Goal: Task Accomplishment & Management: Use online tool/utility

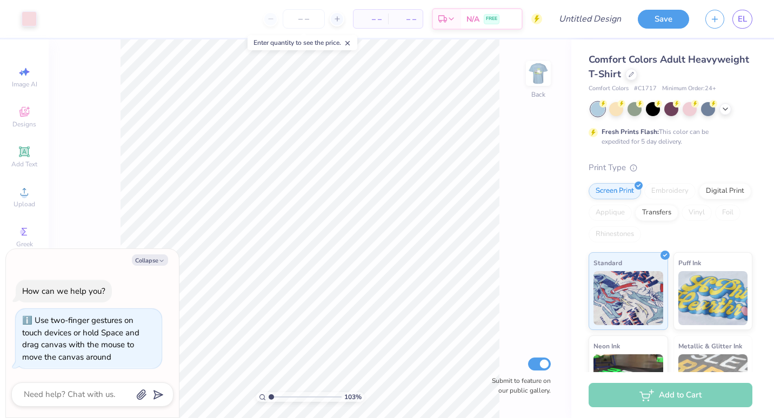
type input "1.03422011359786"
type textarea "x"
click at [637, 78] on div at bounding box center [632, 74] width 12 height 12
type input "1.03422011359786"
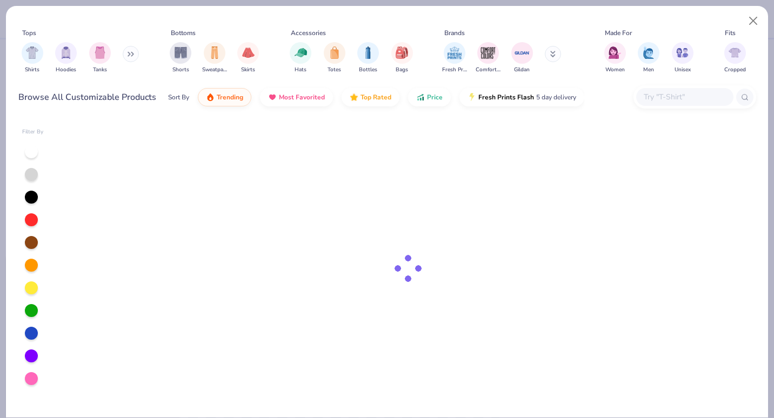
type textarea "x"
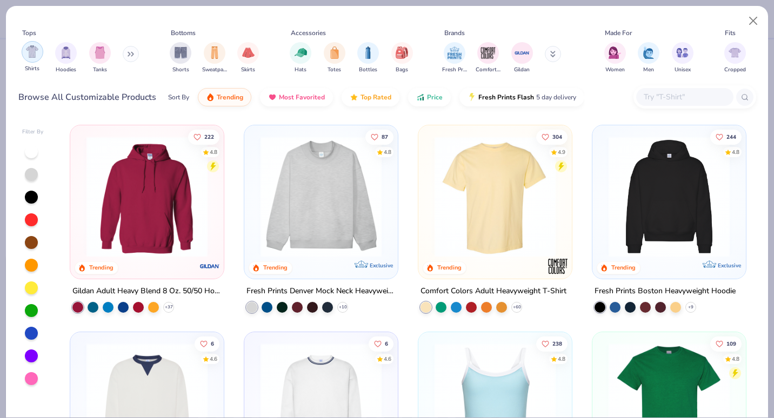
click at [32, 59] on div "filter for Shirts" at bounding box center [33, 52] width 22 height 22
type input "1.03422011359786"
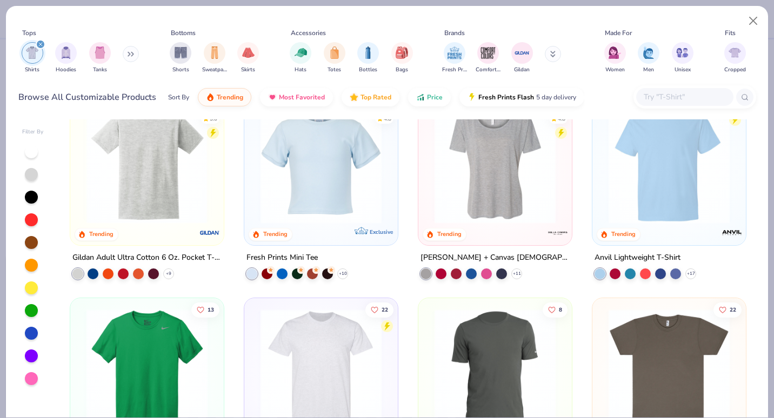
scroll to position [448, 0]
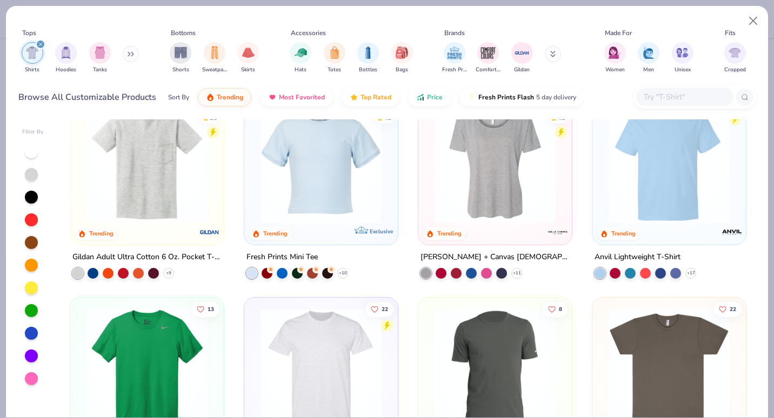
click at [156, 193] on img at bounding box center [147, 162] width 132 height 121
type textarea "x"
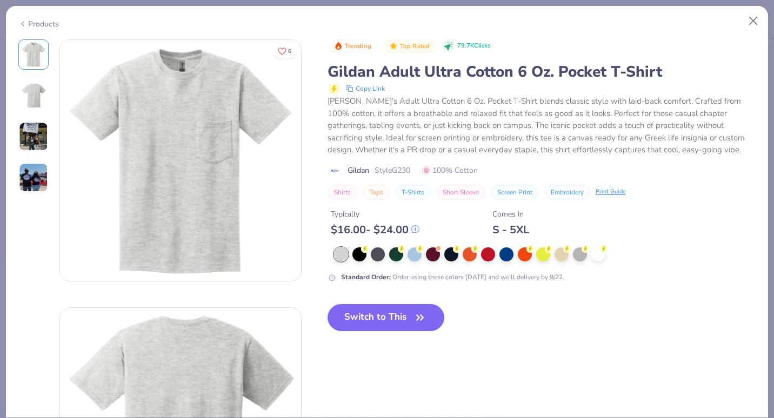
type input "1.03422011359786"
type textarea "x"
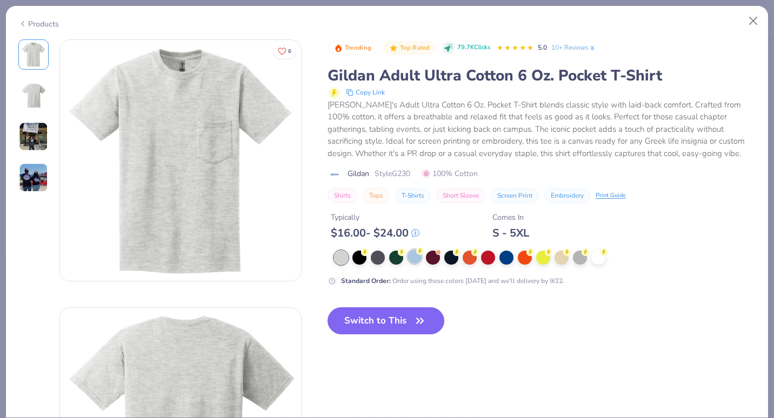
click at [418, 263] on div at bounding box center [415, 257] width 14 height 14
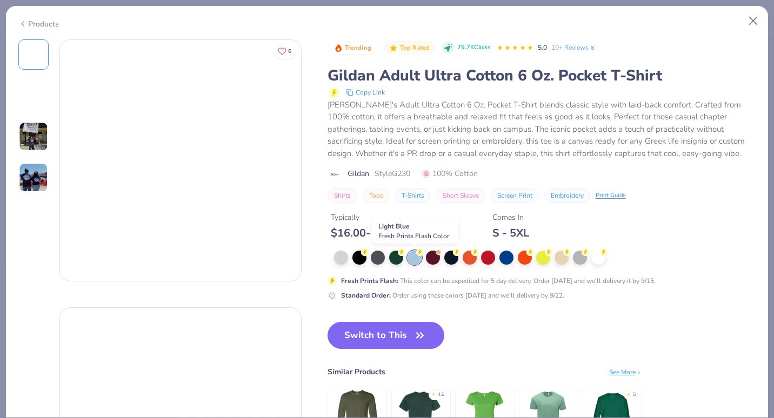
type input "1.03422011359786"
type textarea "x"
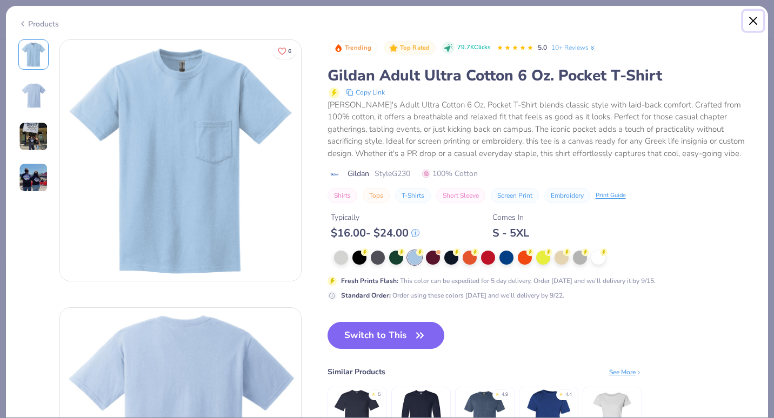
click at [755, 22] on button "Close" at bounding box center [753, 21] width 21 height 21
type input "1.03422011359786"
type textarea "x"
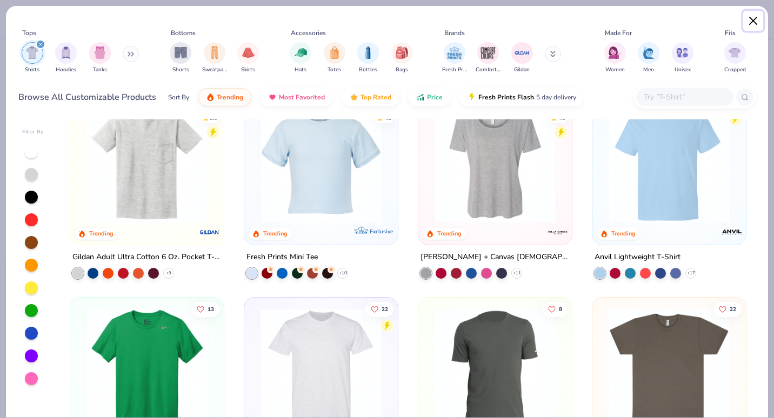
click at [749, 23] on button "Close" at bounding box center [753, 21] width 21 height 21
type input "1.03422011359786"
type textarea "x"
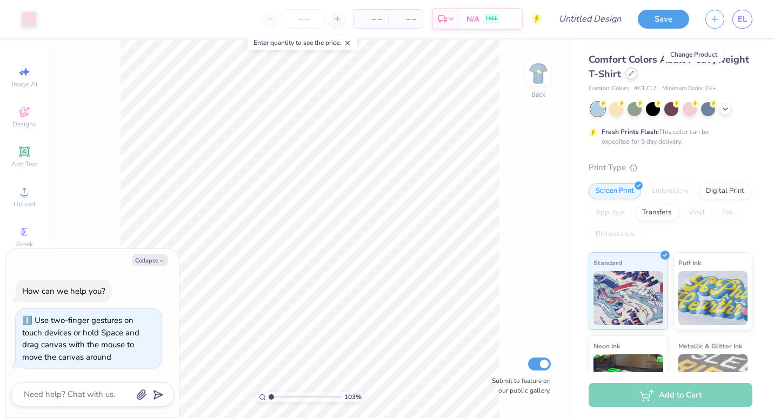
click at [634, 73] on icon at bounding box center [631, 73] width 5 height 5
type input "1.03422011359786"
type textarea "x"
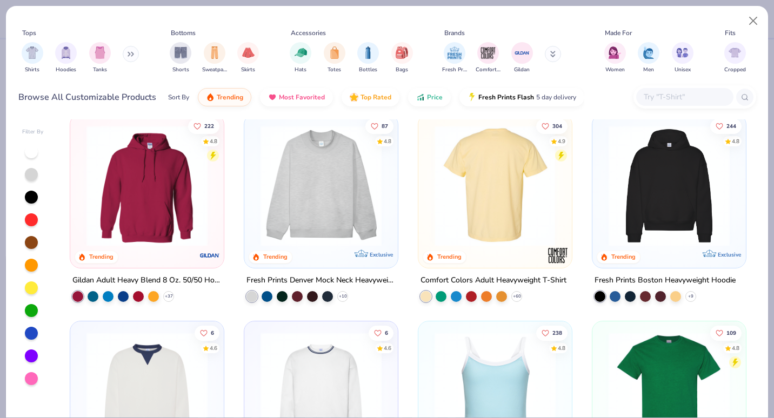
scroll to position [11, 0]
click at [654, 97] on input "text" at bounding box center [684, 97] width 83 height 12
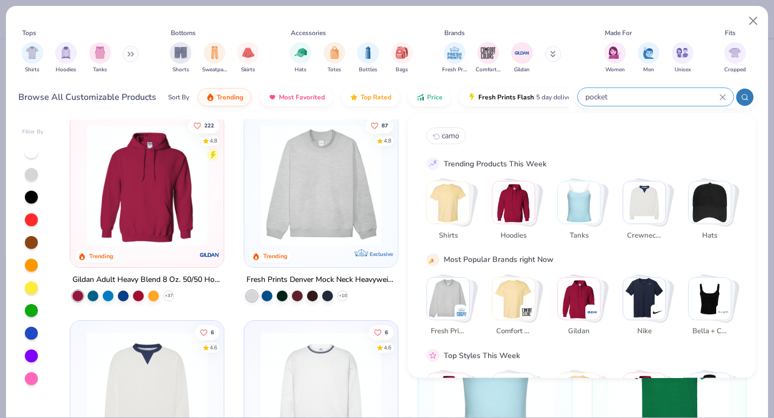
type input "pocket"
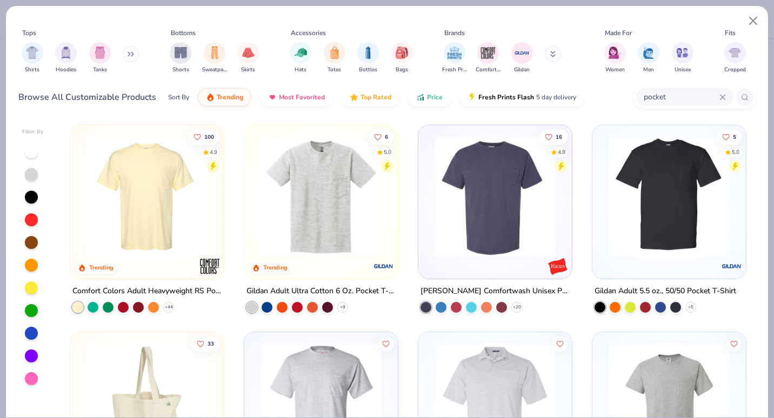
click at [147, 233] on img at bounding box center [147, 196] width 132 height 121
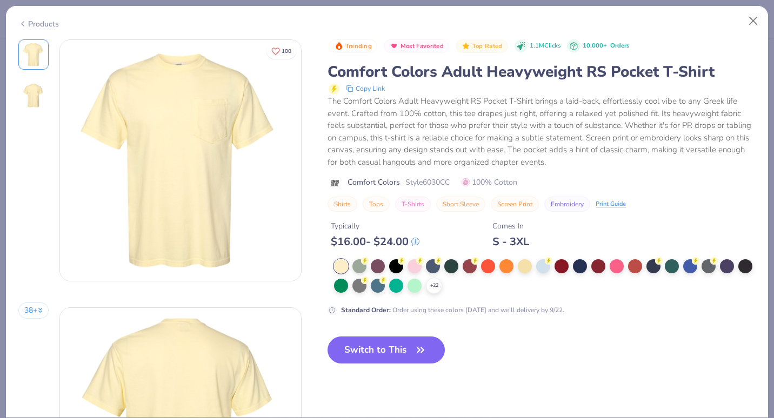
type input "1.03422011359786"
type textarea "x"
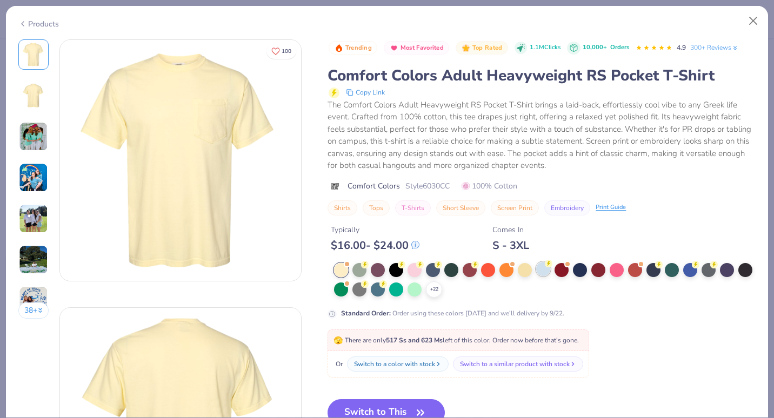
click at [540, 265] on div at bounding box center [543, 269] width 14 height 14
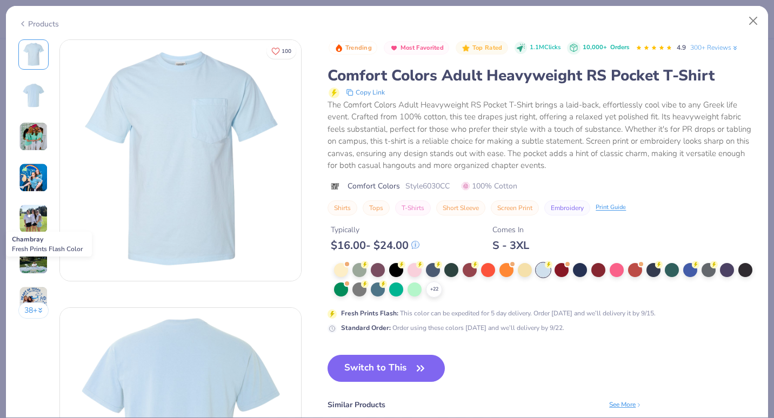
type input "1.03422011359786"
type textarea "x"
click at [401, 377] on button "Switch to This" at bounding box center [386, 368] width 117 height 27
type input "1.03422011359786"
type textarea "x"
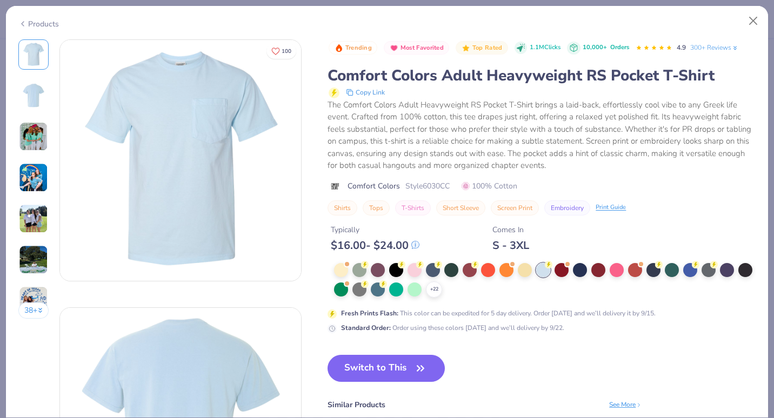
type input "1.03422011359786"
type textarea "x"
type input "1.03422011359786"
type textarea "x"
type input "1.03422011359786"
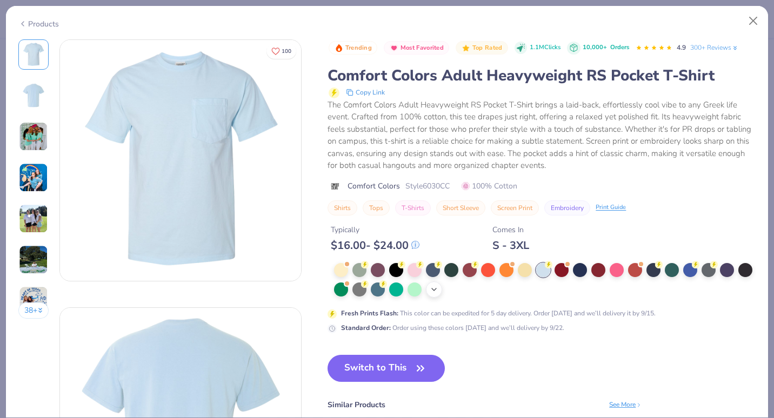
type textarea "x"
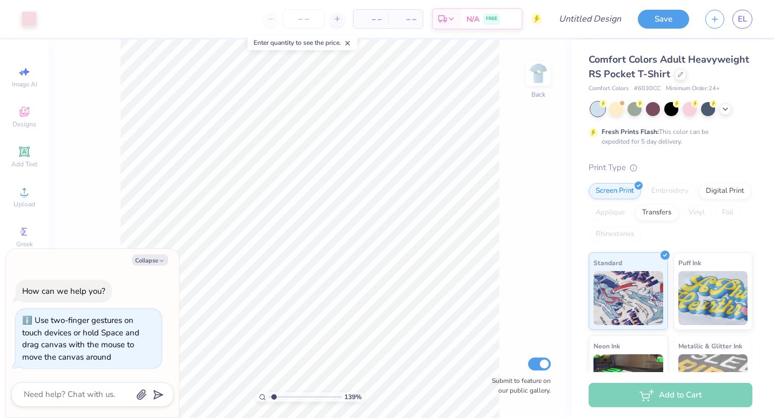
type input "1.39360003796011"
type textarea "x"
type input "1.39360003796011"
type textarea "x"
click at [531, 69] on img at bounding box center [538, 73] width 43 height 43
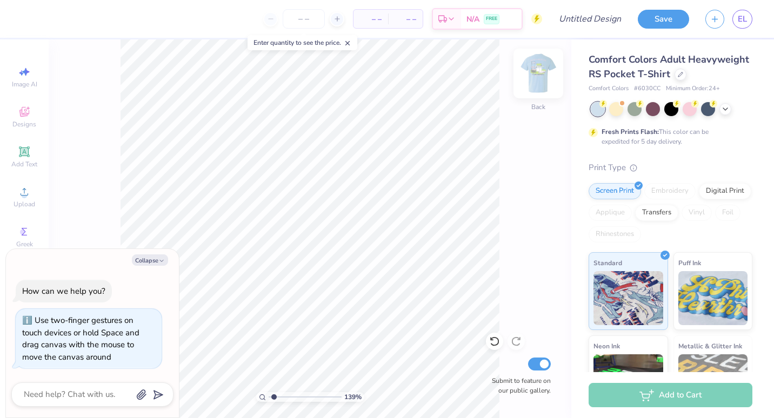
type input "1.39360003796011"
type textarea "x"
type input "1.39360003796011"
type textarea "x"
type input "1.39360003796011"
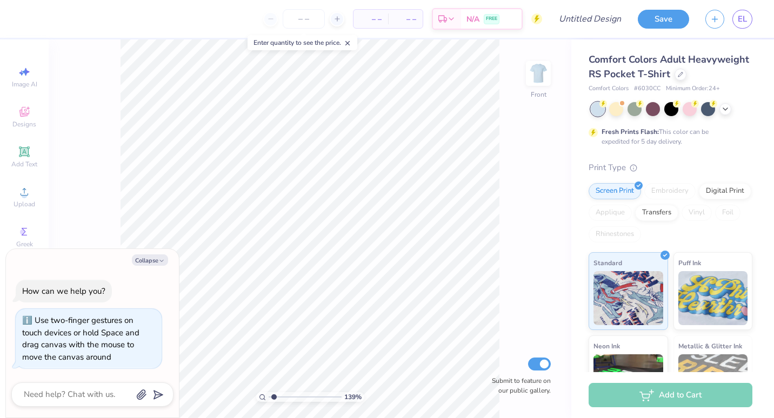
type textarea "x"
type input "1.39360003796011"
type textarea "x"
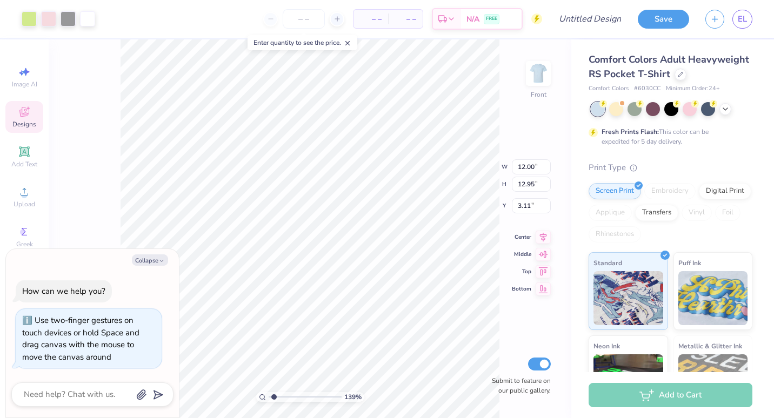
type input "1.39360003796011"
type textarea "x"
type input "1.39360003796011"
type textarea "x"
type input "1.39360003796011"
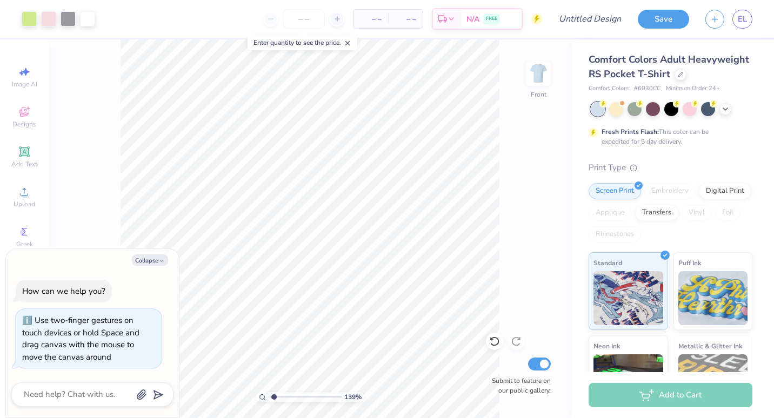
type textarea "x"
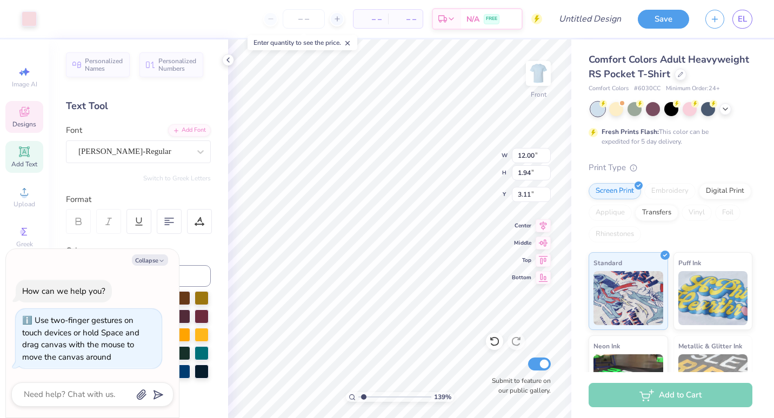
type input "1.39360003796011"
type textarea "x"
type input "1.39360003796011"
type textarea "x"
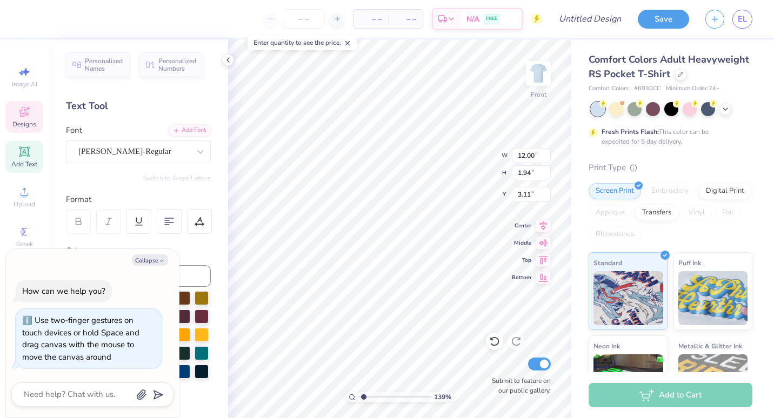
type textarea "ALPHA XI"
type input "1.39360003796011"
type textarea "x"
type textarea "ALPHA XI"
type input "1.39360003796011"
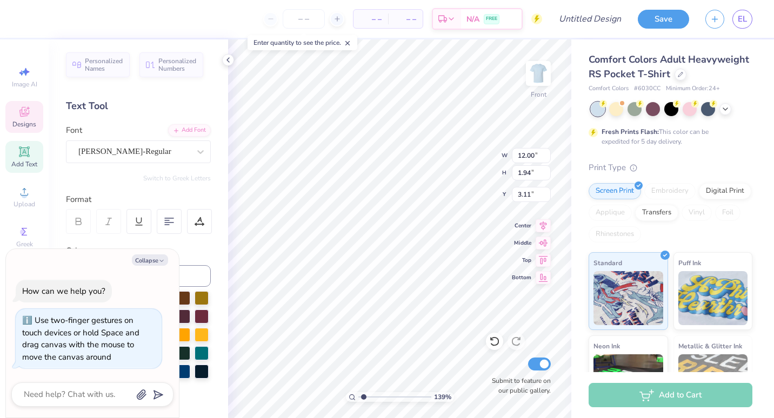
type textarea "x"
type textarea "ALPHA"
type input "1.39360003796011"
type textarea "x"
type textarea "ALPHA"
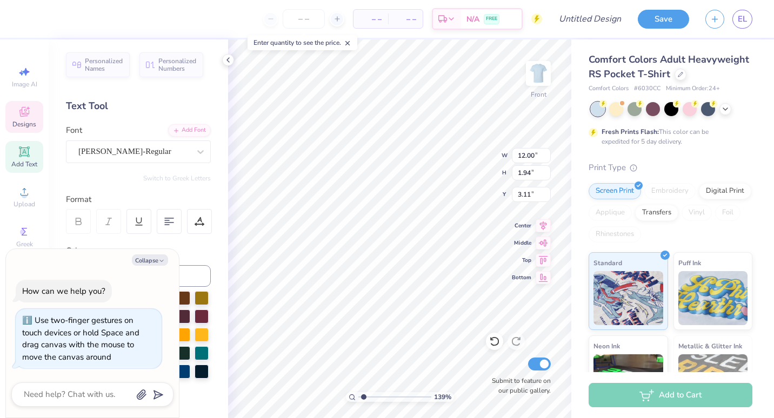
type input "1.39360003796011"
type textarea "x"
type input "1.39360003796011"
type textarea "x"
type textarea "ALPH"
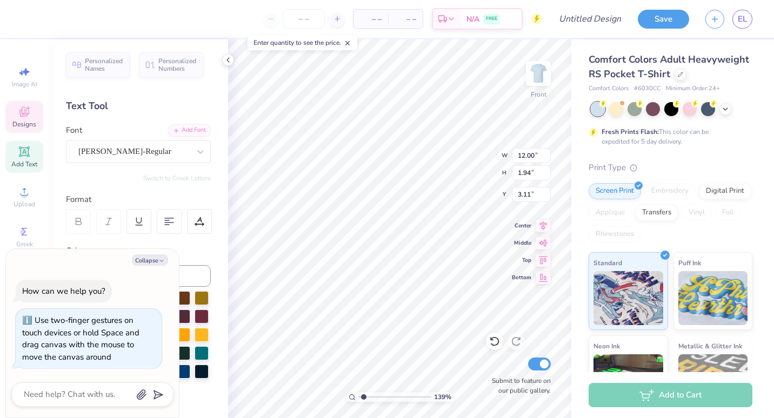
type input "1.39360003796011"
type textarea "x"
type textarea "ALP"
type input "1.39360003796011"
type textarea "x"
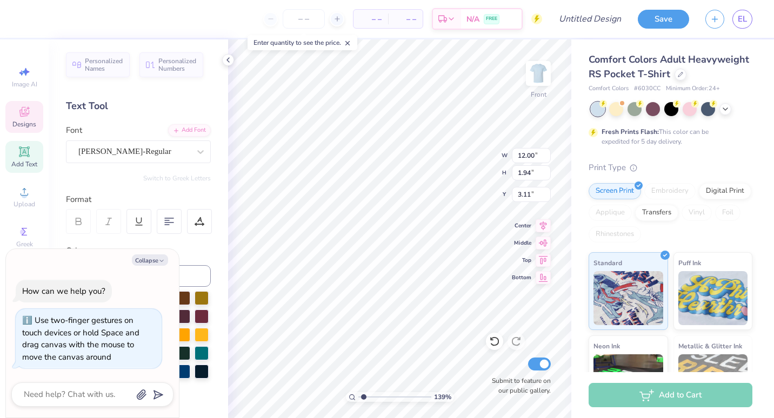
type textarea "AL"
type input "1.39360003796011"
type textarea "x"
type textarea "A"
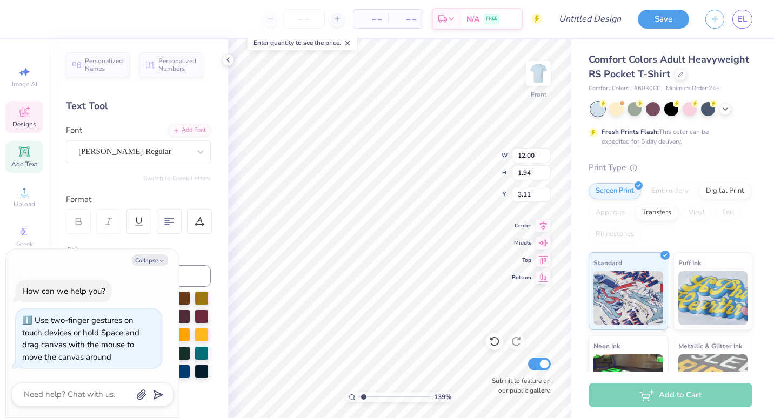
type input "1.39360003796011"
type textarea "x"
type input "1.39360003796011"
type textarea "x"
type input "1.39360003796011"
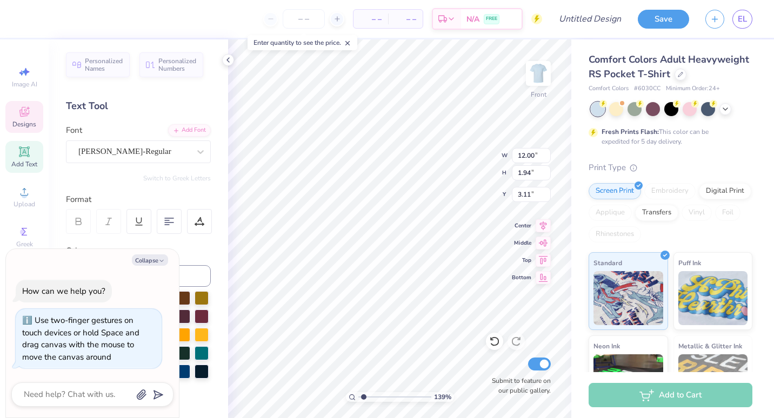
type textarea "x"
type textarea "D"
type input "1.39360003796011"
type textarea "x"
type input "1.39360003796011"
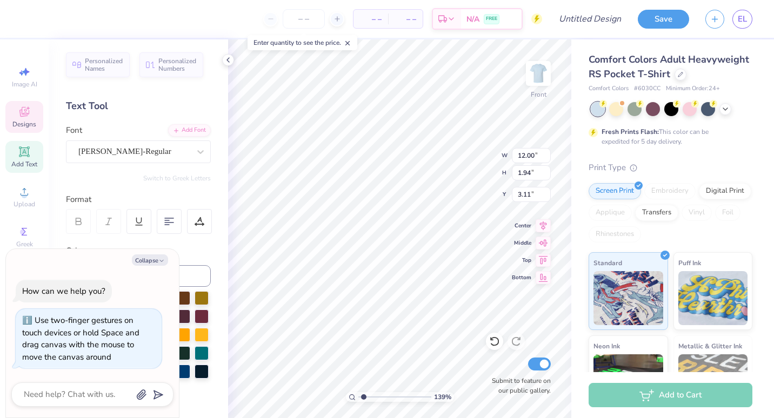
type textarea "x"
type textarea "D"
type input "1.39360003796011"
type textarea "x"
type textarea "DE"
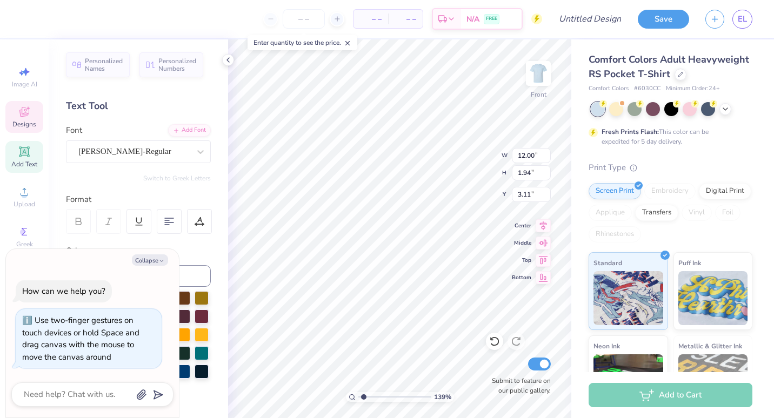
type input "1.39360003796011"
type textarea "x"
type textarea "DEL"
type input "1.39360003796011"
type textarea "x"
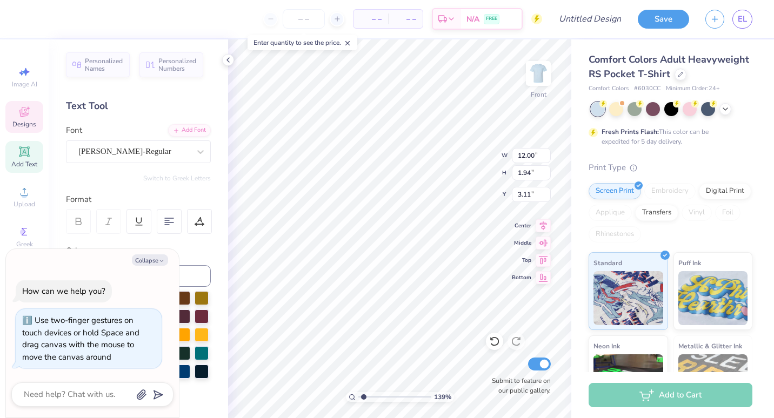
type input "1.39360003796011"
type textarea "x"
type textarea "DELTA"
type input "1.39360003796011"
type textarea "x"
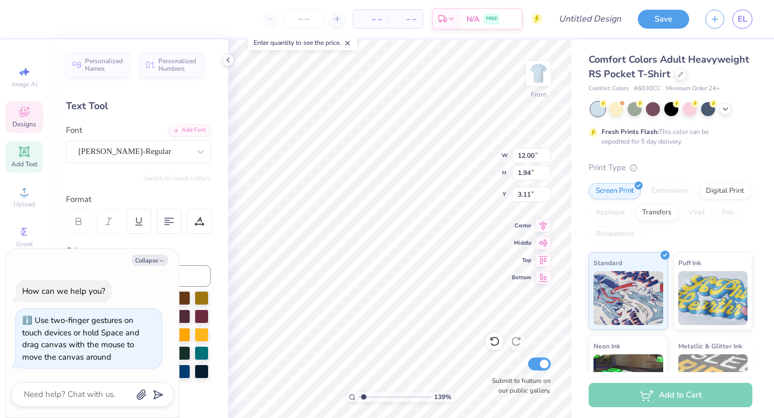
type input "1.39360003796011"
type textarea "x"
type textarea "DELTA"
type input "1.39360003796011"
type textarea "x"
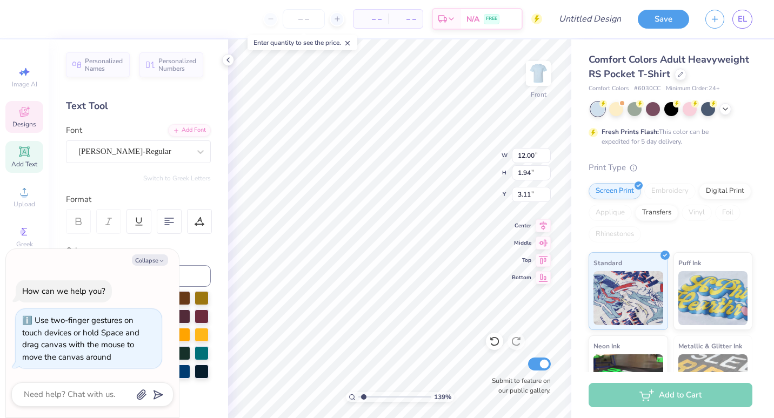
type textarea "DELTA Z"
type input "1.39360003796011"
type textarea "x"
type textarea "DELTA ZE"
type input "1.39360003796011"
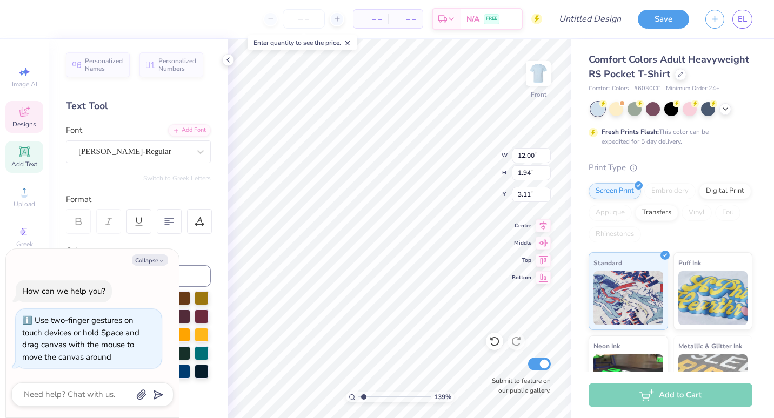
type textarea "x"
type textarea "DELTA ZET"
type input "1.39360003796011"
type textarea "x"
type textarea "DELTA ZETA"
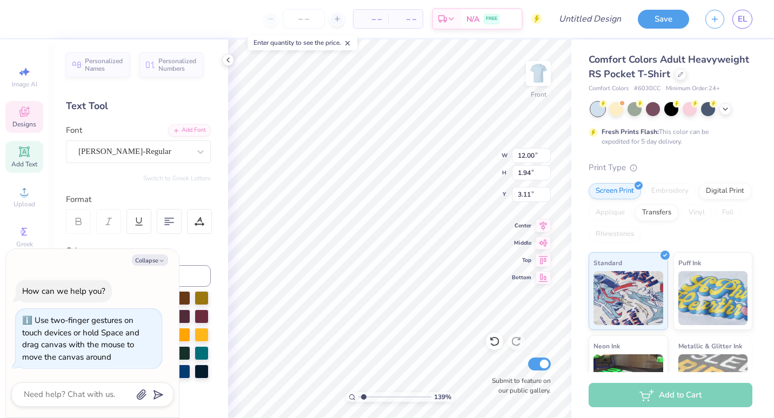
scroll to position [8, 3]
type input "1.39360003796011"
type textarea "x"
type input "1.39360003796011"
type textarea "x"
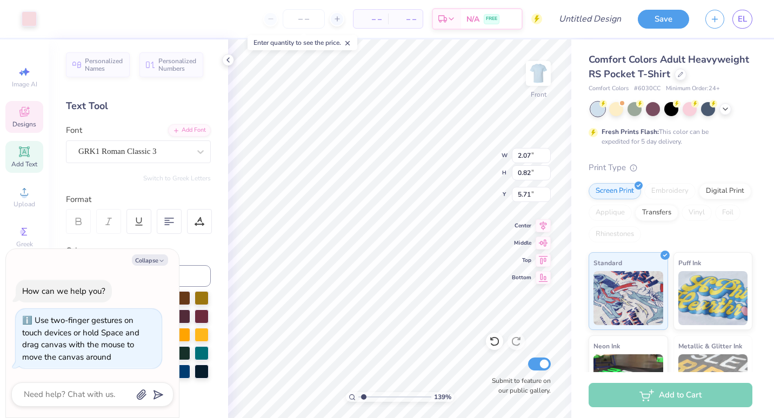
type input "1.39360003796011"
type textarea "x"
type input "1.39360003796011"
type textarea "x"
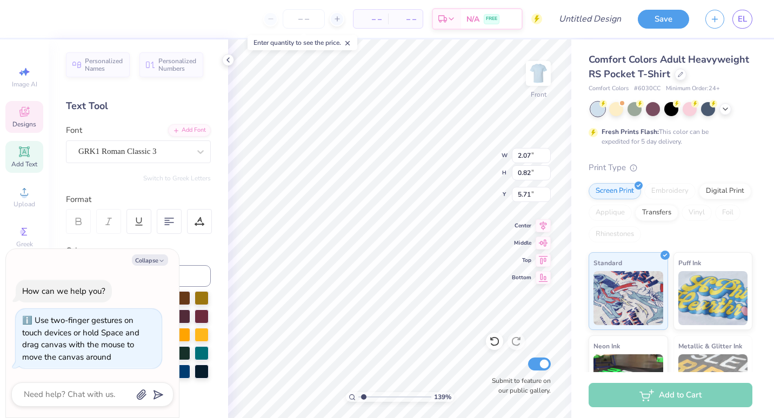
type input "1.39360003796011"
type textarea "x"
type textarea "D"
type input "1.39360003796011"
type textarea "x"
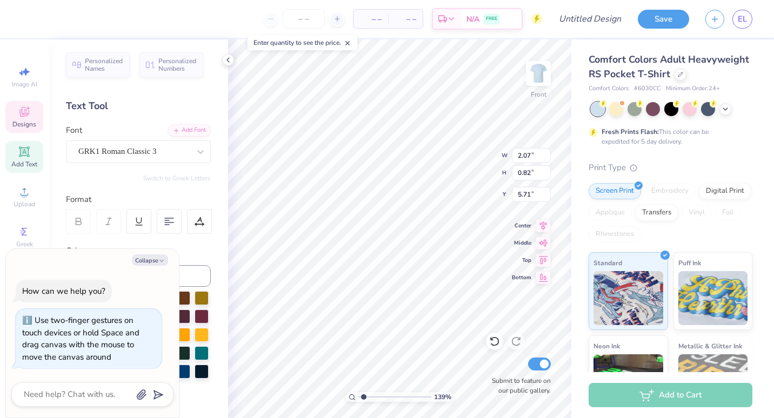
type input "1.39360003796011"
type textarea "x"
type textarea "DZ"
type input "1.39360003796011"
type textarea "x"
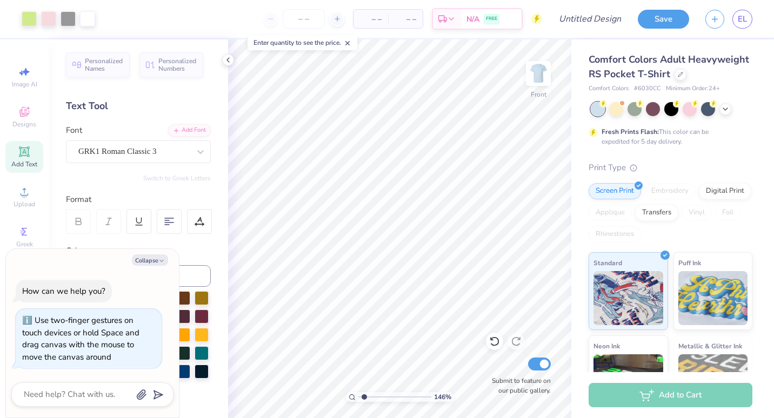
type input "1.4582208639257"
type textarea "x"
type input "1.4582208639257"
type textarea "x"
type input "1.4582208639257"
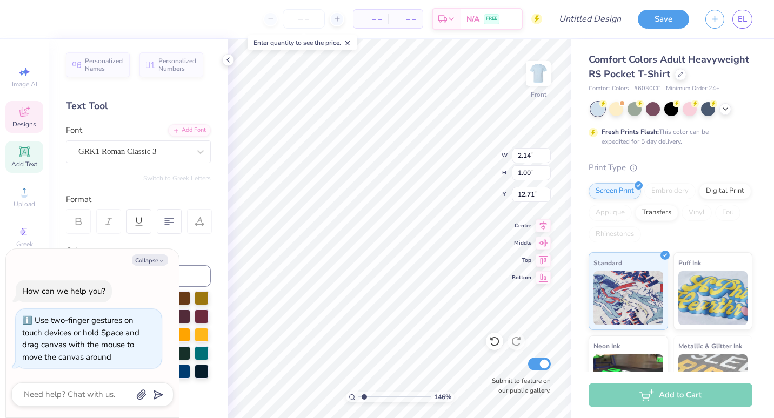
type textarea "x"
type input "1.4582208639257"
type textarea "x"
type textarea "D"
type input "1.4582208639257"
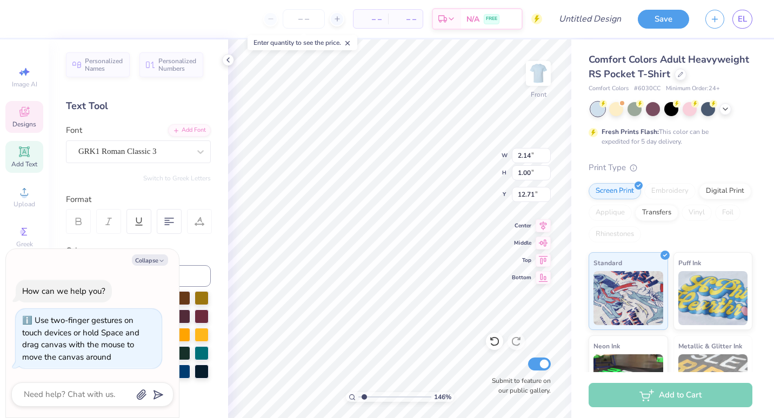
type textarea "x"
type textarea "DZ"
type input "1.4582208639257"
type textarea "x"
type input "1.4582208639257"
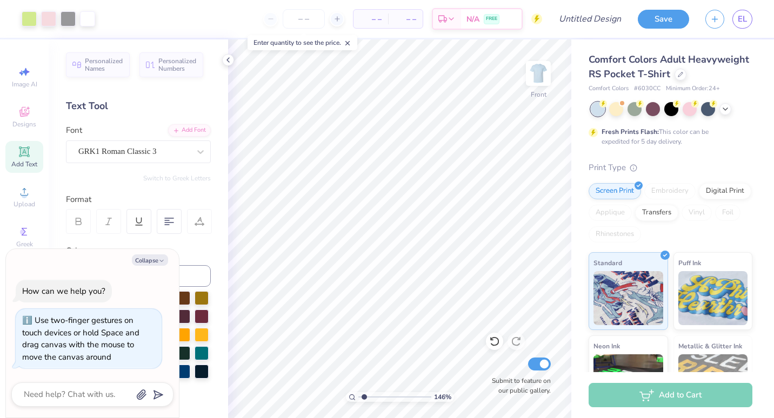
type textarea "x"
type input "1.4582208639257"
type textarea "x"
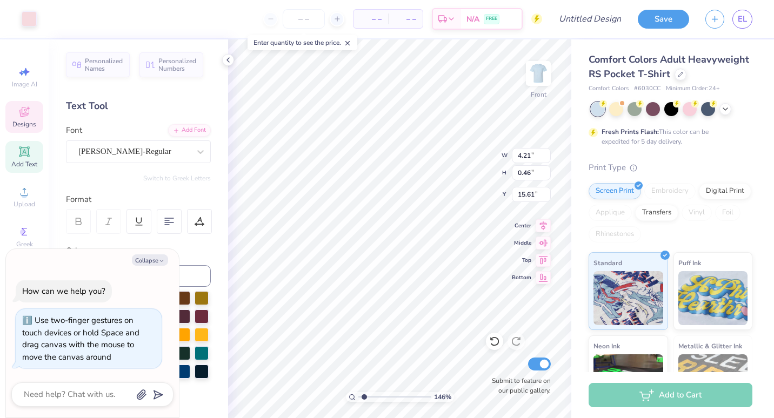
type input "1.4582208639257"
type textarea "x"
type input "1.4582208639257"
type textarea "x"
type textarea "E"
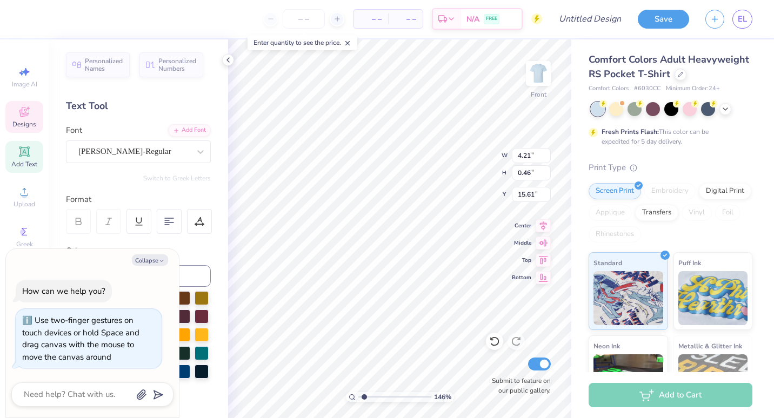
scroll to position [9, 2]
type input "1.4582208639257"
type textarea "x"
type input "1.4582208639257"
type textarea "x"
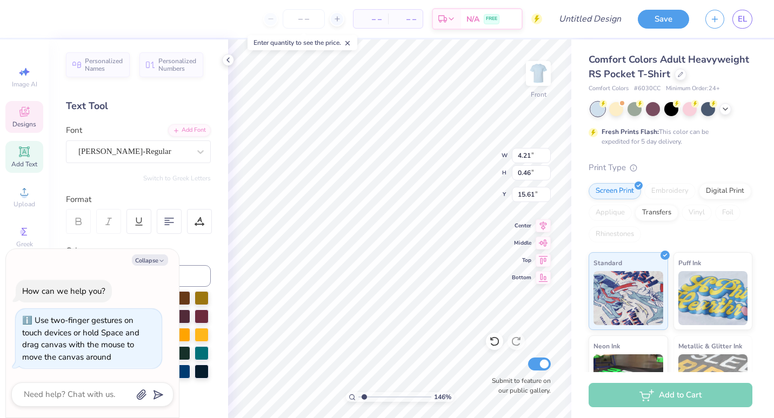
type input "1.4582208639257"
type textarea "x"
type input "1.4582208639257"
type textarea "x"
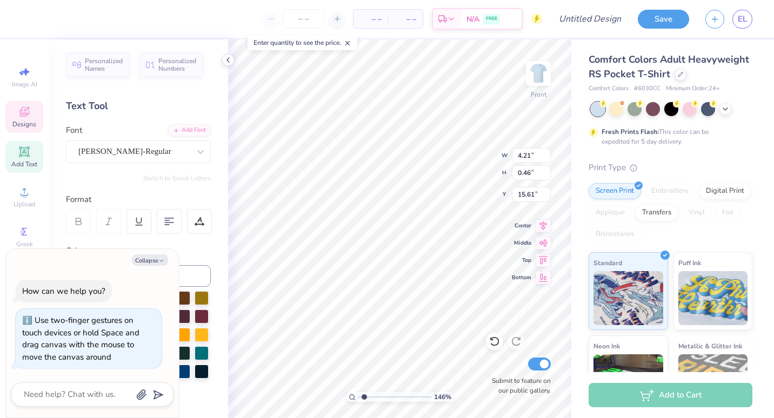
type textarea "lE"
type input "1.4582208639257"
type textarea "x"
type input "1.4582208639257"
type textarea "x"
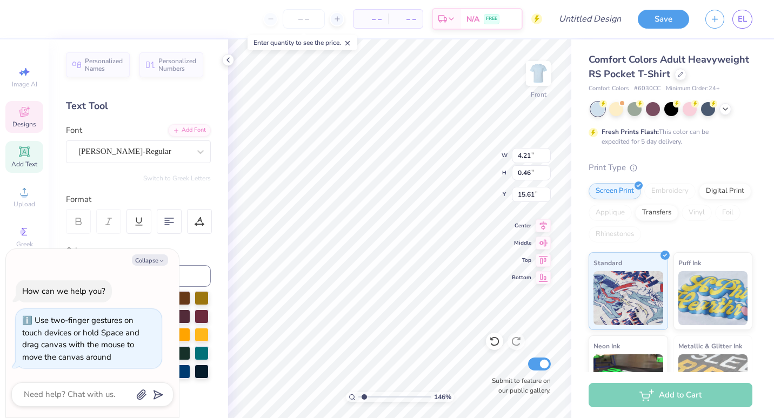
type textarea "lEX"
type input "1.4582208639257"
type textarea "x"
type textarea "lEXING"
type input "1.4582208639257"
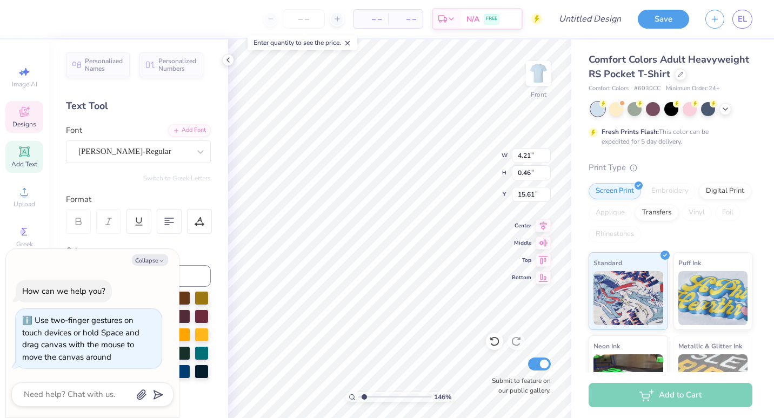
type textarea "x"
type textarea "lEXINGT"
type input "1.4582208639257"
type textarea "x"
type textarea "lEXINGTO"
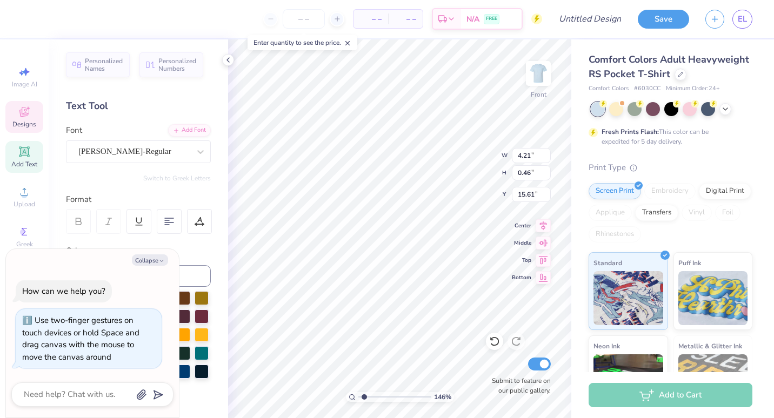
type input "1.4582208639257"
type textarea "x"
type textarea "lEXINGTON"
type input "1.4582208639257"
type textarea "x"
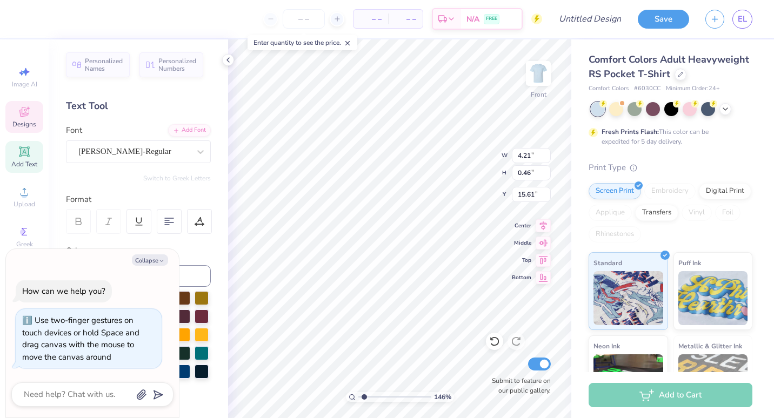
scroll to position [9, 3]
type input "1.4582208639257"
type textarea "x"
type textarea "lEXINGTON"
type input "1.4582208639257"
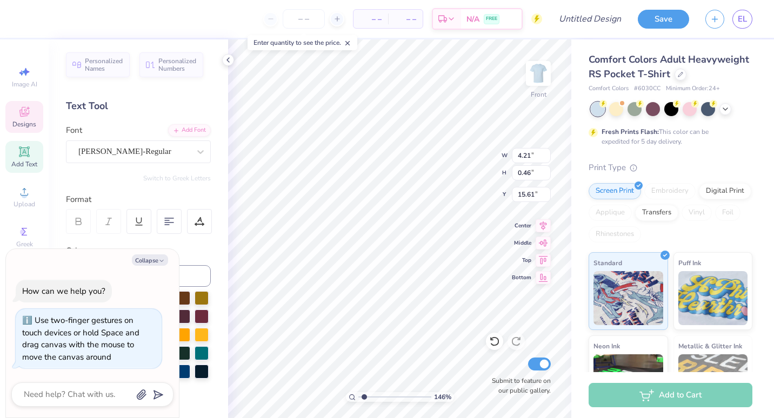
type textarea "x"
type textarea "lEXINGTON,"
type input "1.4582208639257"
type textarea "x"
type textarea "lEXINGTON,"
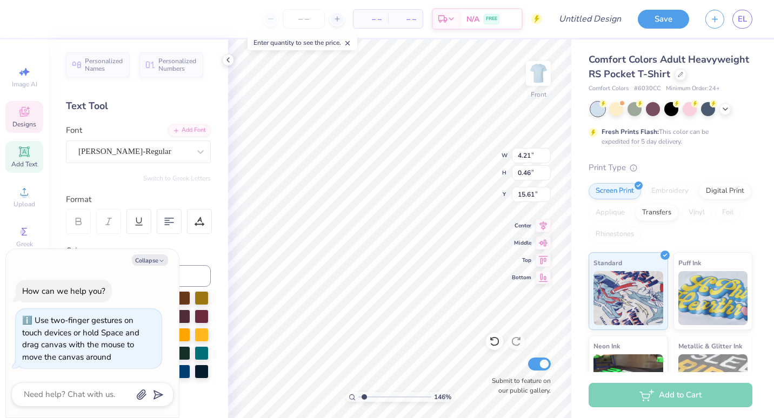
type input "1.4582208639257"
type textarea "x"
type input "1.4582208639257"
click at [496, 342] on icon at bounding box center [494, 341] width 11 height 11
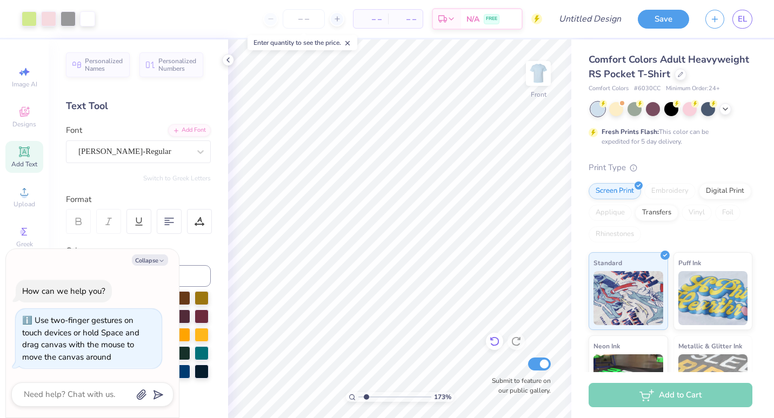
click at [496, 342] on icon at bounding box center [494, 341] width 11 height 11
click at [516, 342] on icon at bounding box center [516, 341] width 11 height 11
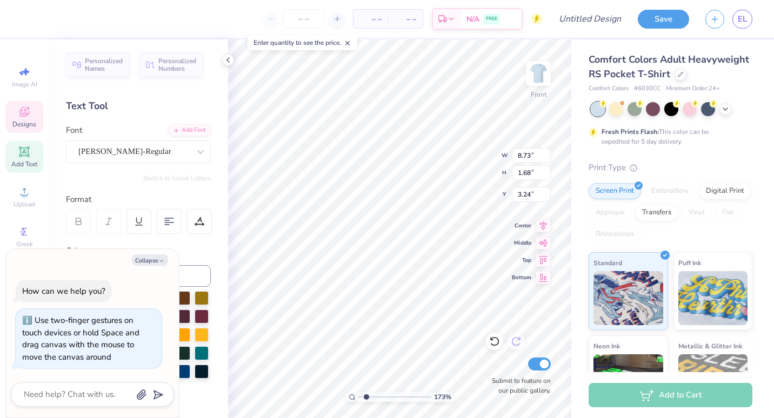
scroll to position [9, 5]
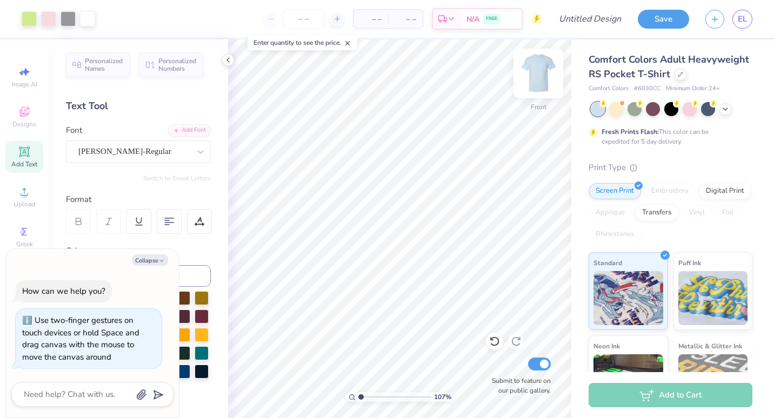
click at [535, 77] on img at bounding box center [538, 73] width 43 height 43
click at [537, 72] on img at bounding box center [539, 74] width 22 height 22
click at [534, 96] on div "Front" at bounding box center [538, 80] width 25 height 38
click at [22, 109] on icon at bounding box center [24, 111] width 13 height 13
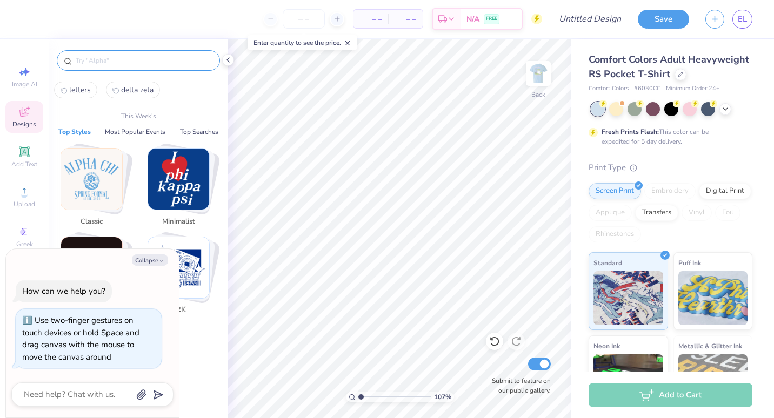
click at [101, 58] on input "text" at bounding box center [144, 60] width 138 height 11
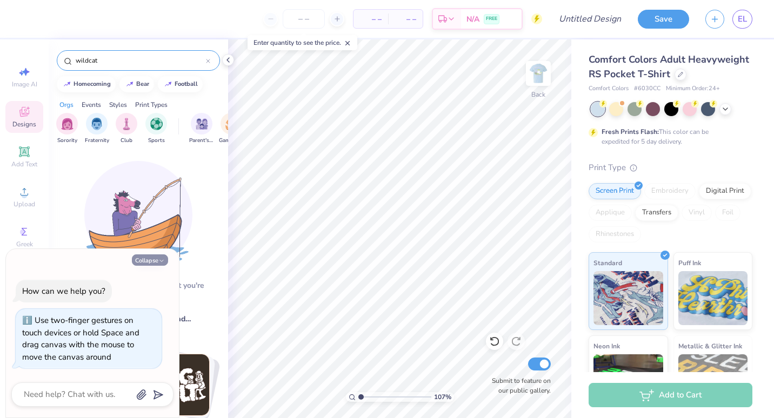
click at [148, 265] on button "Collapse" at bounding box center [150, 260] width 36 height 11
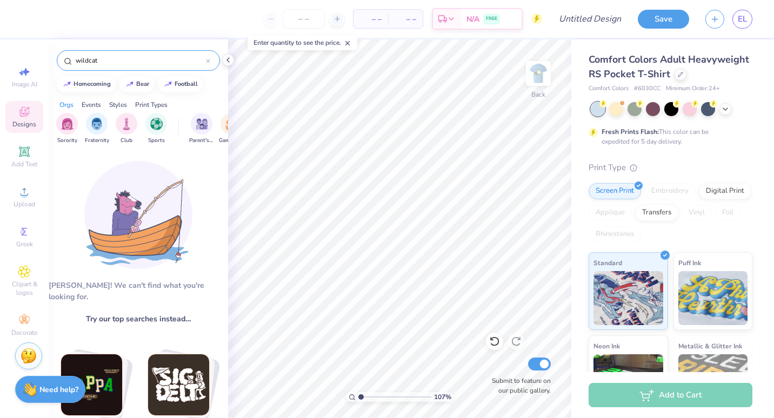
click at [153, 61] on input "wildcat" at bounding box center [140, 60] width 131 height 11
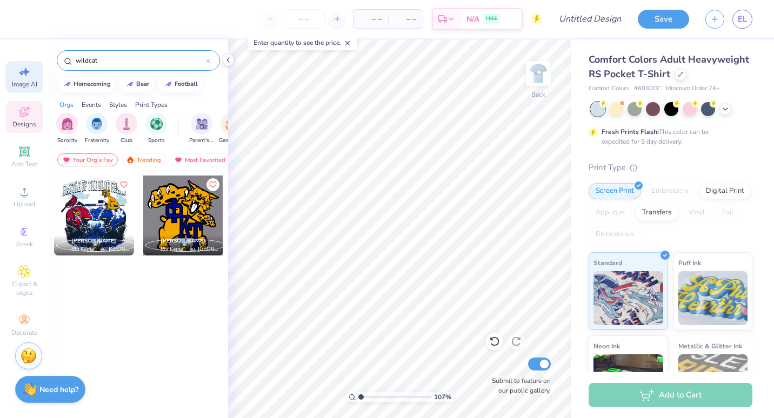
click at [17, 79] on div "Image AI" at bounding box center [24, 77] width 38 height 32
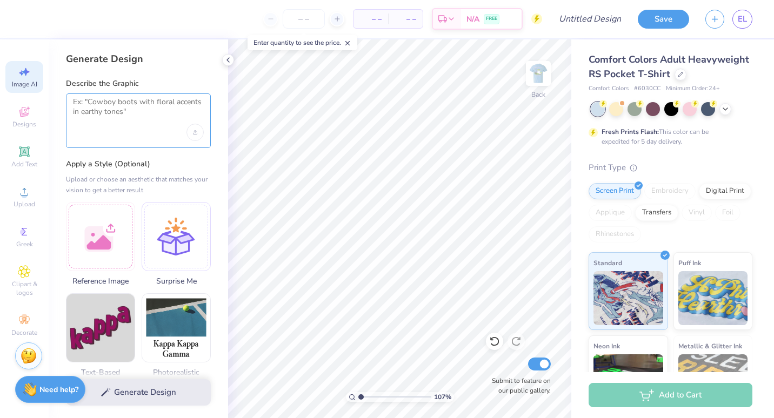
click at [128, 113] on textarea at bounding box center [138, 110] width 131 height 27
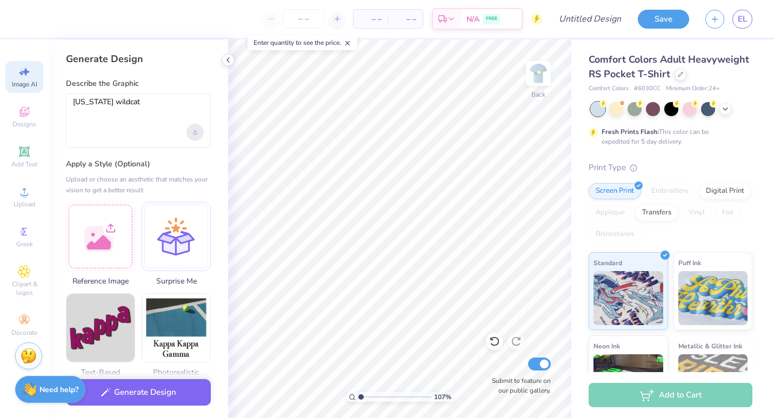
click at [197, 130] on icon "Upload image" at bounding box center [195, 132] width 4 height 4
click at [130, 164] on label "Apply a Style (Optional)" at bounding box center [138, 164] width 145 height 11
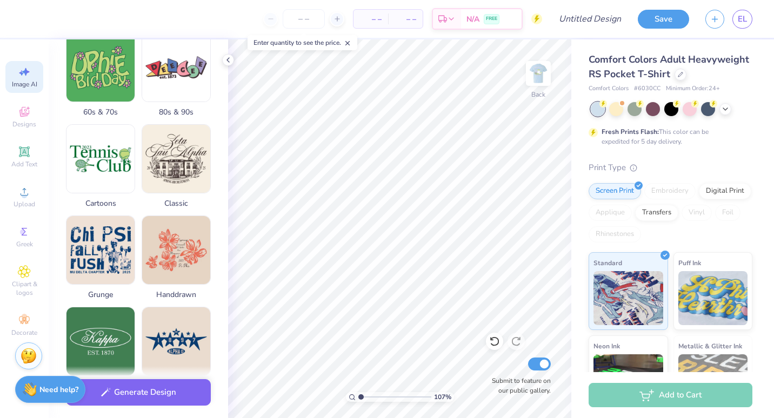
scroll to position [0, 0]
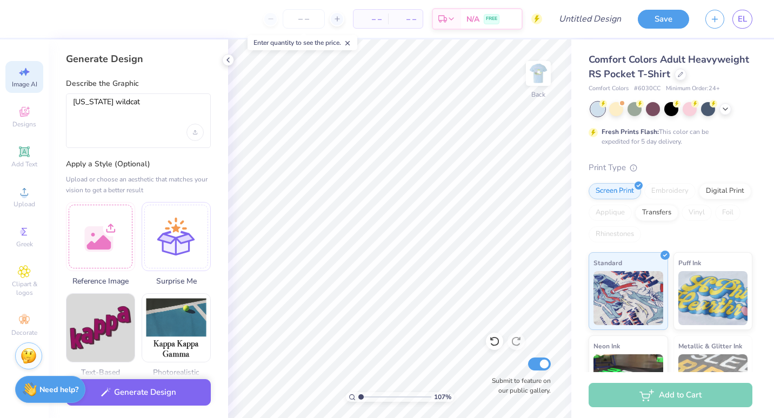
click at [135, 167] on label "Apply a Style (Optional)" at bounding box center [138, 164] width 145 height 11
click at [137, 123] on textarea "Kentucky wildcat" at bounding box center [138, 110] width 131 height 27
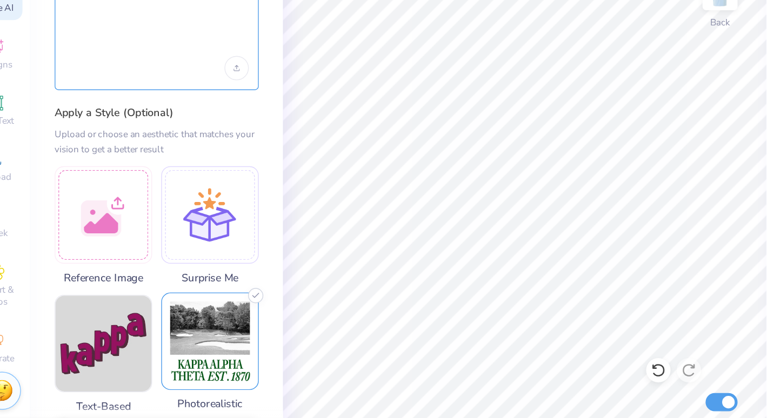
scroll to position [36, 0]
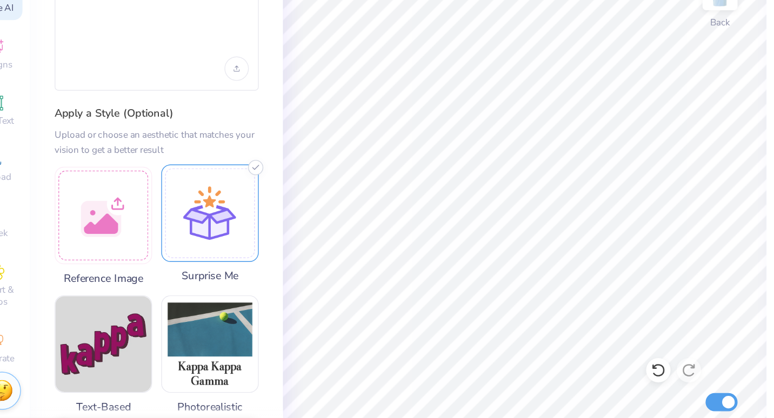
click at [165, 225] on div at bounding box center [176, 230] width 69 height 69
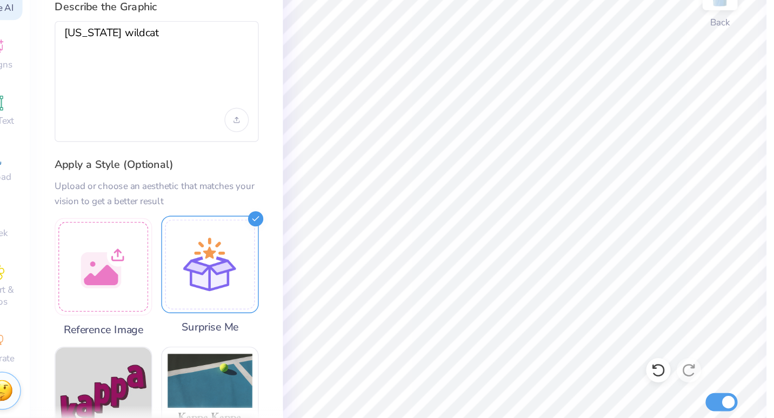
click at [167, 256] on div at bounding box center [176, 266] width 69 height 69
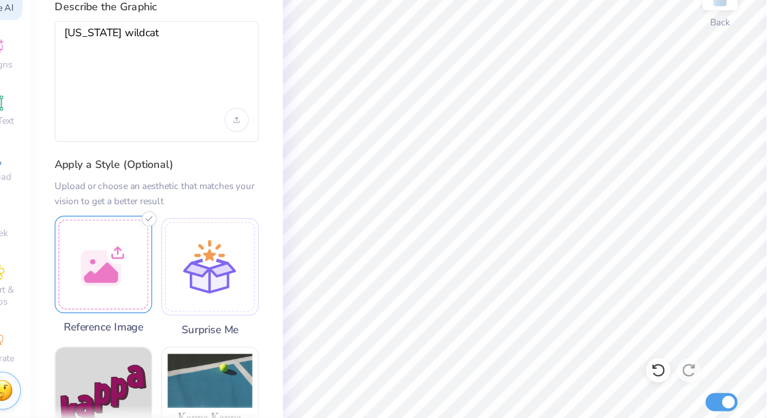
click at [108, 273] on div at bounding box center [100, 266] width 69 height 69
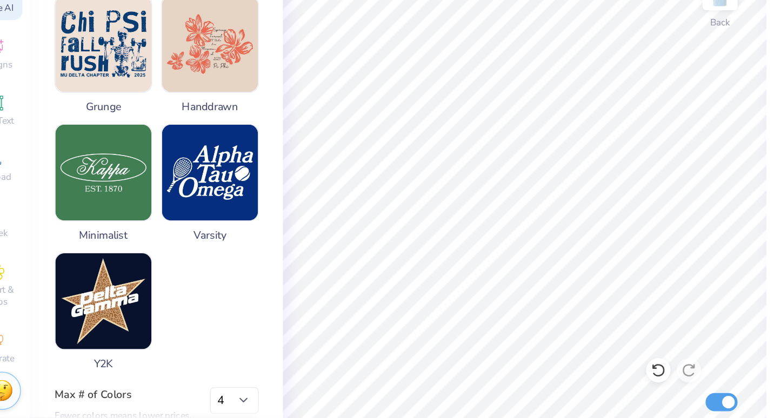
scroll to position [537, 0]
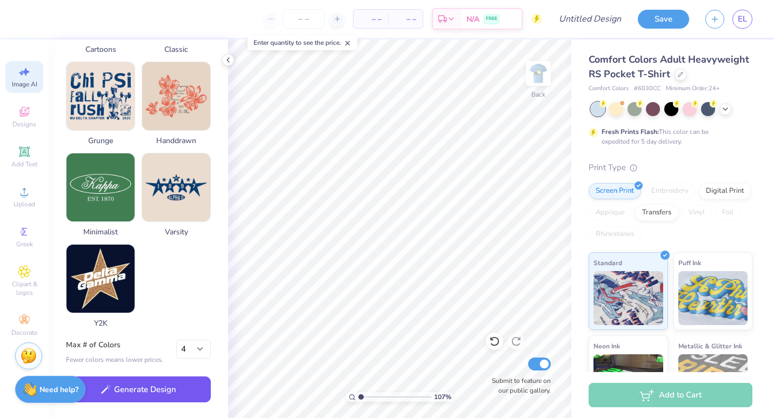
click at [178, 384] on button "Generate Design" at bounding box center [138, 390] width 145 height 26
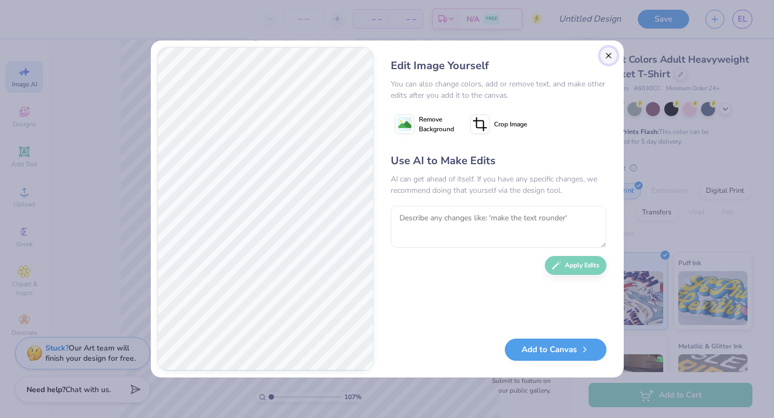
click at [608, 51] on button "Close" at bounding box center [608, 55] width 17 height 17
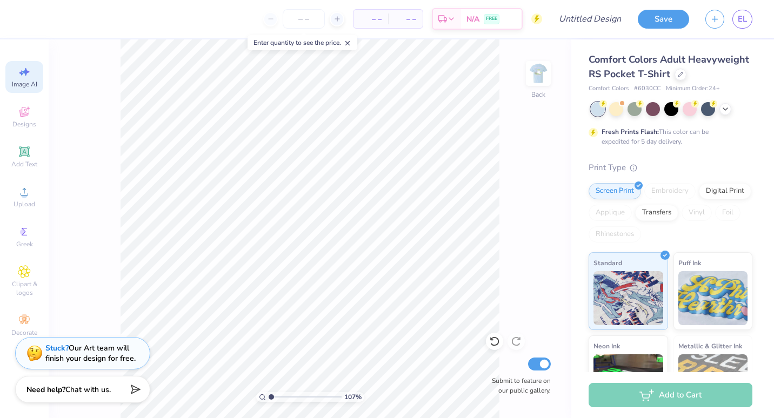
click at [22, 87] on span "Image AI" at bounding box center [24, 84] width 25 height 9
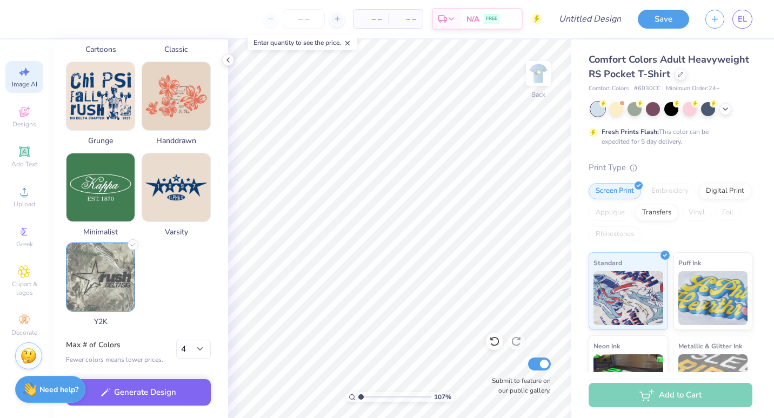
scroll to position [0, 0]
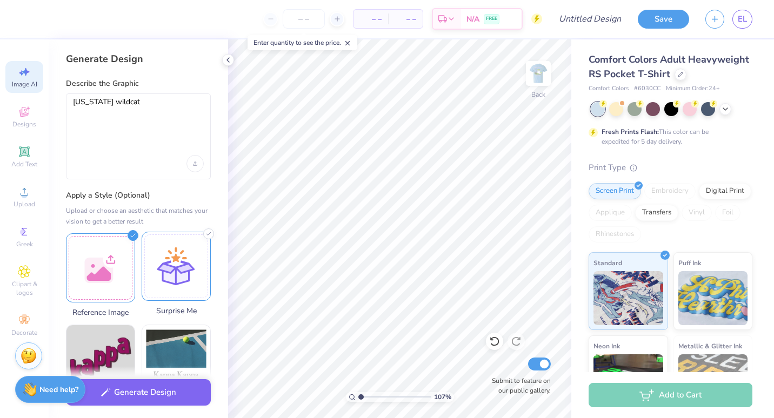
click at [160, 255] on div at bounding box center [176, 266] width 69 height 69
click at [184, 265] on div at bounding box center [176, 266] width 69 height 69
click at [187, 264] on div at bounding box center [176, 266] width 69 height 69
click at [193, 171] on div "Upload image" at bounding box center [195, 163] width 17 height 17
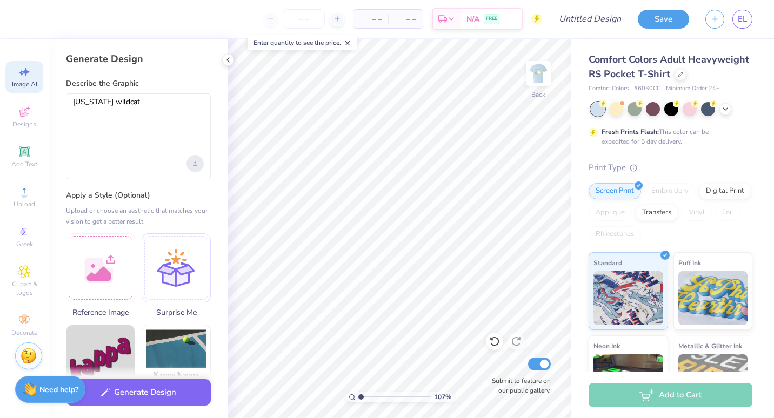
click at [196, 162] on icon "Upload image" at bounding box center [195, 164] width 4 height 4
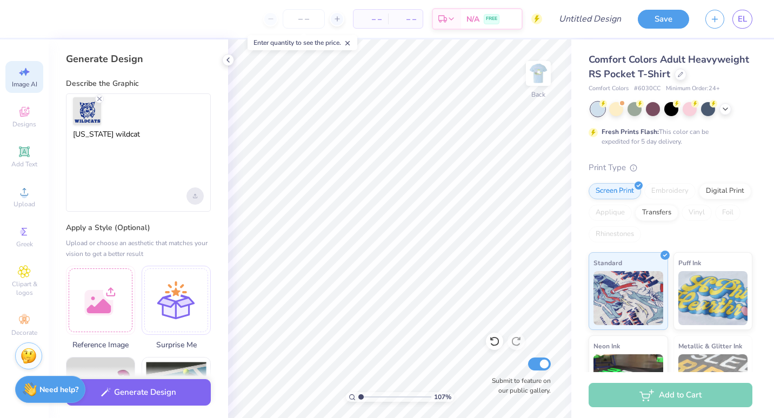
click at [197, 188] on div "Upload image" at bounding box center [195, 196] width 17 height 17
click at [129, 135] on textarea "Kentucky wildcat" at bounding box center [138, 159] width 131 height 58
drag, startPoint x: 132, startPoint y: 136, endPoint x: 72, endPoint y: 144, distance: 60.6
click at [72, 144] on div "Kentucky wildcat" at bounding box center [138, 153] width 145 height 118
click at [129, 140] on textarea "Kentucky wildcat" at bounding box center [138, 159] width 131 height 58
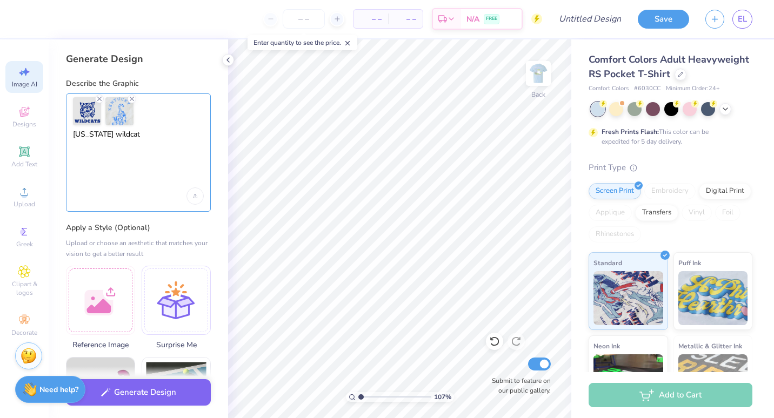
drag, startPoint x: 136, startPoint y: 138, endPoint x: 74, endPoint y: 135, distance: 62.3
click at [74, 135] on textarea "Kentucky wildcat" at bounding box center [138, 159] width 131 height 58
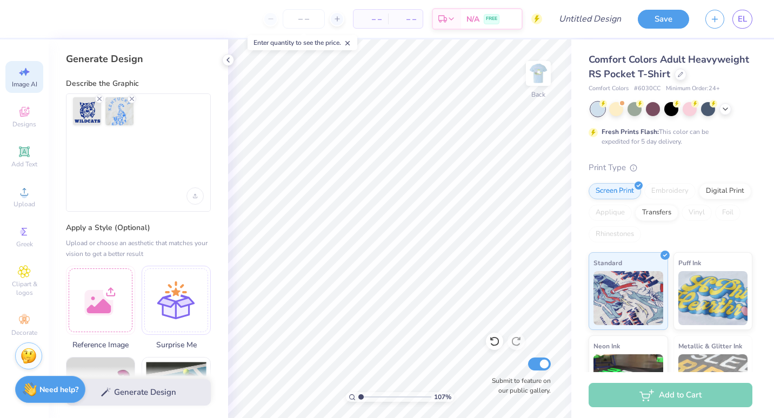
click at [193, 204] on div at bounding box center [138, 153] width 145 height 118
click at [197, 198] on div "Upload image" at bounding box center [195, 196] width 17 height 17
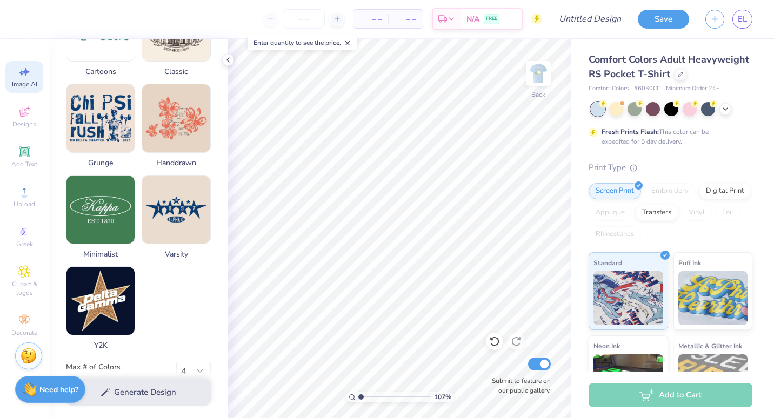
scroll to position [570, 0]
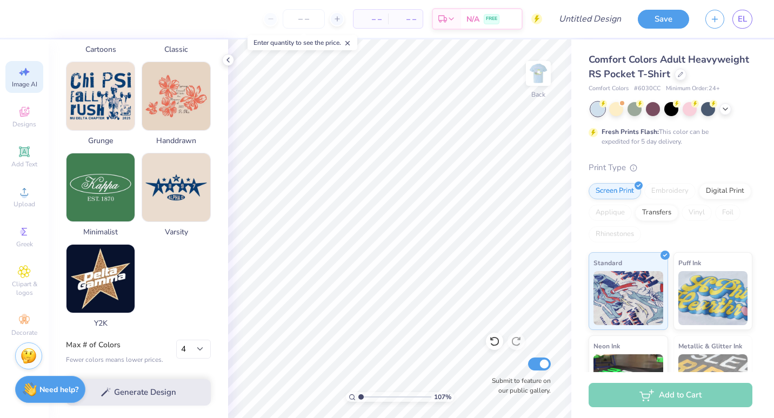
click at [128, 399] on div "Generate Design" at bounding box center [139, 393] width 180 height 52
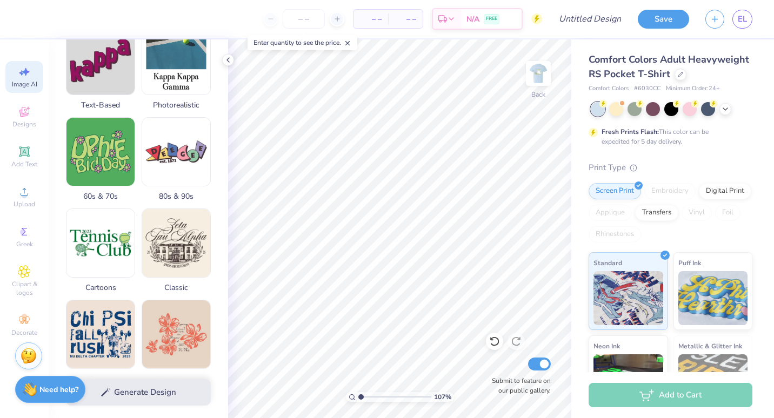
scroll to position [0, 0]
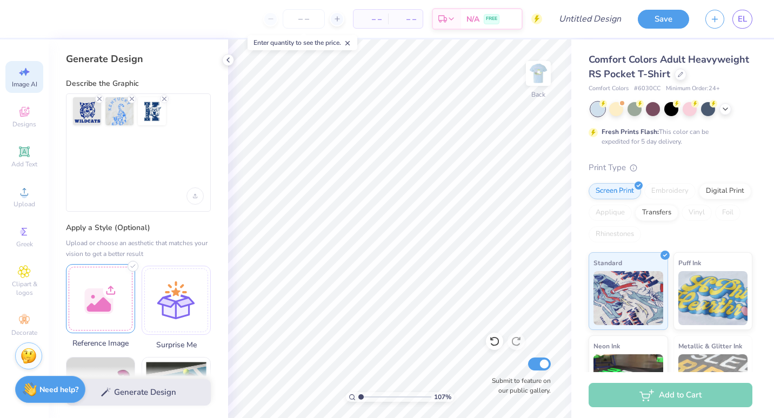
click at [119, 283] on div at bounding box center [100, 298] width 69 height 69
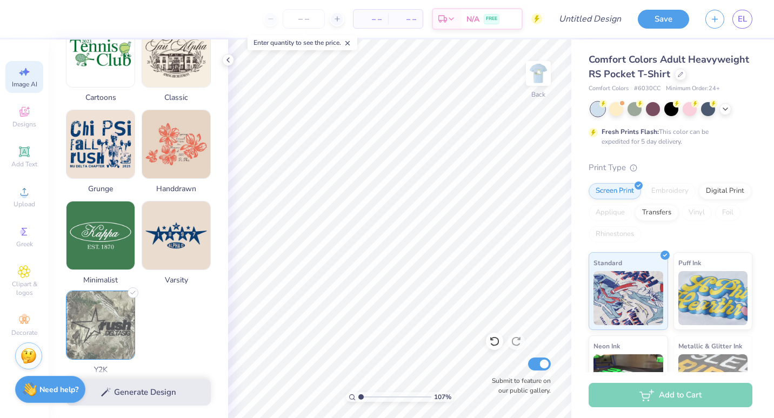
scroll to position [570, 0]
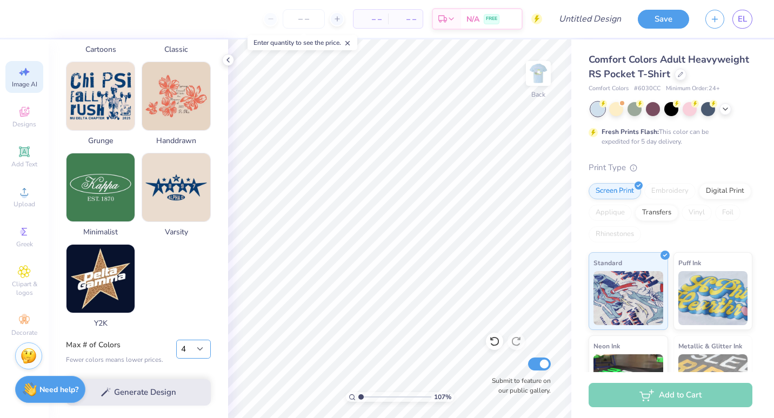
click at [190, 347] on select "1 2 3 4 5 6 7 8" at bounding box center [193, 349] width 35 height 19
click at [176, 340] on select "1 2 3 4 5 6 7 8" at bounding box center [193, 349] width 35 height 19
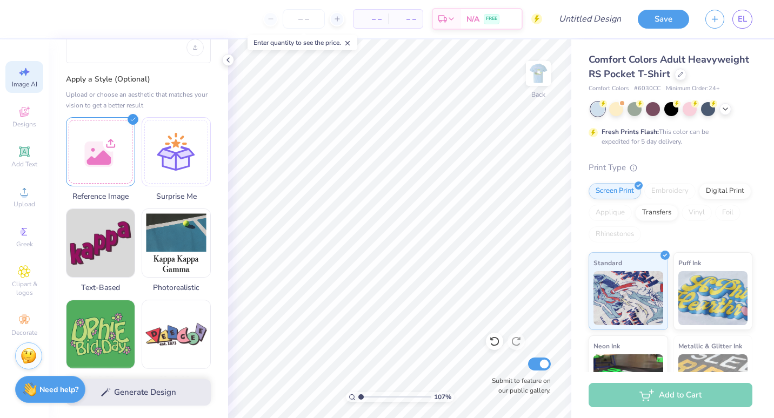
scroll to position [0, 0]
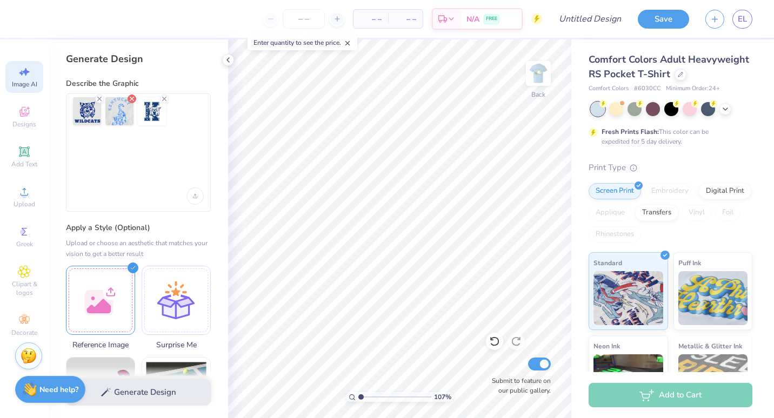
click at [129, 100] on icon "Remove uploaded image" at bounding box center [132, 99] width 9 height 9
click at [98, 97] on icon "Remove uploaded image" at bounding box center [99, 99] width 9 height 9
click at [122, 382] on div "Generate Design" at bounding box center [139, 393] width 180 height 52
click at [347, 44] on icon at bounding box center [348, 43] width 8 height 8
click at [228, 57] on icon at bounding box center [228, 60] width 9 height 9
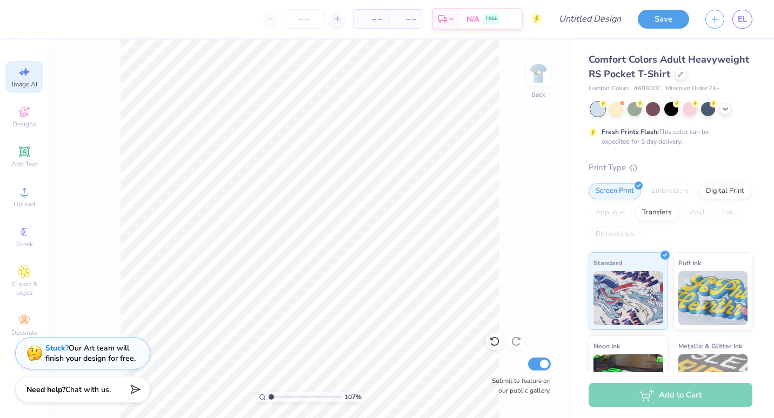
click at [15, 91] on div "Image AI" at bounding box center [24, 77] width 38 height 32
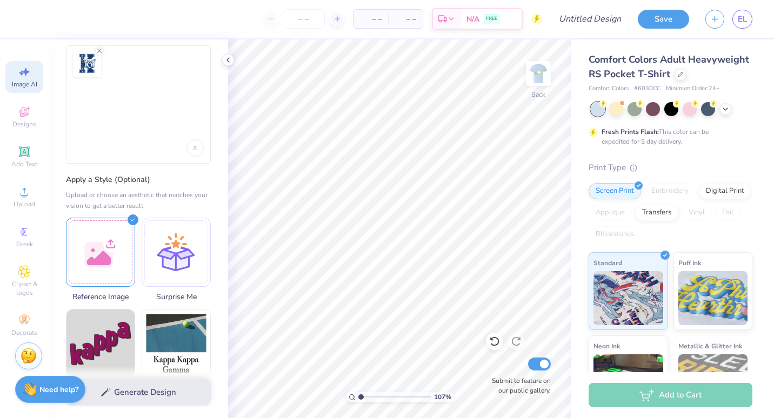
scroll to position [41, 0]
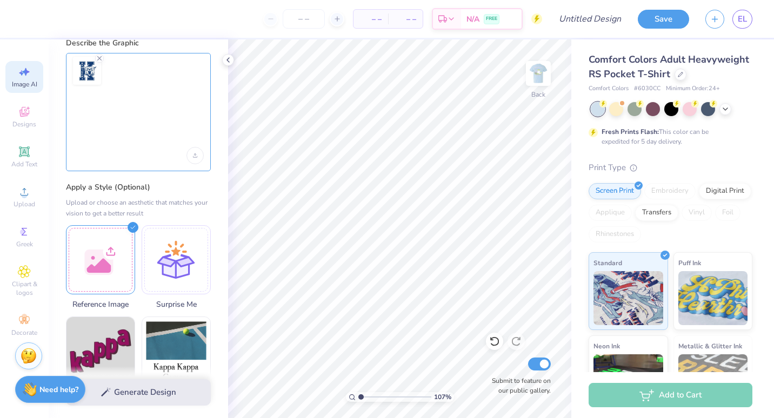
click at [129, 119] on textarea at bounding box center [138, 118] width 131 height 58
click at [97, 87] on div at bounding box center [138, 112] width 145 height 118
click at [102, 103] on textarea at bounding box center [138, 118] width 131 height 58
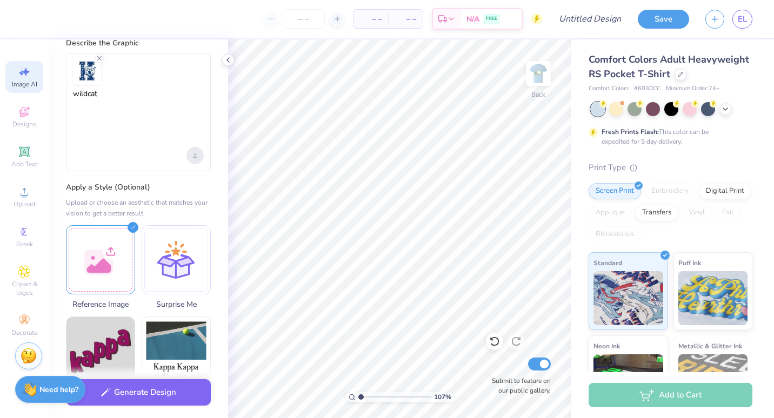
click at [191, 158] on div "Upload image" at bounding box center [195, 155] width 17 height 17
click at [198, 154] on div "Upload image" at bounding box center [195, 155] width 17 height 17
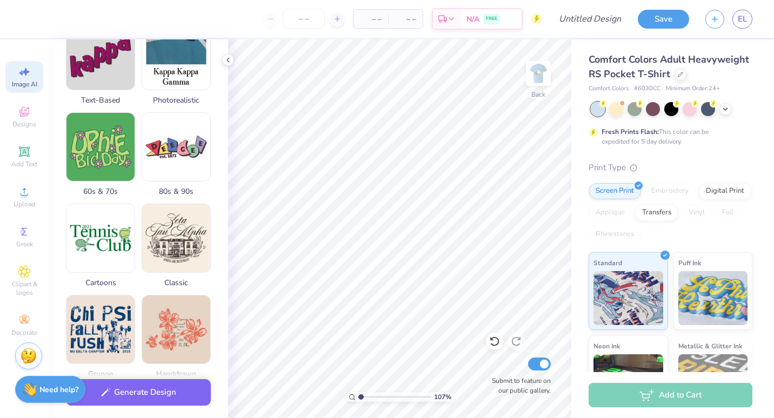
scroll to position [531, 0]
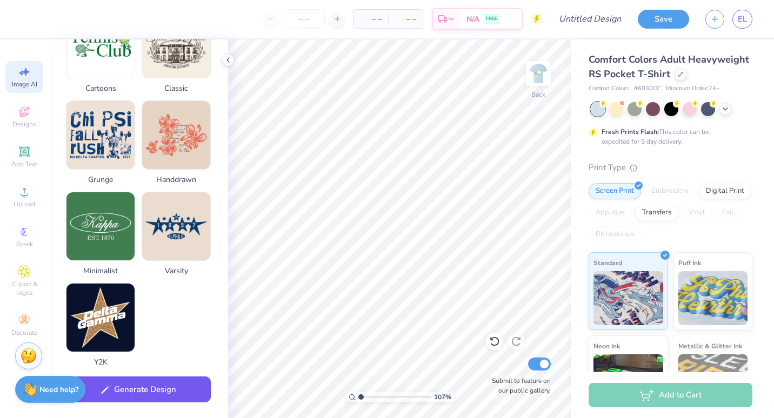
click at [124, 397] on button "Generate Design" at bounding box center [138, 390] width 145 height 26
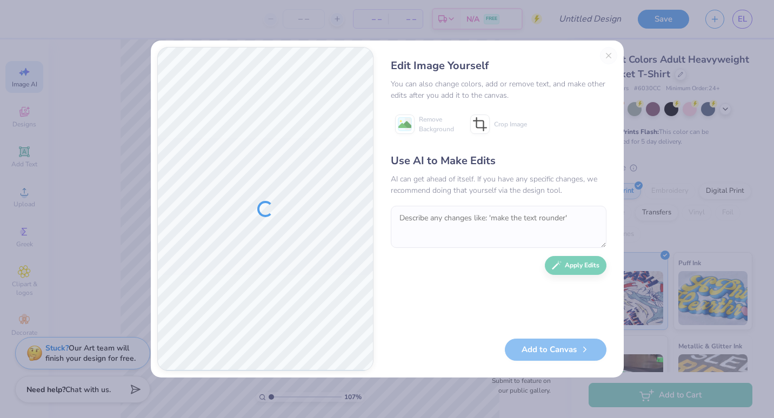
click at [606, 57] on div "Edit Image Yourself You can also change colors, add or remove text, and make ot…" at bounding box center [498, 209] width 237 height 324
click at [663, 146] on div "Edit Image Yourself You can also change colors, add or remove text, and make ot…" at bounding box center [387, 209] width 774 height 418
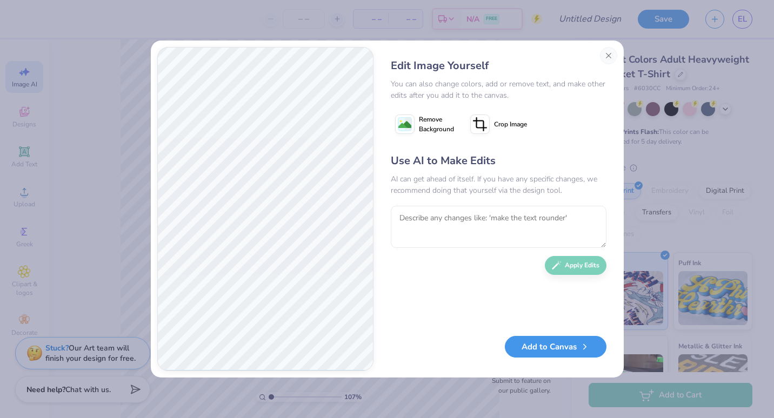
click at [553, 351] on button "Add to Canvas" at bounding box center [556, 347] width 102 height 22
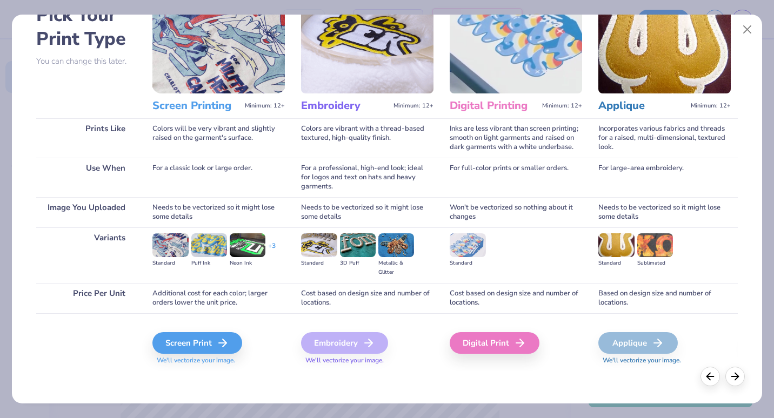
scroll to position [0, 0]
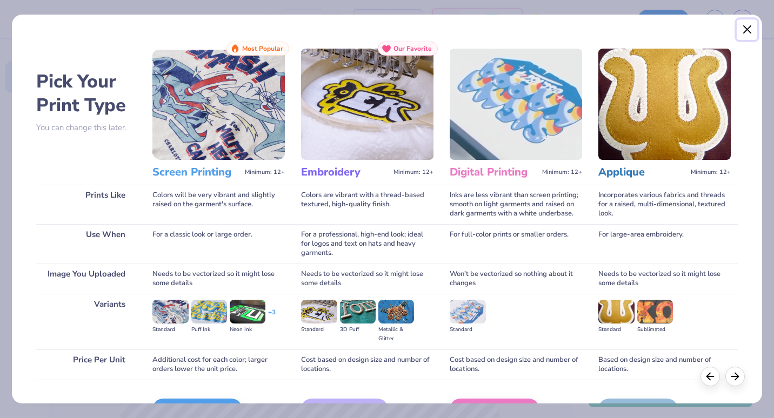
click at [747, 27] on button "Close" at bounding box center [747, 29] width 21 height 21
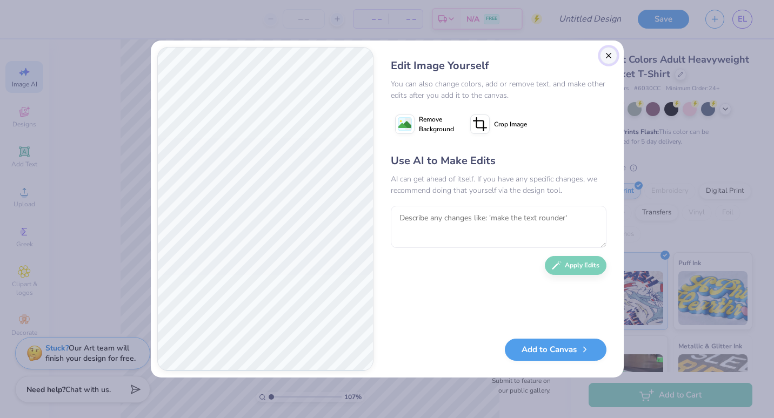
click at [603, 51] on button "Close" at bounding box center [608, 55] width 17 height 17
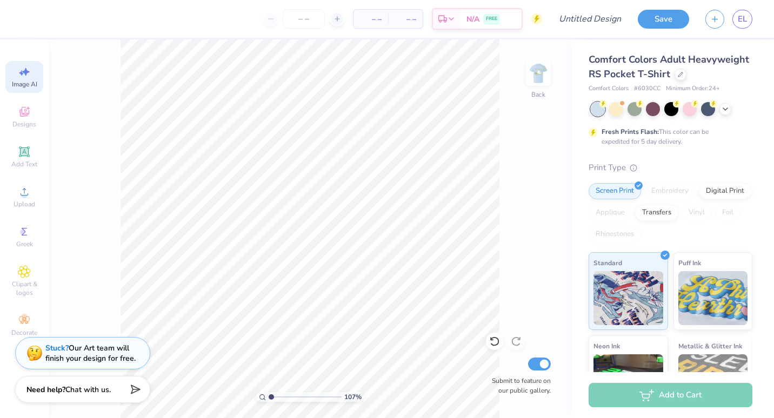
click at [30, 81] on span "Image AI" at bounding box center [24, 84] width 25 height 9
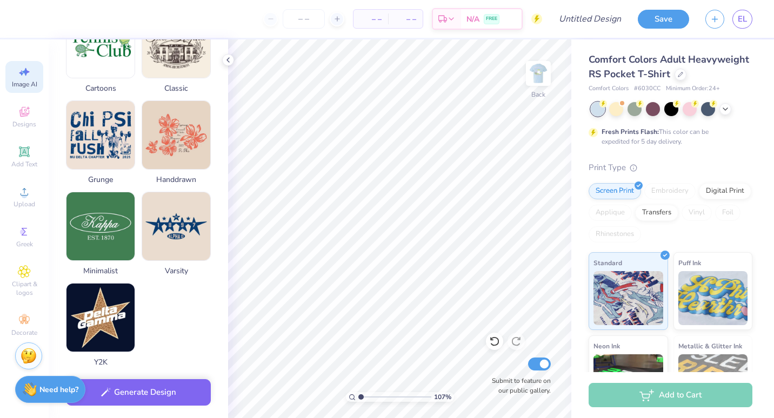
click at [30, 81] on span "Image AI" at bounding box center [24, 84] width 25 height 9
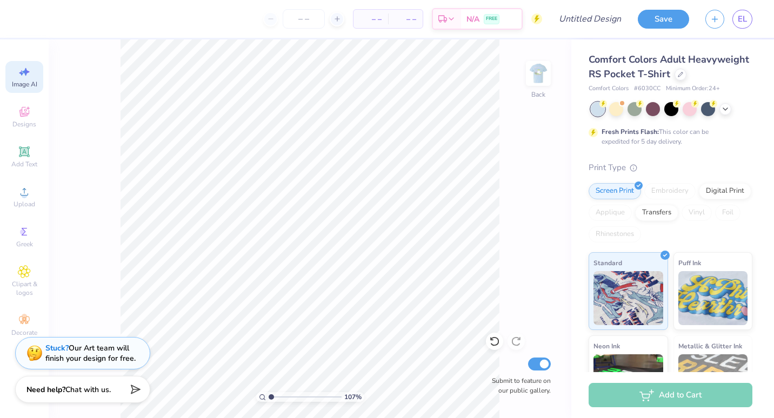
click at [30, 81] on span "Image AI" at bounding box center [24, 84] width 25 height 9
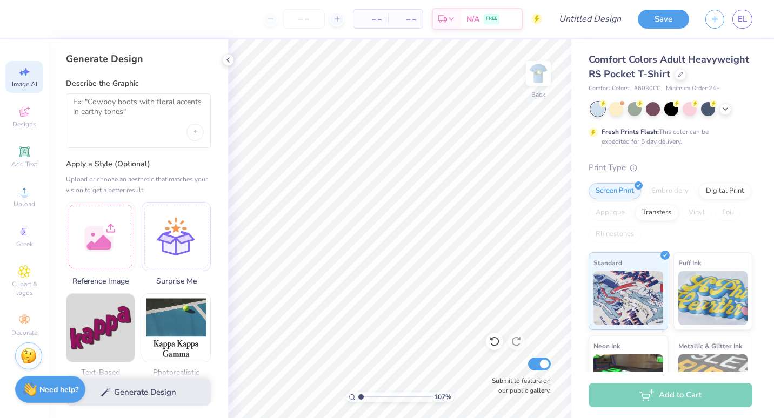
click at [139, 134] on div at bounding box center [138, 121] width 145 height 55
click at [202, 134] on div "Upload image" at bounding box center [195, 132] width 17 height 17
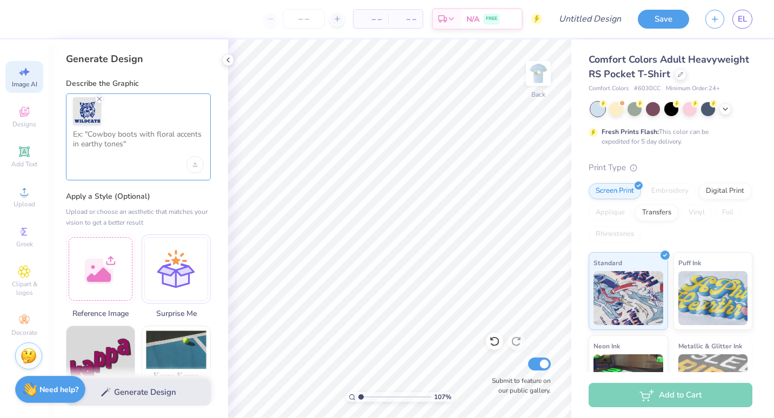
click at [120, 141] on textarea at bounding box center [138, 143] width 131 height 27
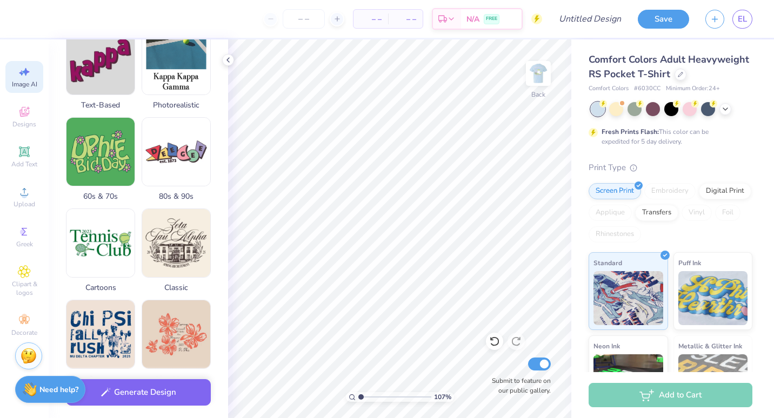
scroll to position [539, 0]
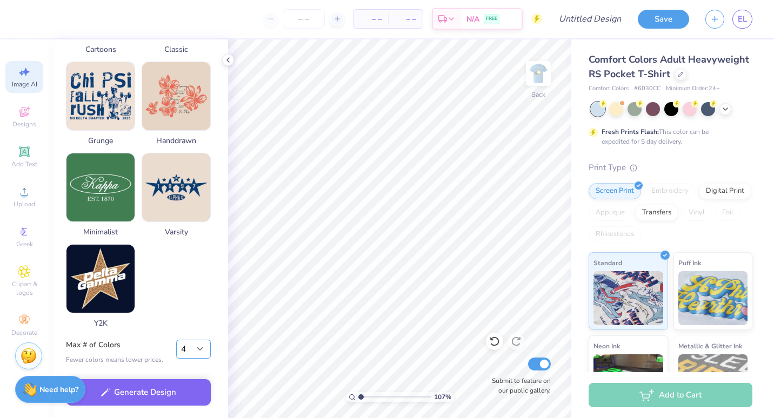
click at [199, 348] on select "1 2 3 4 5 6 7 8" at bounding box center [193, 349] width 35 height 19
click at [176, 340] on select "1 2 3 4 5 6 7 8" at bounding box center [193, 349] width 35 height 19
click at [151, 401] on button "Generate Design" at bounding box center [138, 390] width 145 height 26
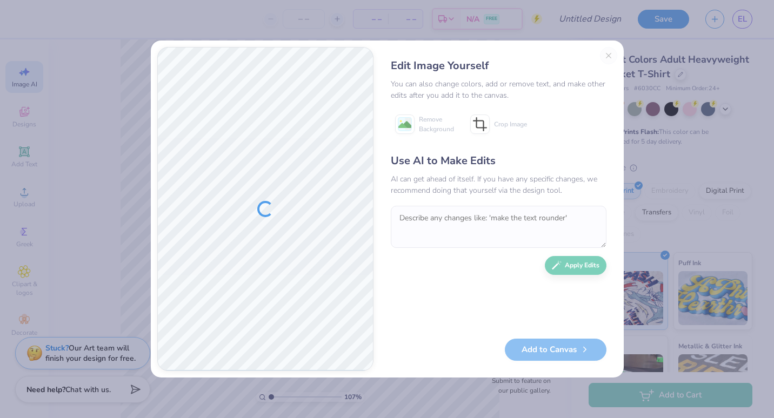
click at [557, 341] on div "Add to Canvas" at bounding box center [499, 350] width 216 height 22
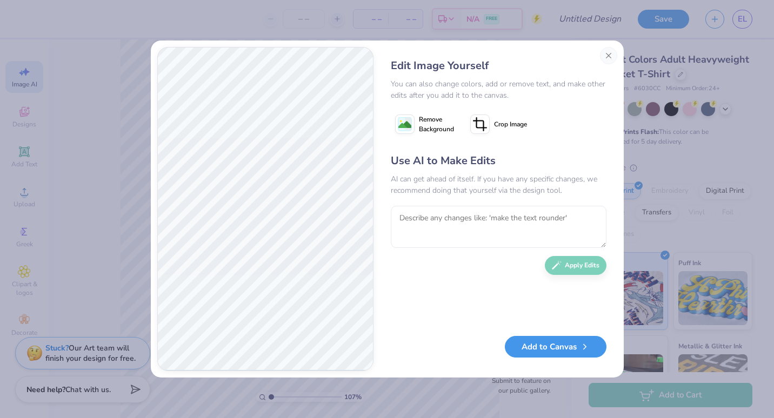
click at [549, 353] on button "Add to Canvas" at bounding box center [556, 347] width 102 height 22
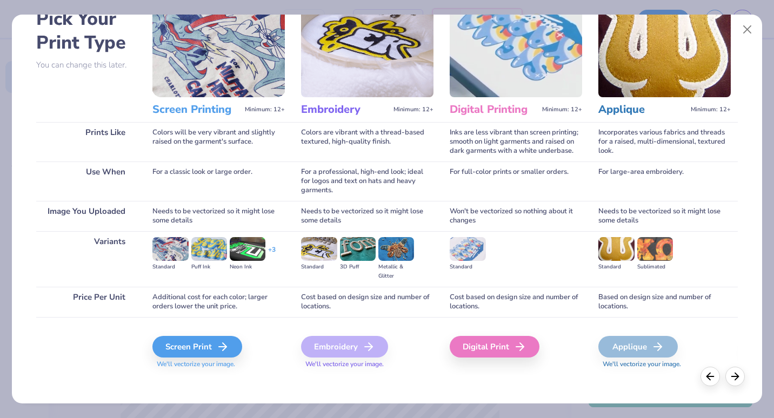
scroll to position [67, 0]
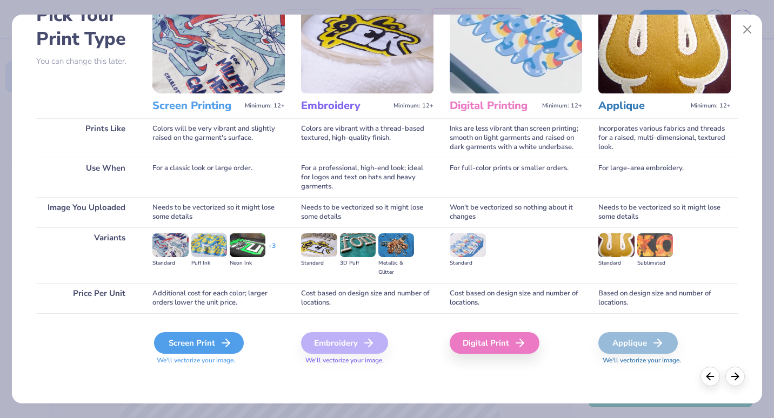
click at [199, 342] on div "Screen Print" at bounding box center [199, 344] width 90 height 22
click at [210, 341] on div "Screen Print" at bounding box center [199, 344] width 90 height 22
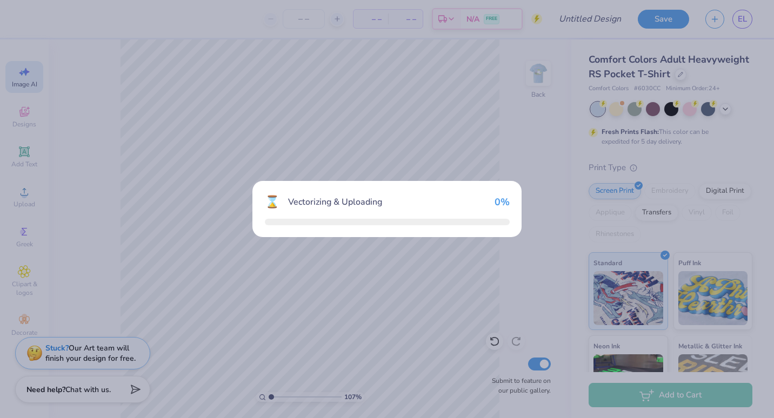
scroll to position [506, 0]
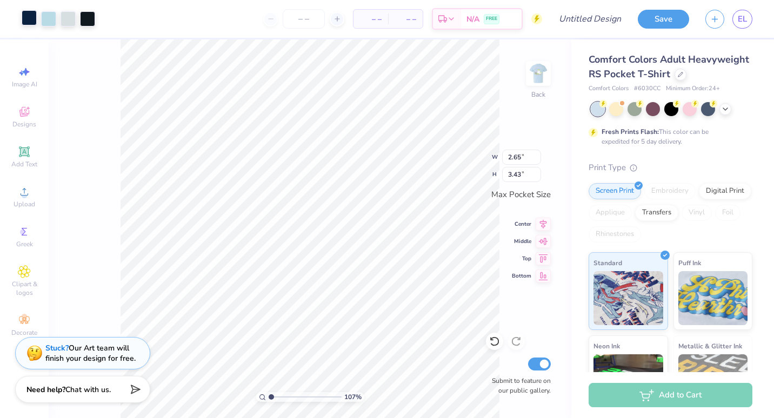
click at [29, 18] on div at bounding box center [29, 17] width 15 height 15
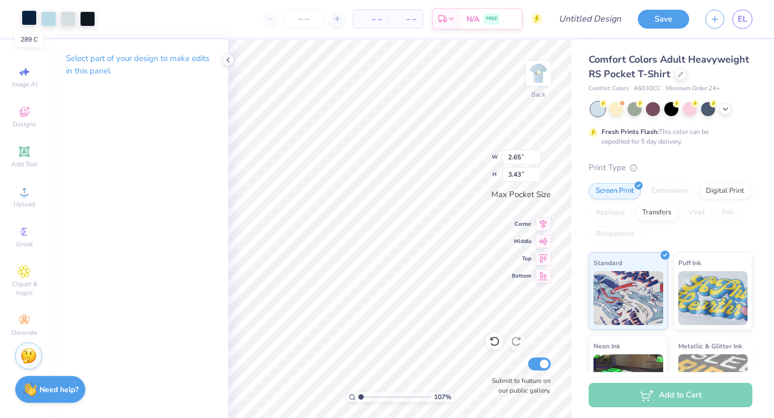
click at [29, 18] on div at bounding box center [29, 17] width 15 height 15
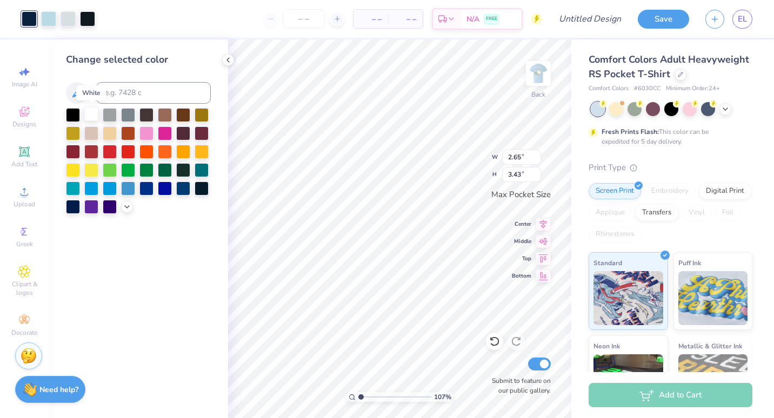
click at [95, 114] on div at bounding box center [91, 114] width 14 height 14
click at [178, 189] on div at bounding box center [183, 188] width 14 height 14
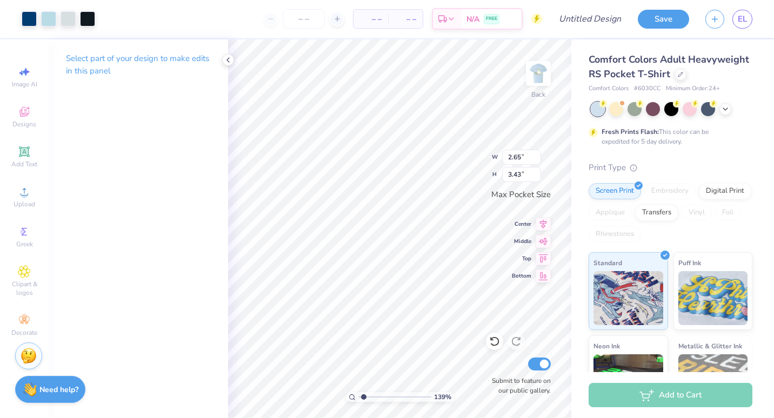
type input "1.39350107481596"
type input "2.26"
type input "2.94"
click at [494, 343] on icon at bounding box center [494, 341] width 11 height 11
type input "1.39350107481596"
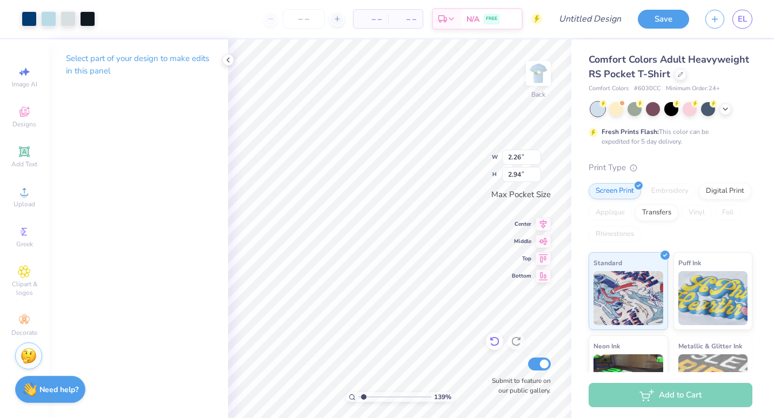
type input "2.65"
type input "3.43"
type input "1.39350107481596"
type input "2.15"
type input "2.79"
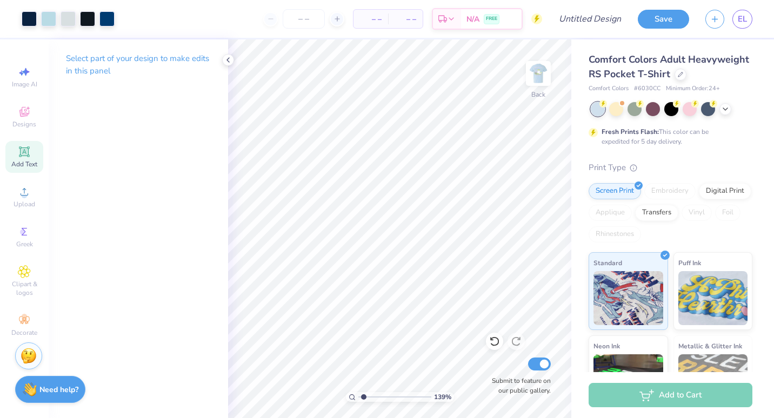
click at [22, 162] on span "Add Text" at bounding box center [24, 164] width 26 height 9
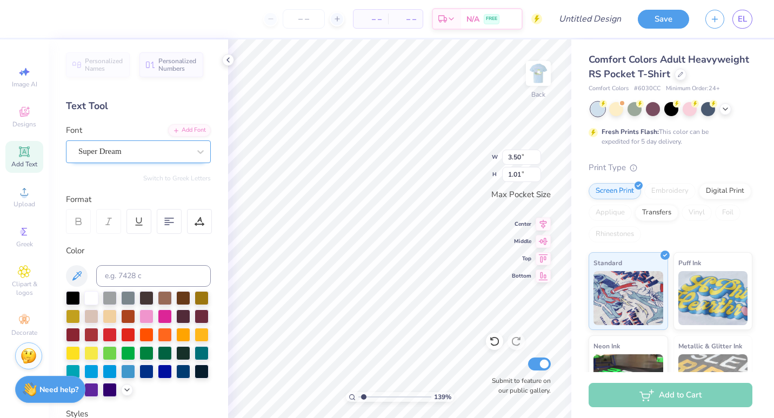
click at [96, 150] on div "Super Dream" at bounding box center [134, 151] width 114 height 17
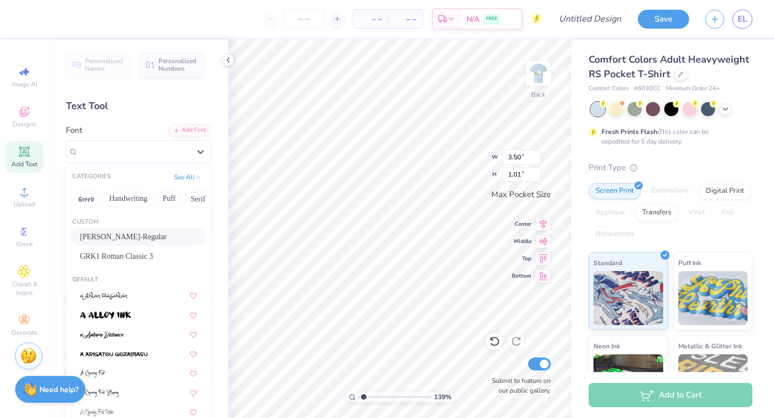
click at [117, 245] on div "[PERSON_NAME]-Regular" at bounding box center [138, 237] width 136 height 18
type input "1.39350107481596"
type input "3.44"
type input "0.89"
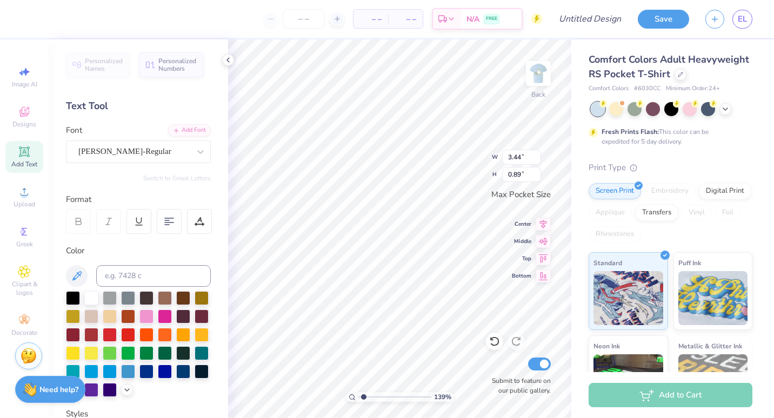
scroll to position [9, 1]
type input "1.39350107481596"
type textarea "TEX"
type input "1.39350107481596"
type textarea "TE"
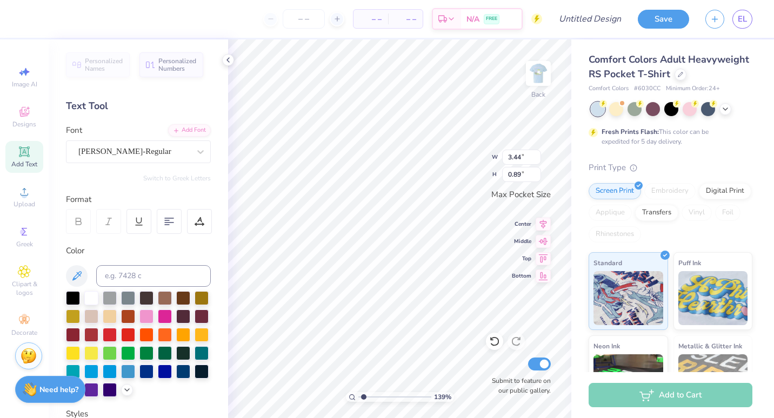
type input "1.39350107481596"
type textarea "T"
type input "1.39350107481596"
type textarea "D"
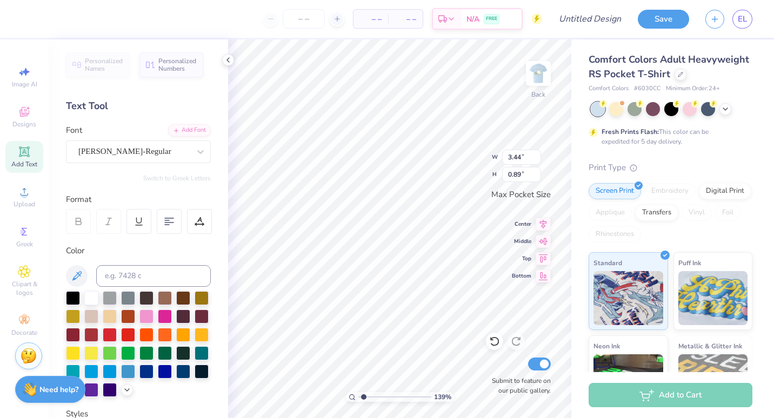
type input "1.39350107481596"
type textarea "Del"
type input "1.39350107481596"
type textarea "Delt"
type input "1.39350107481596"
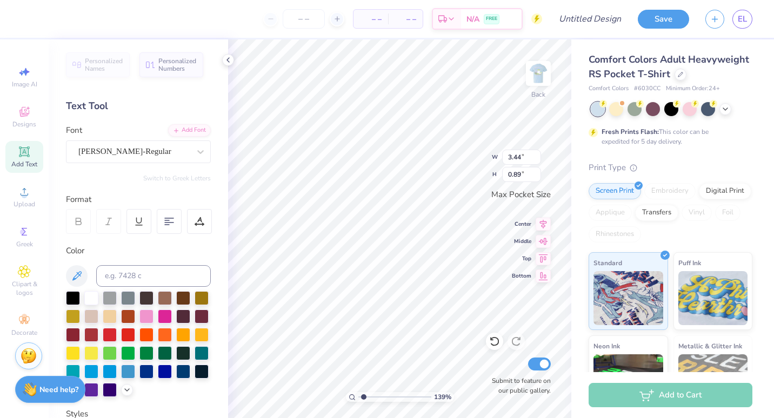
type textarea "Delta"
type input "1.39350107481596"
type textarea "Delta"
type input "1.39350107481596"
type textarea "Delta Z"
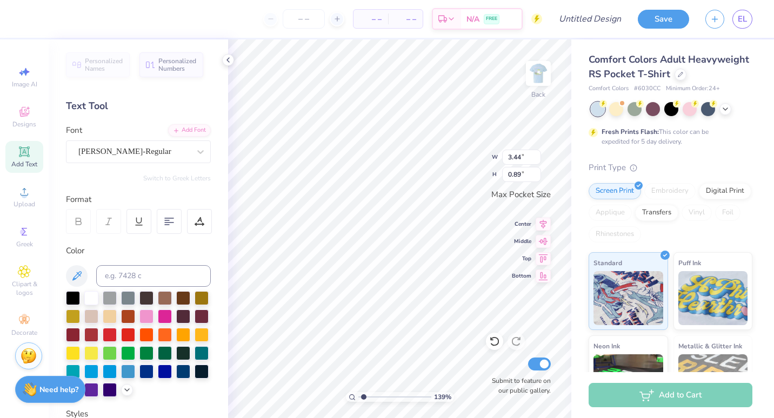
type input "1.39350107481596"
type textarea "Delta Ze"
type input "1.39350107481596"
type textarea "Delta Zet"
type input "1.39350107481596"
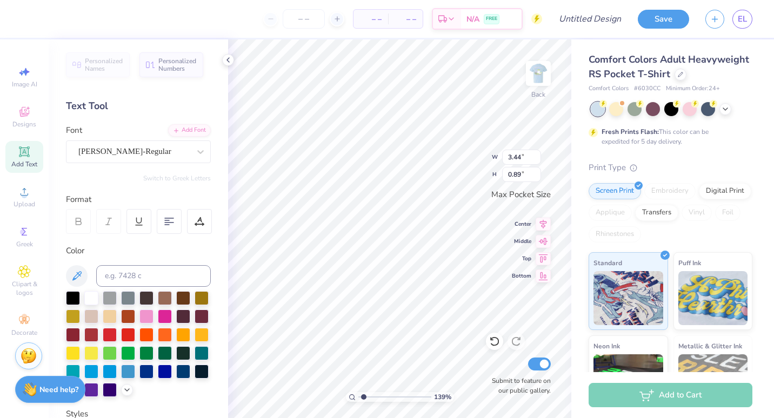
type textarea "Delta Zeta"
type input "1.39350107481596"
type textarea "Delta Zeta"
type input "1.39350107481596"
type textarea "Delta Zeta P"
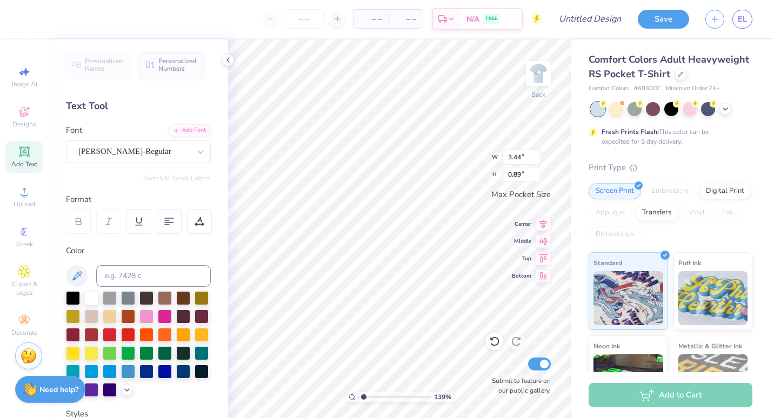
type input "1.39350107481596"
type textarea "Delta Zeta Pa"
type input "1.39350107481596"
type textarea "Delta Zeta Par"
type input "1.39350107481596"
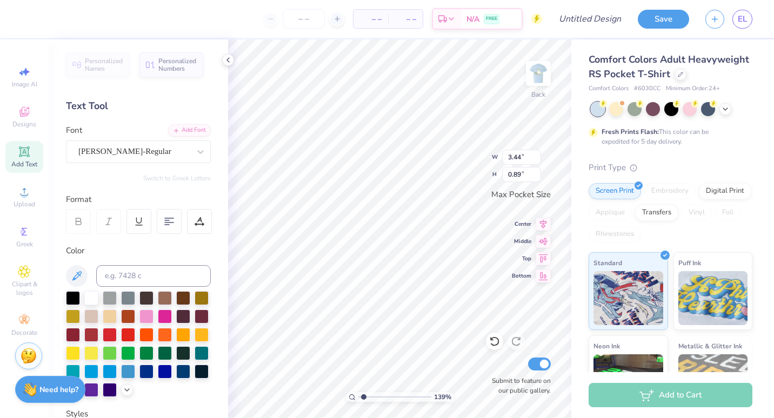
type textarea "Delta Zeta Pare"
type input "1.39350107481596"
type textarea "Delta Zeta Paren"
type input "1.39350107481596"
type textarea "Delta Zeta Parent"
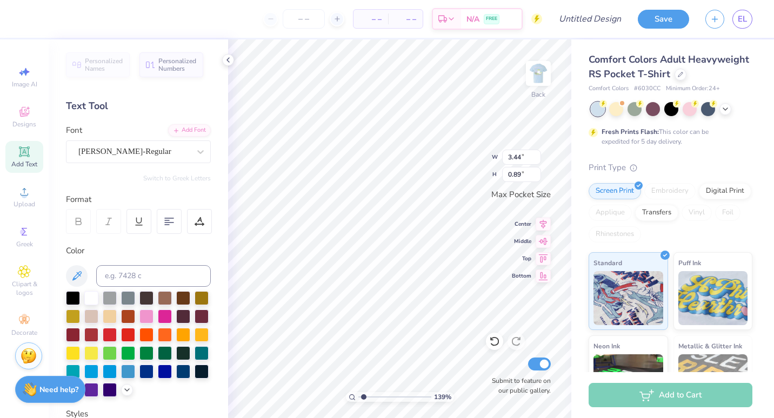
type input "1.39350107481596"
type textarea "Delta Zeta Parents"
type input "1.39350107481596"
type textarea "Delta Zeta Parents"
type input "1.39350107481596"
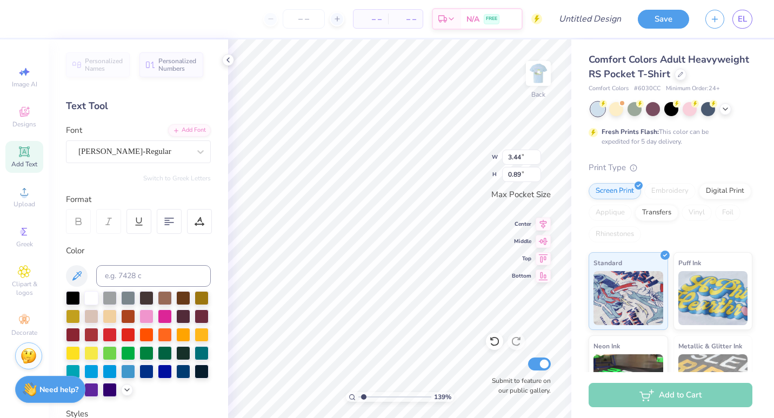
type textarea "Delta Zeta Parents W"
type input "1.39350107481596"
type textarea "Delta Zeta Parents We"
type input "1.39350107481596"
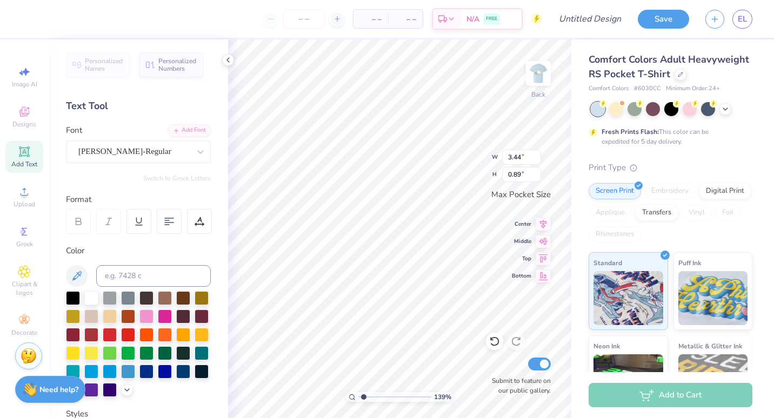
type textarea "Delta Zeta Parents Wee"
type input "1.39350107481596"
type textarea "Delta Zeta Parents Week"
type input "1.39350107481596"
type textarea "Delta Zeta Parents Weeke"
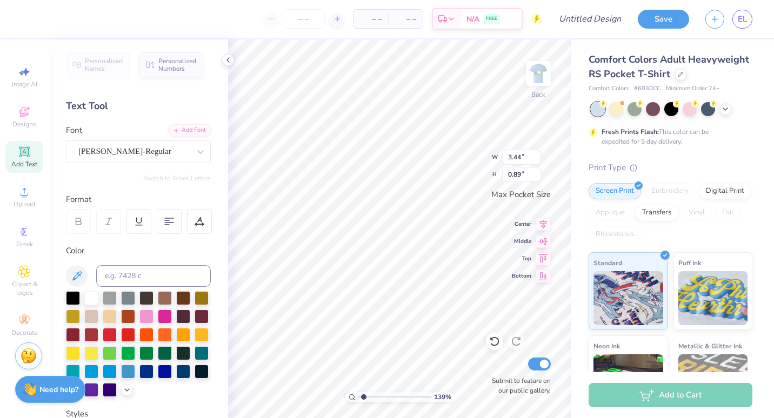
type input "1.39350107481596"
type textarea "Delta Zeta Parents Weeken"
type input "1.39350107481596"
type textarea "Delta Zeta Parents Weekend"
type input "1.39350107481596"
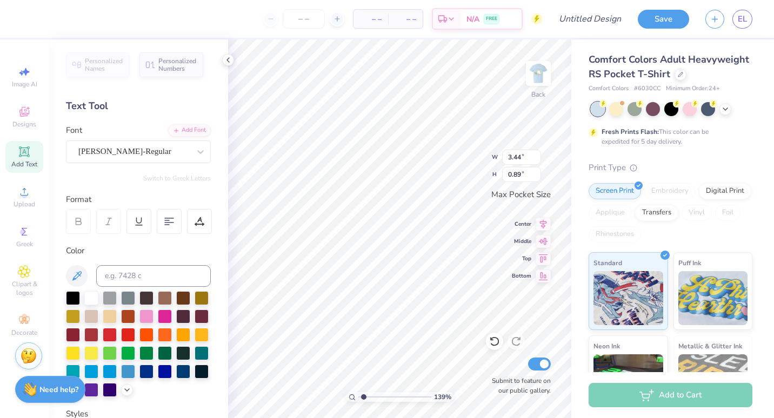
type textarea "Delta Zeta Parents Weekend"
type input "1.39350107481596"
type textarea "Delta Zeta Parents Weekend 2"
type input "1.39350107481596"
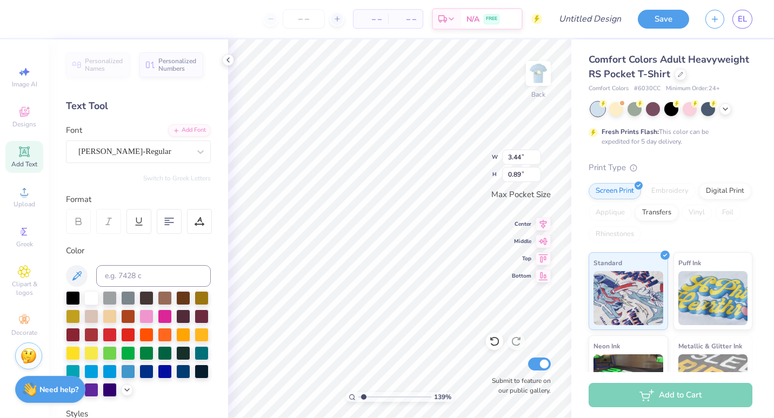
type textarea "Delta Zeta Parents Weekend 20"
type input "1.39350107481596"
type textarea "Delta Zeta Parents Weekend 202"
type input "1.39350107481596"
type textarea "Delta Zeta Parents Weekend 2025"
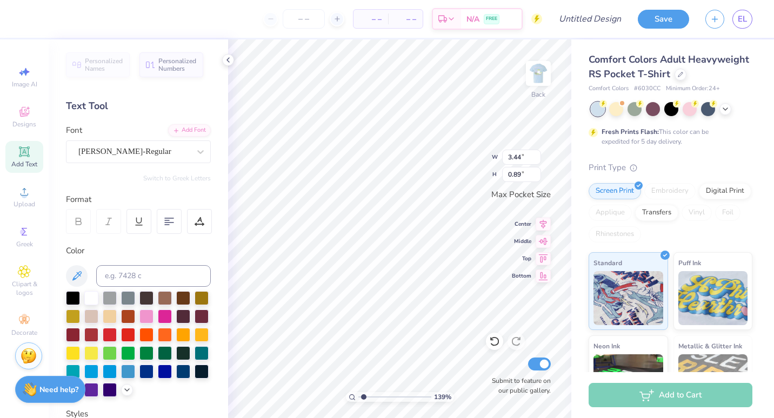
scroll to position [10, 2]
type input "1.39350107481596"
type textarea "Delta Zeta Parents Weekend 2025"
click at [80, 392] on div at bounding box center [73, 389] width 14 height 14
type input "1.39350107481596"
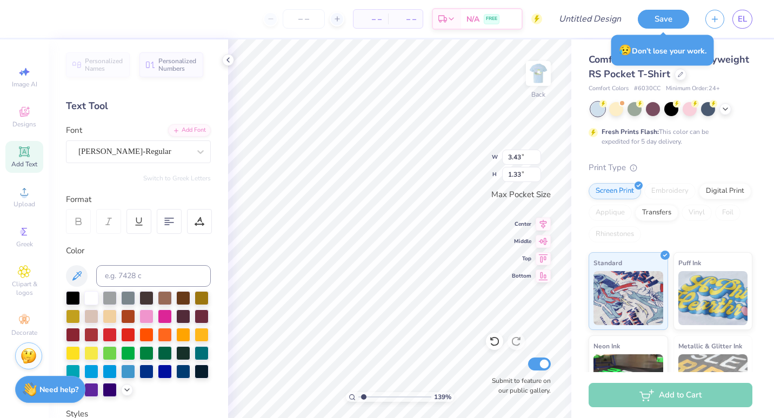
type input "2.60"
type input "1.01"
type input "1.39350107481596"
type input "1.94"
type input "0.75"
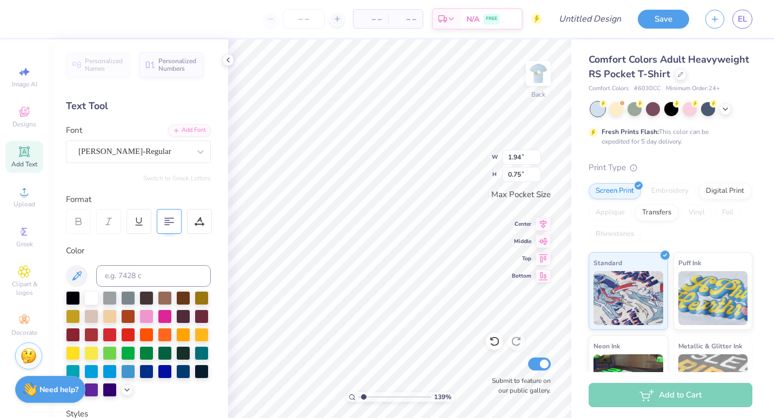
click at [167, 222] on icon at bounding box center [169, 222] width 10 height 10
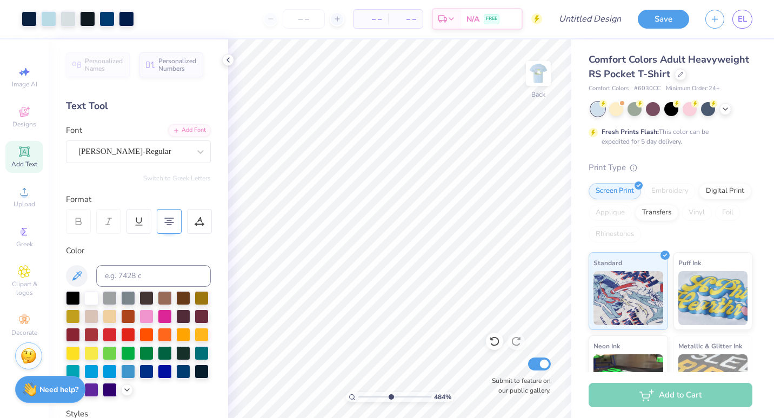
drag, startPoint x: 372, startPoint y: 396, endPoint x: 391, endPoint y: 397, distance: 19.0
type input "5.17"
click at [391, 397] on input "range" at bounding box center [394, 398] width 73 height 10
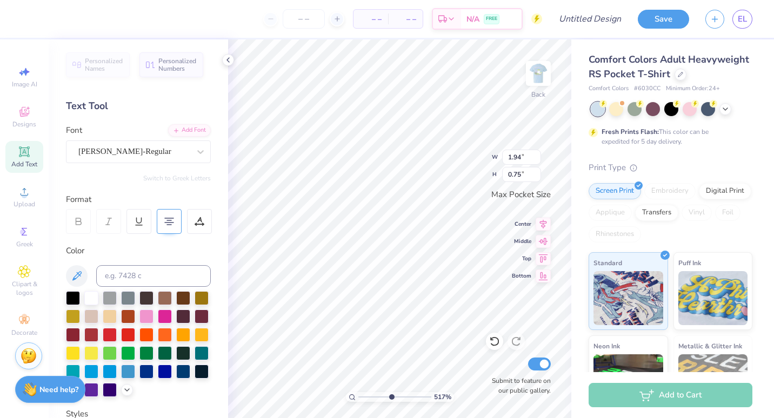
type input "2.15"
type input "2.79"
type input "1.99"
type input "2.58"
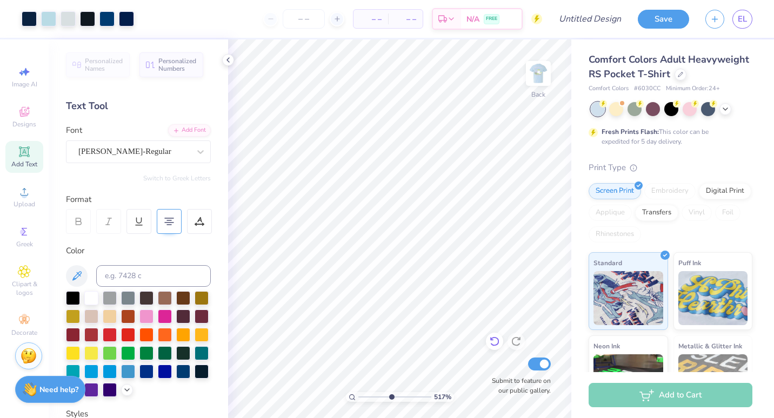
click at [499, 344] on icon at bounding box center [494, 341] width 11 height 11
type input "1.85"
type input "2.40"
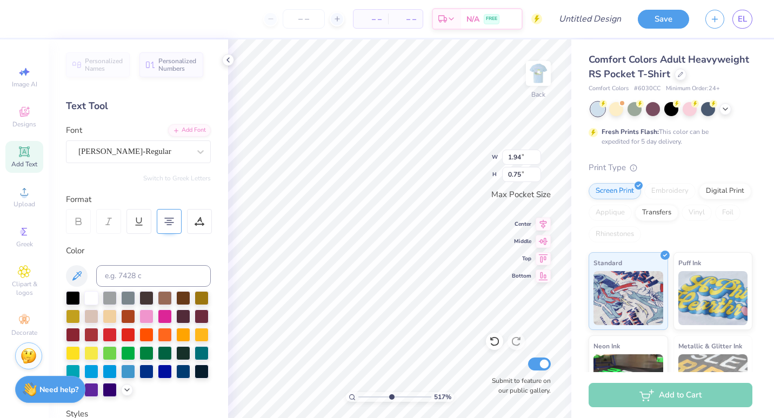
type textarea "Delta Zeta Parents Weekend 2025"
type input "3.16"
type input "0.47"
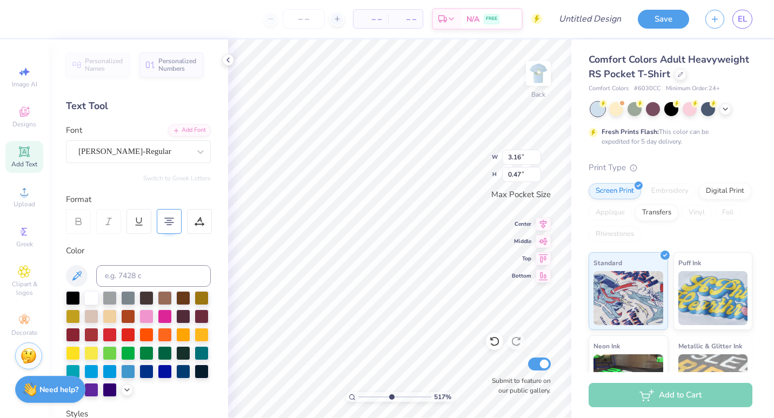
type textarea "Delta Zeta Parents Weekend Lexington, KY 2025"
type input "0.51"
click at [123, 157] on div "[PERSON_NAME]-Regular" at bounding box center [134, 151] width 114 height 17
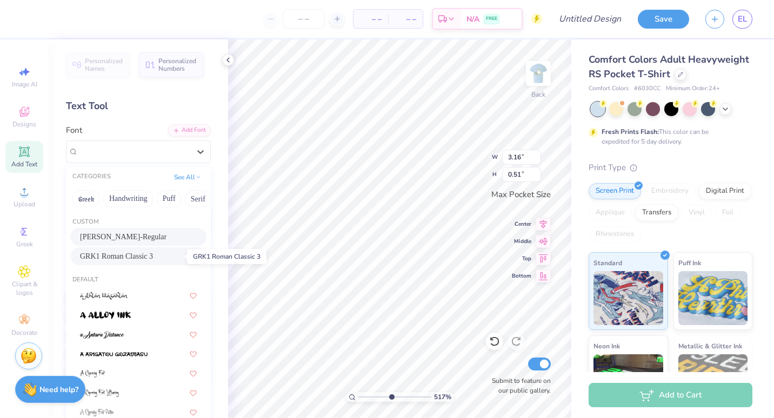
click at [121, 255] on span "GRK1 Roman Classic 3" at bounding box center [116, 256] width 73 height 11
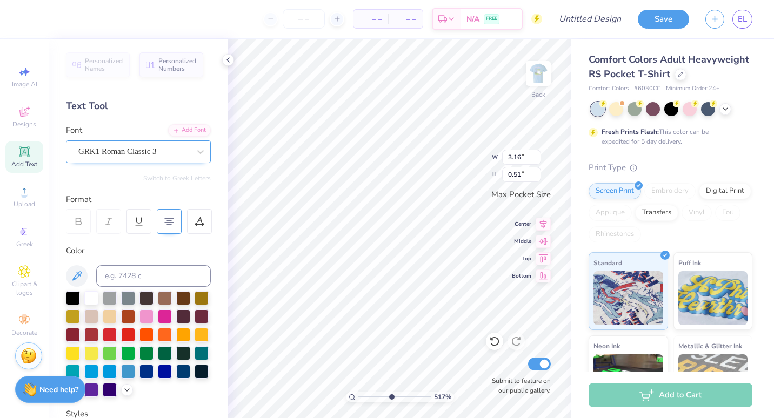
click at [122, 155] on div "GRK1 Roman Classic 3" at bounding box center [134, 151] width 114 height 17
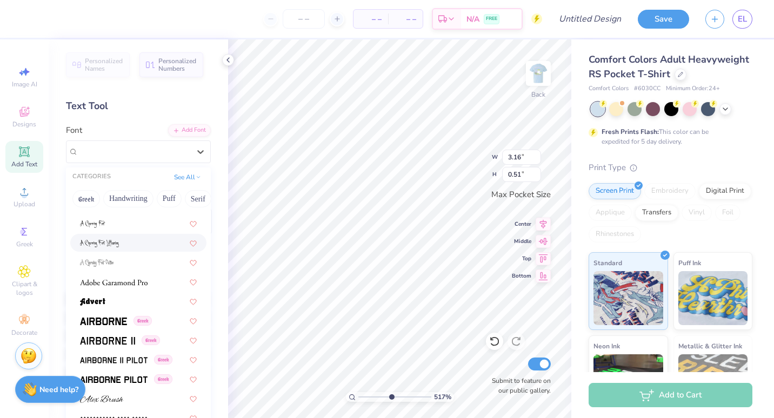
scroll to position [155, 0]
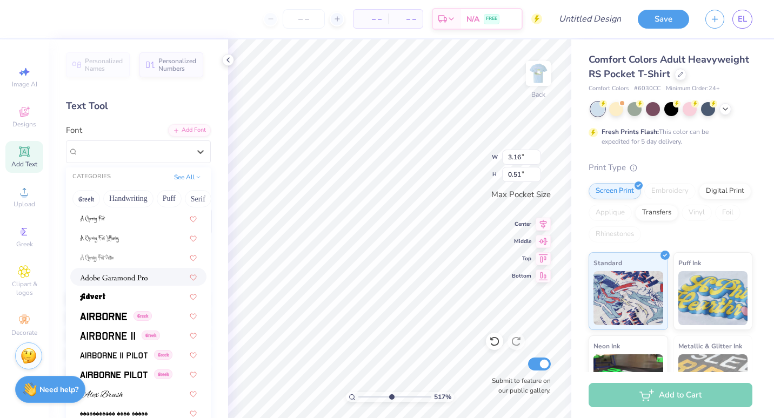
click at [121, 276] on img at bounding box center [114, 278] width 68 height 8
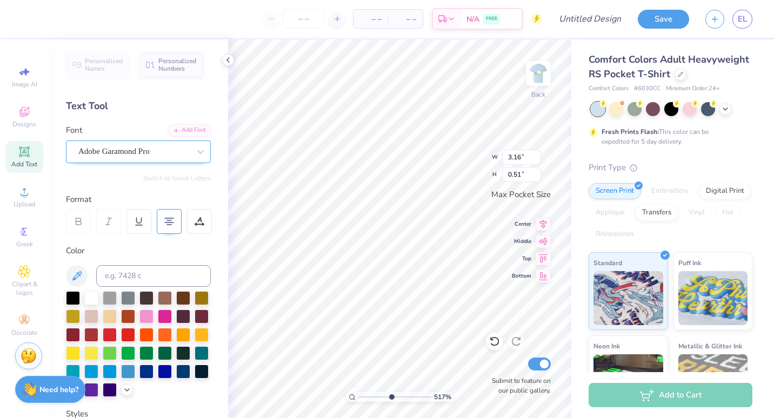
click at [126, 155] on div "Adobe Garamond Pro" at bounding box center [134, 151] width 114 height 17
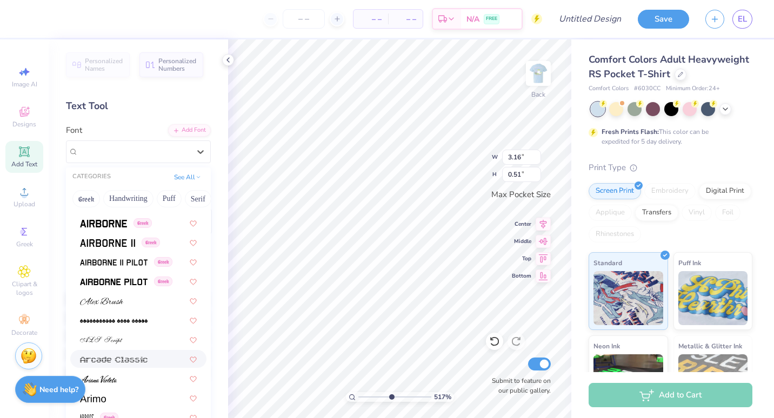
scroll to position [247, 0]
click at [115, 229] on span at bounding box center [103, 223] width 47 height 11
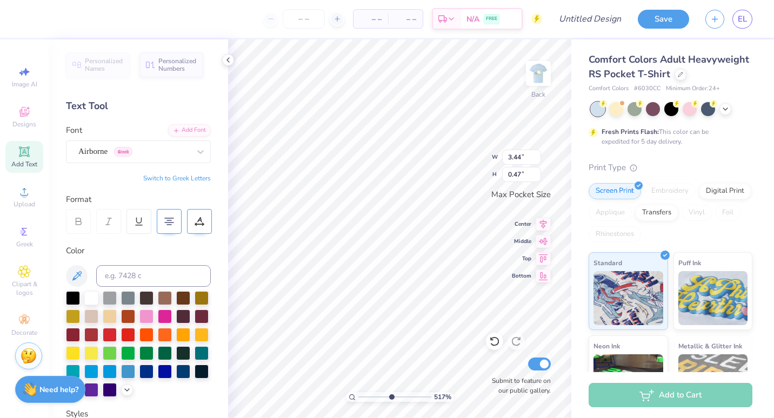
scroll to position [9, 1]
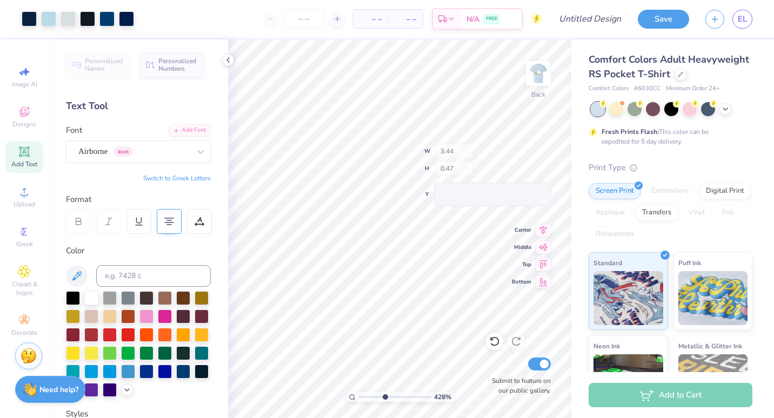
type input "4.28"
click at [384, 398] on input "range" at bounding box center [394, 398] width 73 height 10
type input "2.27"
type input "2.95"
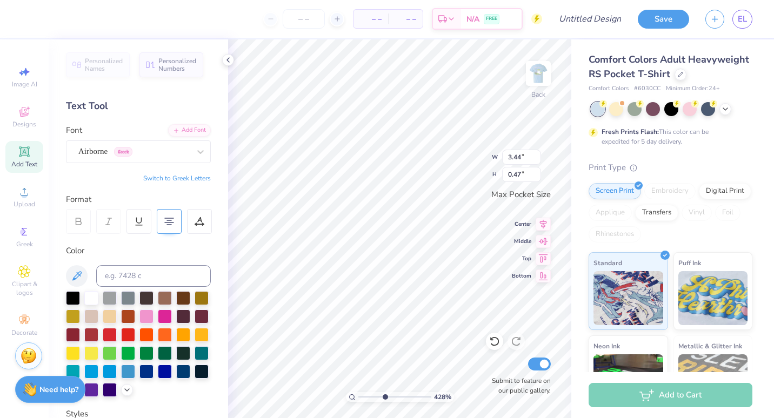
scroll to position [9, 5]
click at [176, 378] on div at bounding box center [183, 371] width 14 height 14
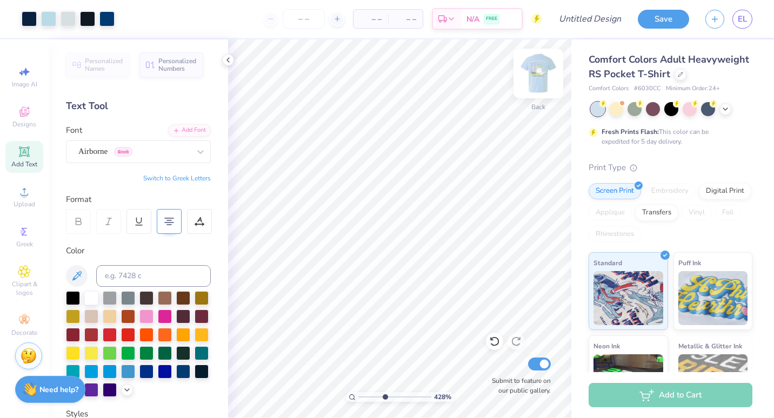
click at [538, 63] on img at bounding box center [538, 73] width 43 height 43
drag, startPoint x: 382, startPoint y: 397, endPoint x: 343, endPoint y: 397, distance: 38.9
click at [358, 397] on input "range" at bounding box center [394, 398] width 73 height 10
click at [543, 78] on img at bounding box center [538, 73] width 43 height 43
click at [32, 21] on div at bounding box center [29, 17] width 15 height 15
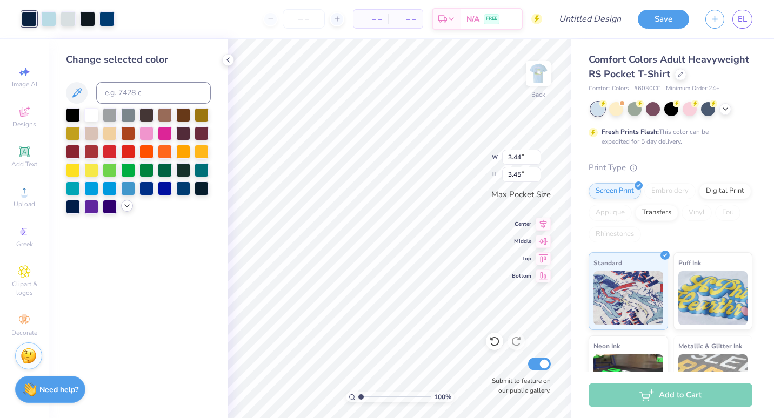
click at [130, 210] on div at bounding box center [127, 206] width 12 height 12
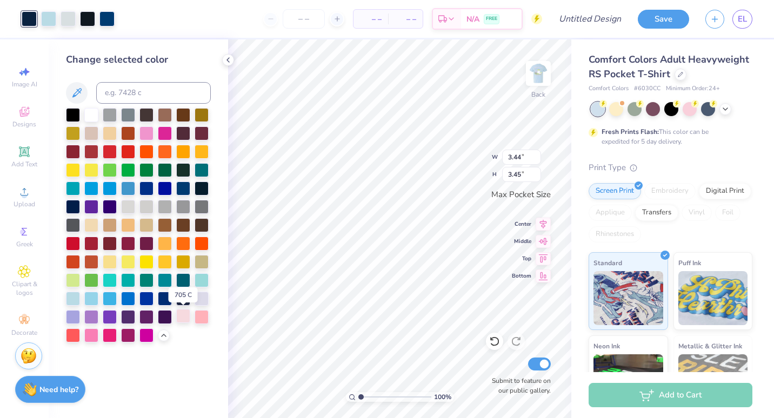
click at [188, 317] on div at bounding box center [183, 316] width 14 height 14
click at [46, 16] on div at bounding box center [48, 17] width 15 height 15
click at [92, 116] on div at bounding box center [91, 114] width 14 height 14
drag, startPoint x: 360, startPoint y: 395, endPoint x: 403, endPoint y: 395, distance: 43.8
click at [403, 395] on input "range" at bounding box center [394, 398] width 73 height 10
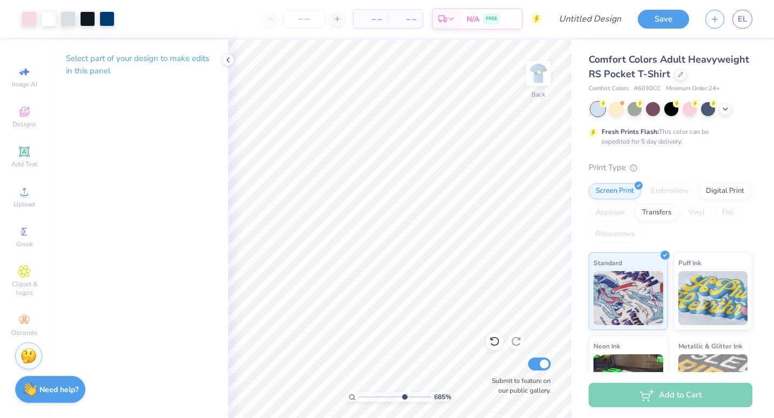
click at [203, 418] on html "Art colors – – Per Item – – Total Est. Delivery N/A FREE Design Title Save EL I…" at bounding box center [387, 209] width 774 height 418
click at [110, 19] on div at bounding box center [106, 17] width 15 height 15
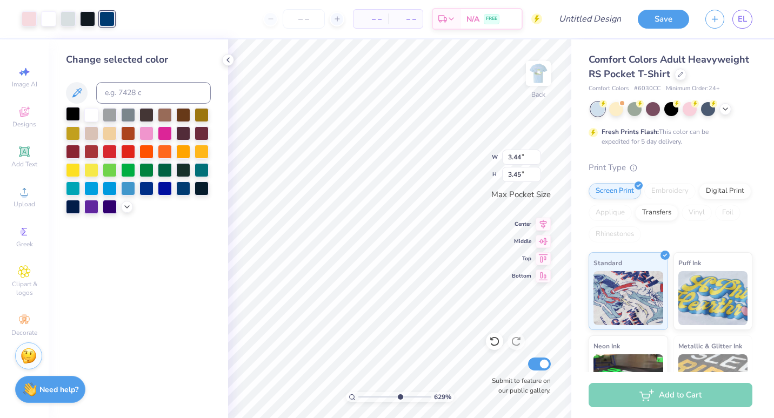
click at [74, 115] on div at bounding box center [73, 114] width 14 height 14
click at [88, 118] on div at bounding box center [91, 114] width 14 height 14
click at [124, 117] on div at bounding box center [128, 114] width 14 height 14
click at [92, 118] on div at bounding box center [91, 114] width 14 height 14
click at [494, 347] on icon at bounding box center [494, 341] width 11 height 11
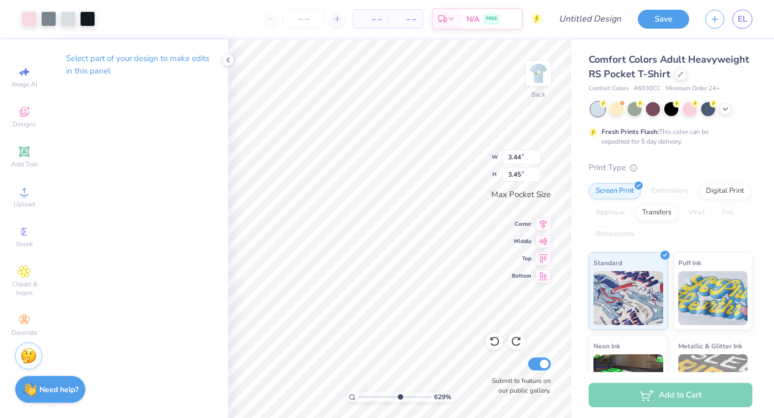
drag, startPoint x: 494, startPoint y: 347, endPoint x: 208, endPoint y: 168, distance: 337.4
click at [208, 168] on div "Art colors – – Per Item – – Total Est. Delivery N/A FREE Design Title Save EL I…" at bounding box center [387, 209] width 774 height 418
click at [499, 341] on icon at bounding box center [494, 342] width 9 height 10
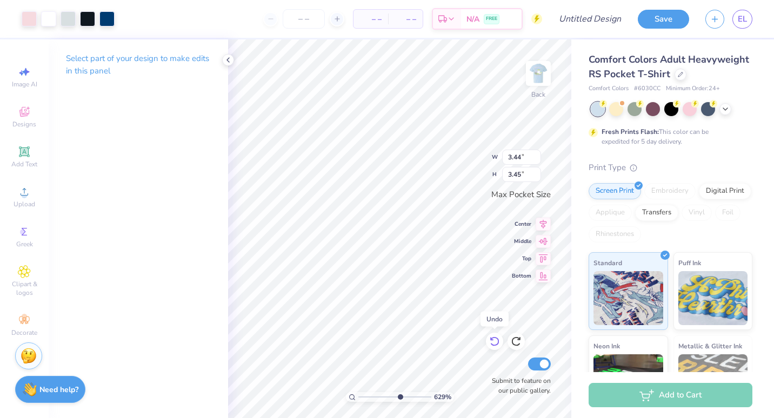
click at [499, 342] on icon at bounding box center [494, 342] width 9 height 10
click at [113, 23] on div at bounding box center [106, 17] width 15 height 15
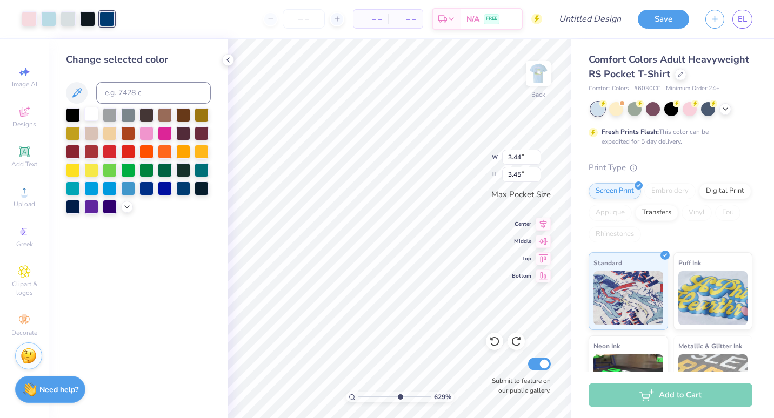
click at [91, 114] on div at bounding box center [91, 114] width 14 height 14
click at [121, 209] on div at bounding box center [138, 161] width 145 height 106
click at [122, 209] on div at bounding box center [138, 161] width 145 height 106
click at [125, 209] on icon at bounding box center [127, 206] width 9 height 9
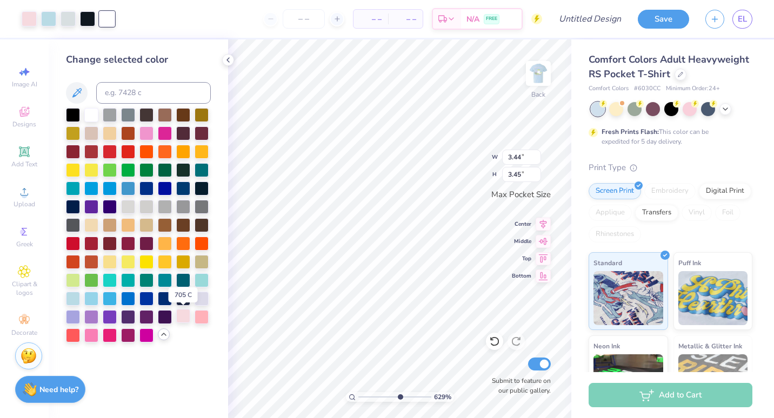
click at [183, 320] on div at bounding box center [183, 316] width 14 height 14
click at [87, 18] on div at bounding box center [87, 17] width 15 height 15
click at [91, 115] on div at bounding box center [91, 114] width 14 height 14
click at [52, 22] on div at bounding box center [48, 17] width 15 height 15
click at [90, 115] on div at bounding box center [91, 114] width 14 height 14
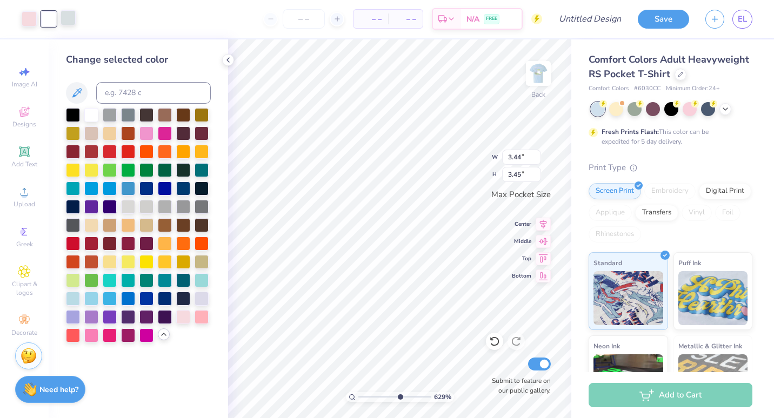
click at [72, 19] on div at bounding box center [68, 17] width 15 height 15
click at [79, 114] on div at bounding box center [73, 114] width 14 height 14
click at [87, 119] on div at bounding box center [91, 114] width 14 height 14
drag, startPoint x: 400, startPoint y: 397, endPoint x: 373, endPoint y: 395, distance: 27.1
click at [373, 395] on input "range" at bounding box center [394, 398] width 73 height 10
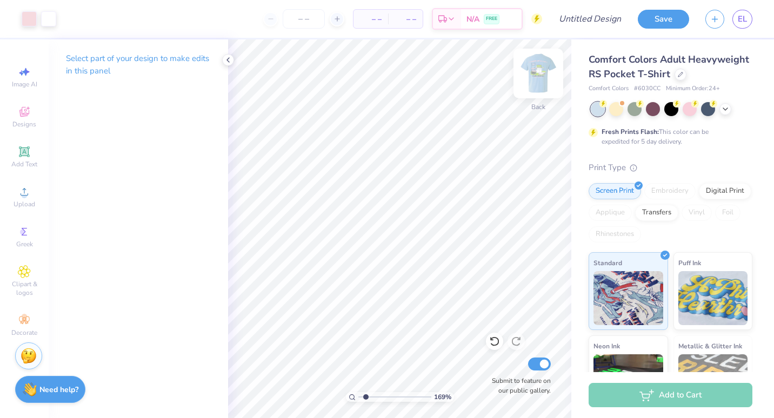
click at [538, 69] on img at bounding box center [538, 73] width 43 height 43
click at [534, 71] on img at bounding box center [538, 73] width 43 height 43
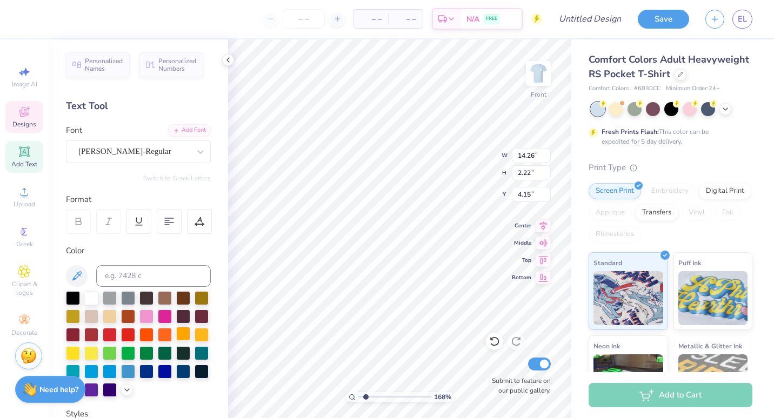
type input "1.67693971735619"
type input "3.90"
click at [51, 392] on strong "Need help?" at bounding box center [58, 388] width 39 height 10
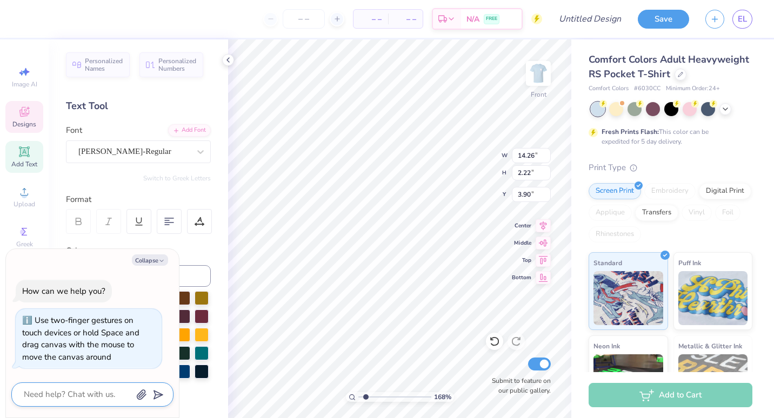
click at [57, 394] on textarea at bounding box center [78, 395] width 110 height 15
type textarea "x"
type textarea "f"
type textarea "x"
type textarea "fi"
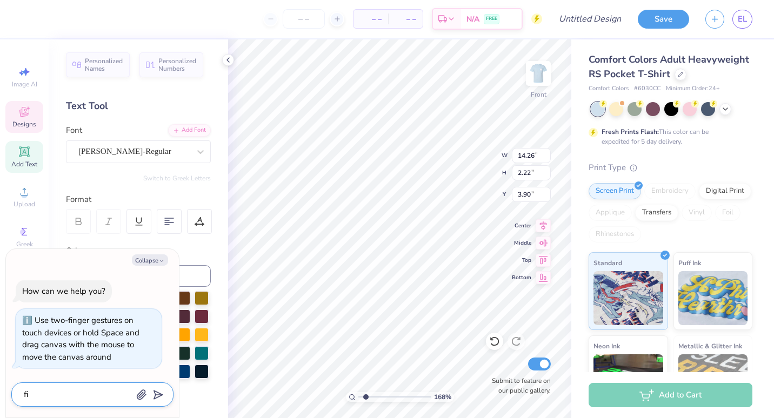
type textarea "x"
type textarea "fil"
type textarea "x"
type textarea "fill"
type textarea "x"
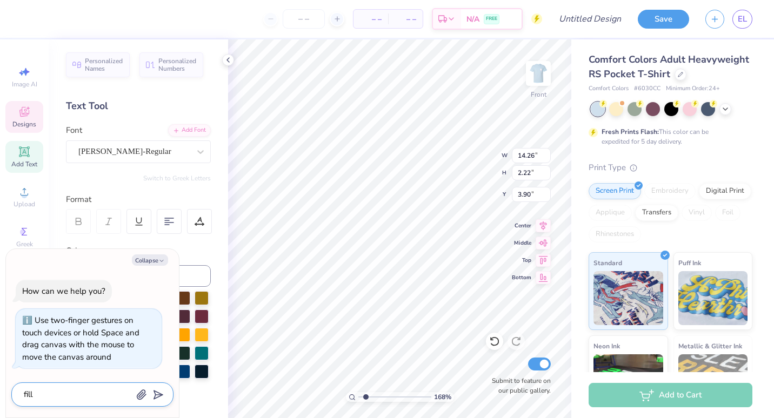
type textarea "fill"
type textarea "x"
type textarea "fill i"
type textarea "x"
type textarea "fill in"
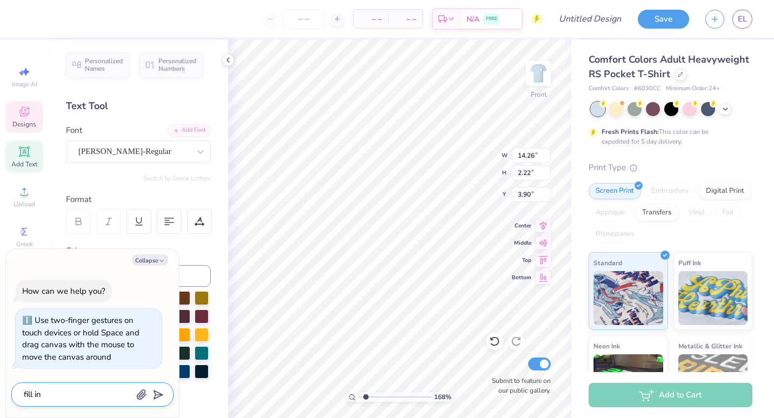
type textarea "x"
type textarea "fill in"
type textarea "x"
type textarea "fill in t"
type textarea "x"
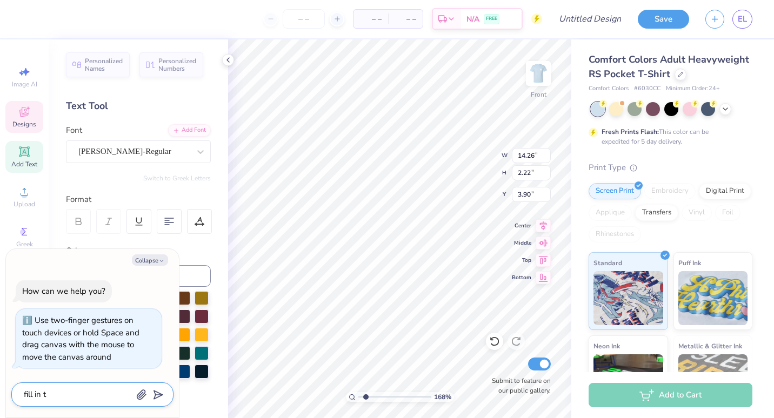
type textarea "fill in th"
type textarea "x"
type textarea "fill in the"
type textarea "x"
type textarea "fill in the"
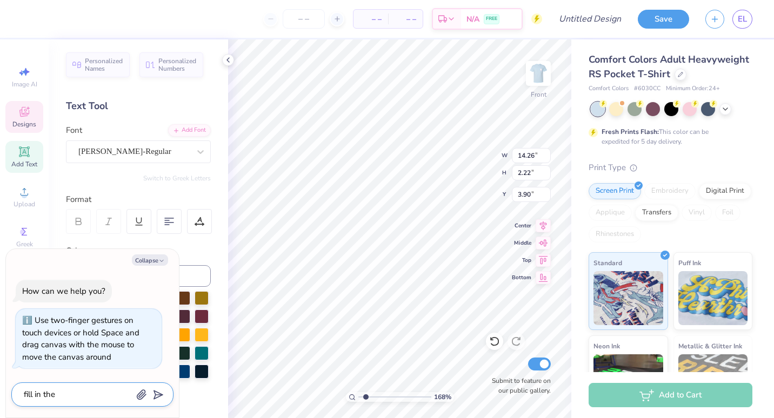
type textarea "x"
type textarea "fill in the f"
type textarea "x"
type textarea "fill in the fl"
type textarea "x"
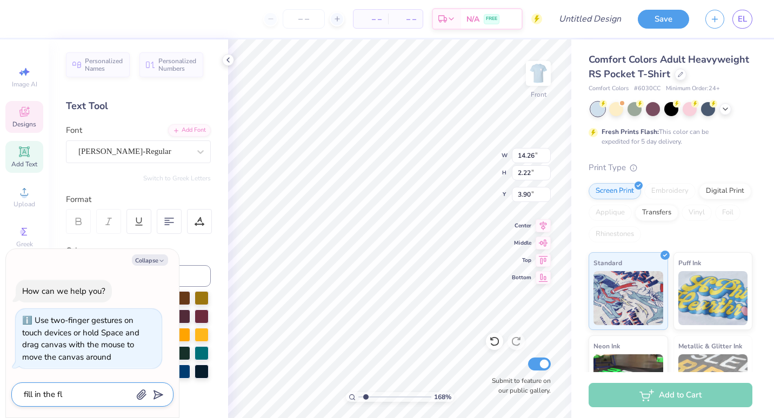
type textarea "fill in the fla"
type textarea "x"
type textarea "fill in the flag"
type textarea "x"
type textarea "fill in the flag"
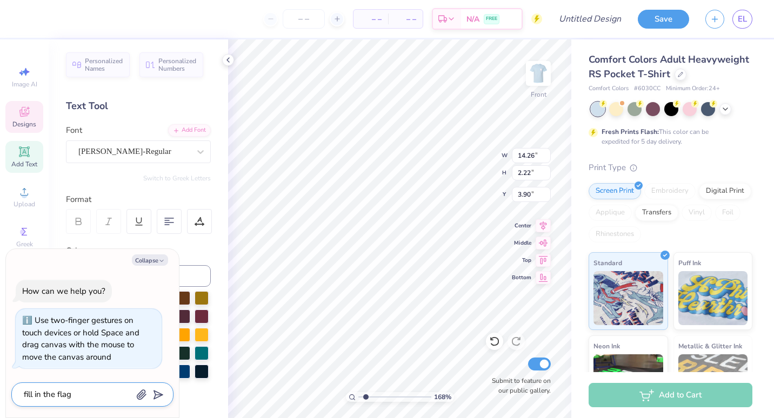
type textarea "x"
type textarea "fill in the flag o"
type textarea "x"
type textarea "fill in the flag on"
type textarea "x"
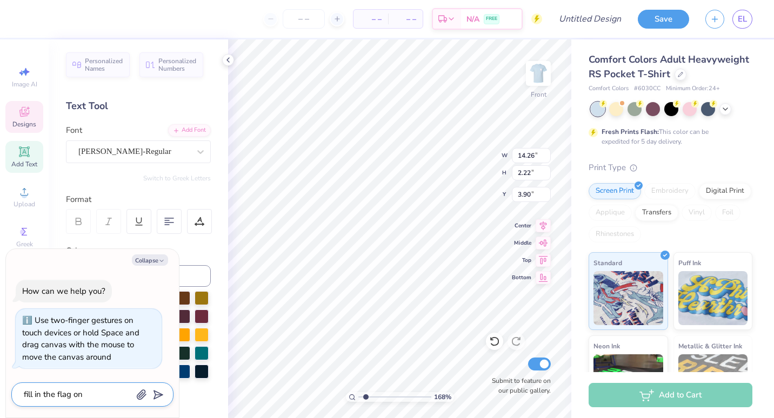
type textarea "fill in the flag on"
type textarea "x"
type textarea "fill in the flag on t"
type textarea "x"
type textarea "fill in the flag on th"
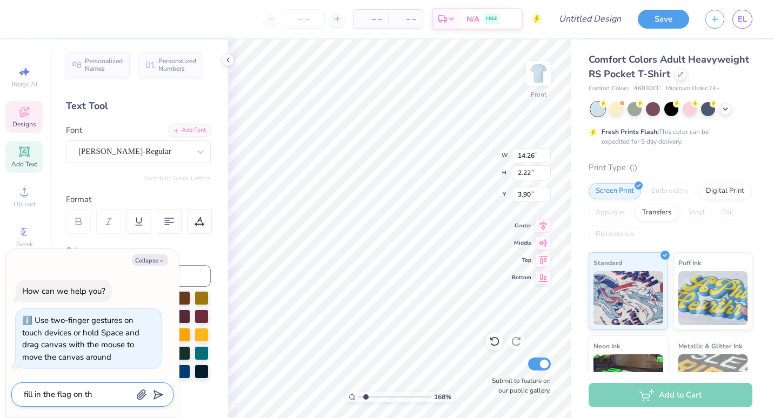
type textarea "x"
type textarea "fill in the flag on the"
type textarea "x"
type textarea "fill in the flag on the"
type textarea "x"
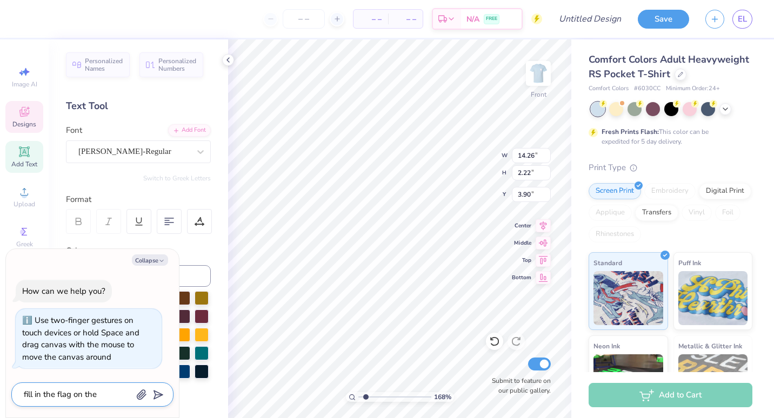
type textarea "fill in the flag on the b"
type textarea "x"
type textarea "fill in the flag on the ba"
type textarea "x"
type textarea "fill in the flag on the bac"
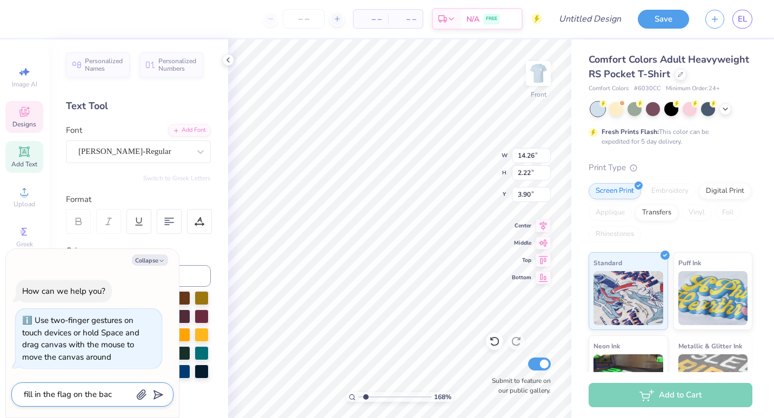
type textarea "x"
type textarea "fill in the flag on the back"
type textarea "x"
type textarea "fill in the flag on the back"
type textarea "x"
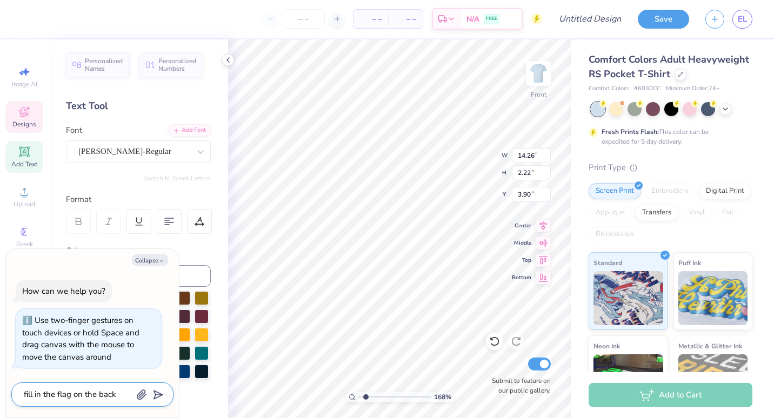
type textarea "fill in the flag on the back o"
type textarea "x"
type textarea "fill in the flag on the back of"
type textarea "x"
type textarea "fill in the flag on the back of"
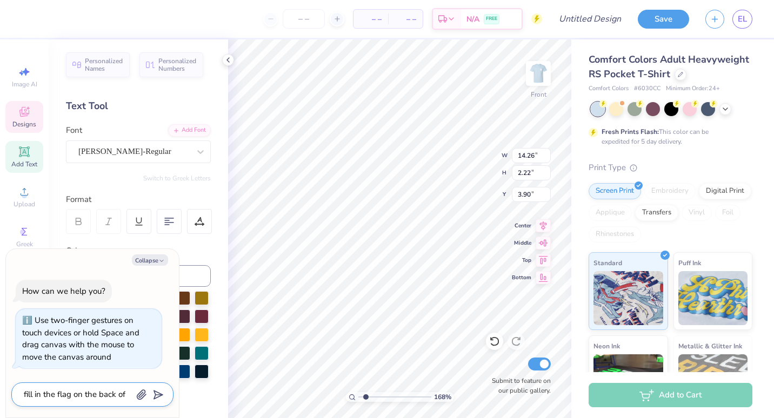
type textarea "x"
type textarea "fill in the flag on the back of t"
type textarea "x"
type textarea "fill in the flag on the back of th"
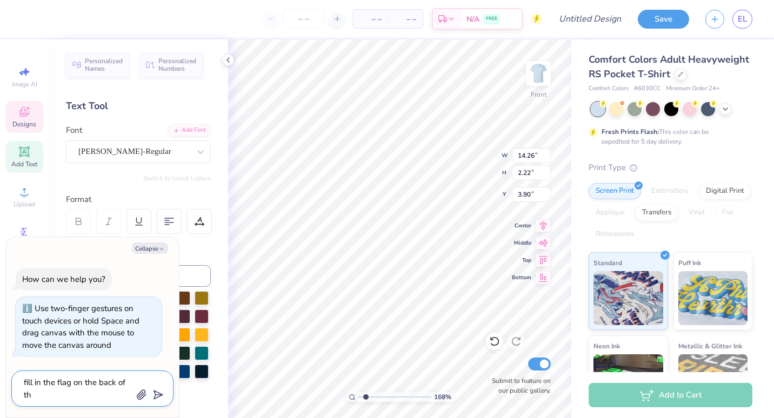
type textarea "x"
type textarea "fill in the flag on the back of the"
type textarea "x"
type textarea "fill in the flag on the back of the"
type textarea "x"
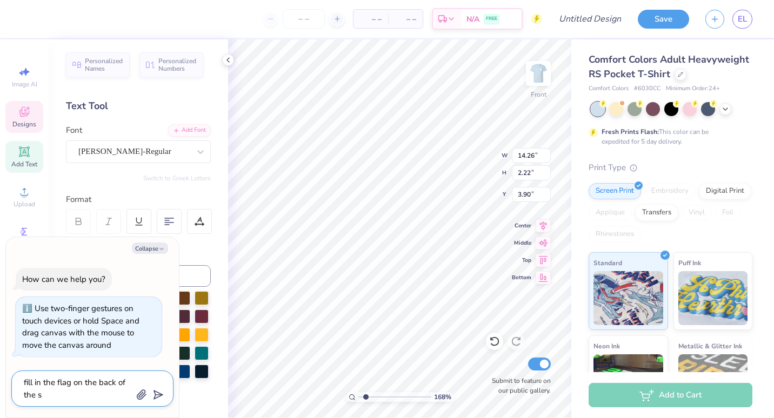
type textarea "fill in the flag on the back of the sh"
type textarea "x"
type textarea "fill in the flag on the back of the shi"
type textarea "x"
type textarea "fill in the flag on the back of the shit"
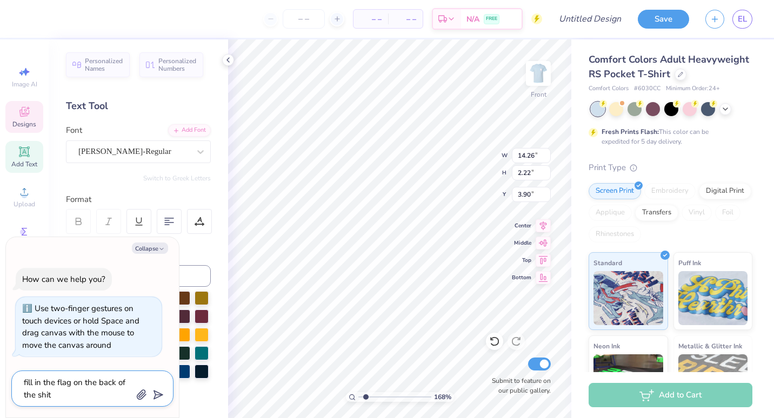
type textarea "x"
type textarea "fill in the flag on the back of the shi"
type textarea "x"
type textarea "fill in the flag on the back of the shir"
type textarea "x"
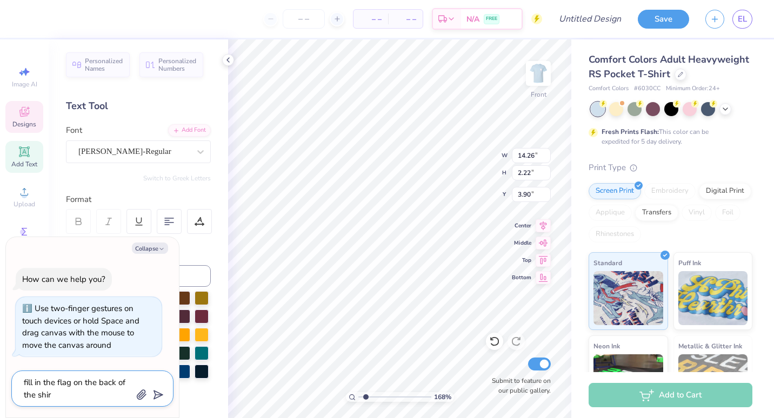
type textarea "fill in the flag on the back of the shirt"
type textarea "x"
type textarea "fill in the flag on the back of the shirt"
type textarea "x"
type textarea "fill in the flag on the back of the shirt w"
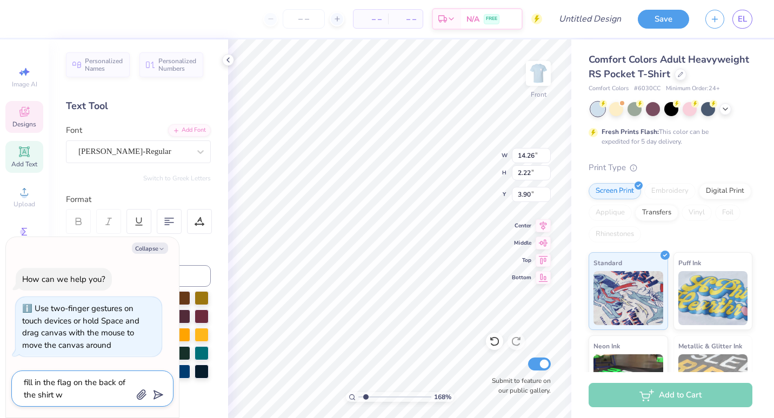
type textarea "x"
type textarea "fill in the flag on the back of the shirt wi"
type textarea "x"
type textarea "fill in the flag on the back of the shirt wit"
type textarea "x"
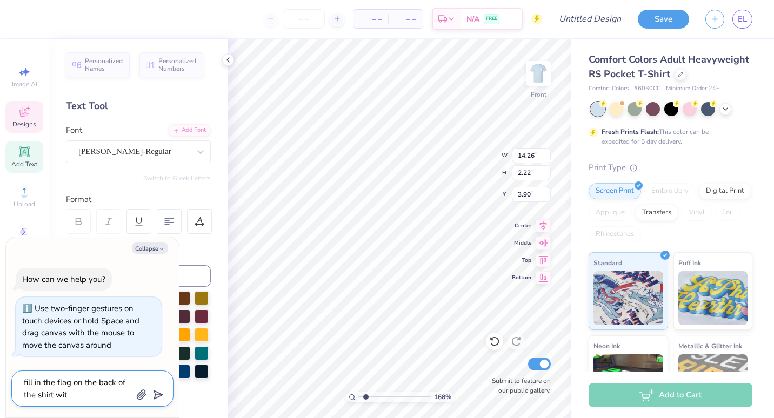
type textarea "fill in the flag on the back of the shirt with"
type textarea "x"
type textarea "fill in the flag on the back of the shirt with"
type textarea "x"
type textarea "fill in the flag on the back of the shirt with w"
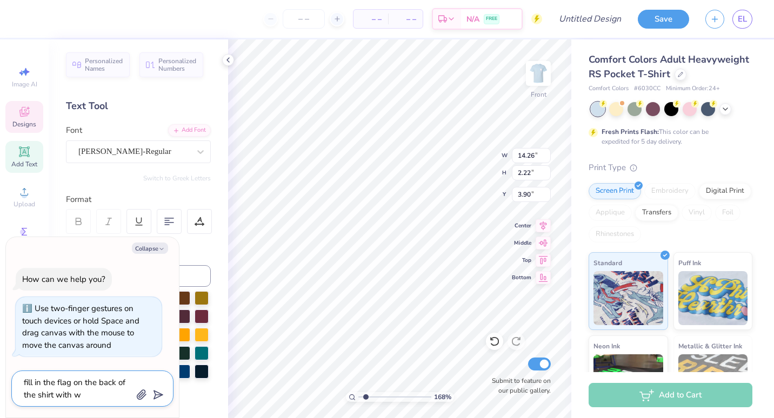
type textarea "x"
type textarea "fill in the flag on the back of the shirt with wh"
type textarea "x"
type textarea "fill in the flag on the back of the shirt with whi"
type textarea "x"
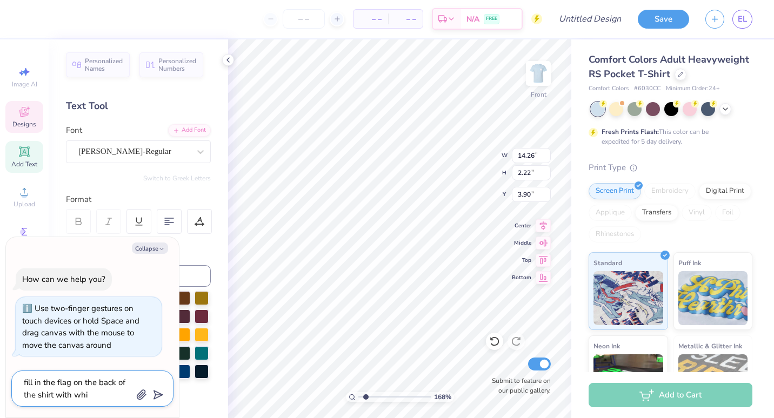
type textarea "fill in the flag on the back of the shirt with whit"
type textarea "x"
type textarea "fill in the flag on the back of the shirt with white"
click at [162, 394] on icon "submit" at bounding box center [156, 395] width 15 height 15
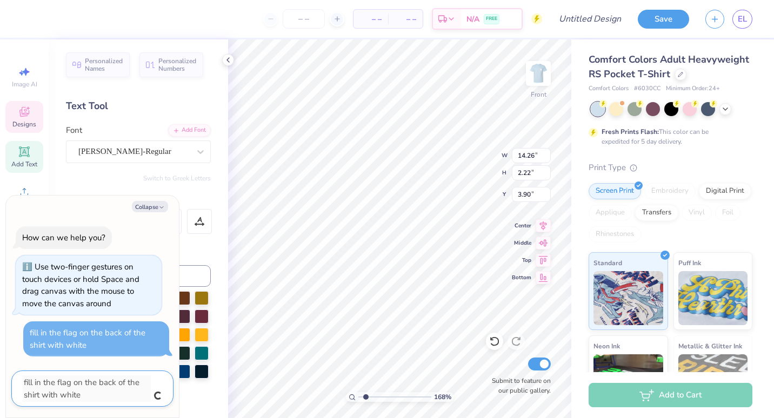
type textarea "x"
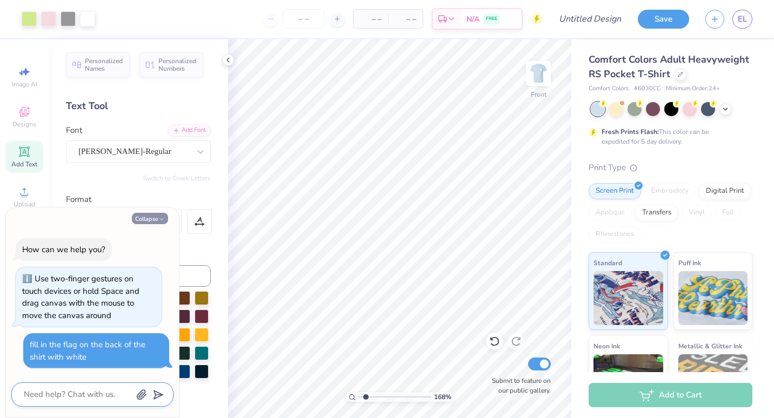
click at [160, 217] on icon "button" at bounding box center [161, 219] width 6 height 6
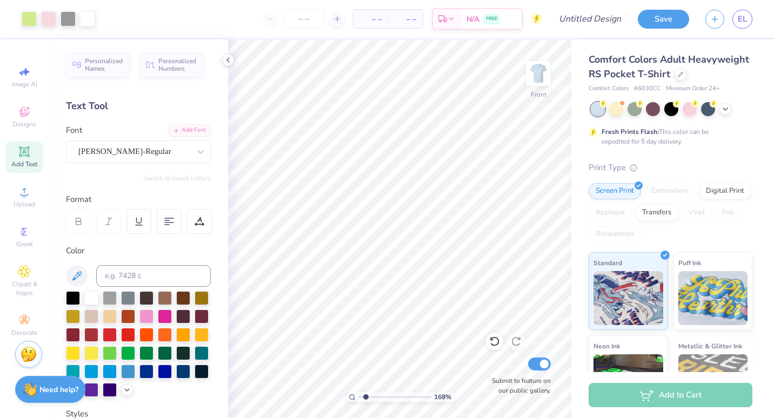
click at [28, 357] on img at bounding box center [29, 355] width 16 height 16
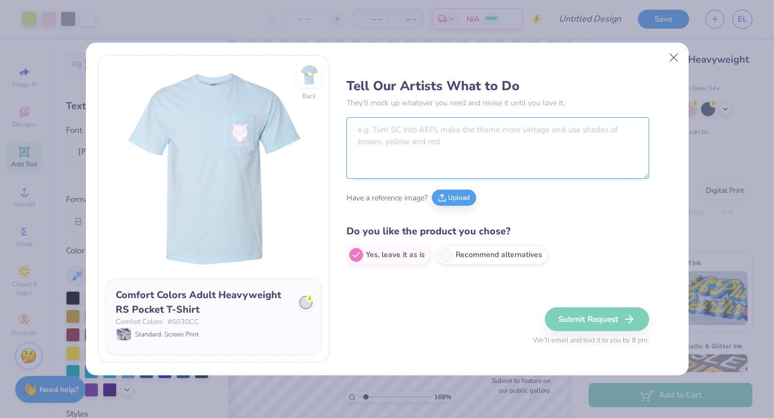
click at [386, 155] on textarea at bounding box center [498, 148] width 303 height 62
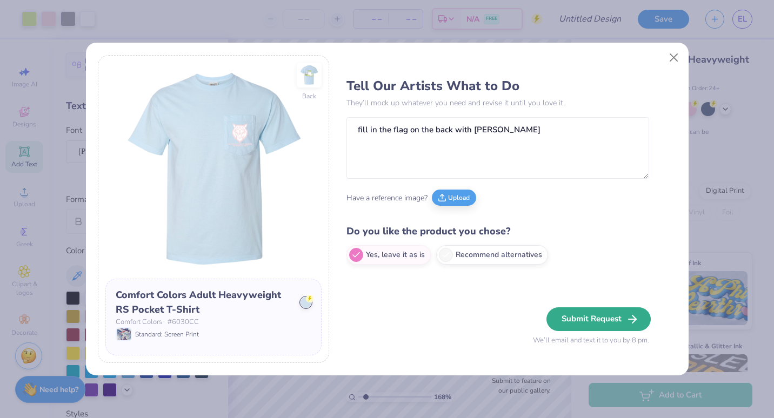
click at [587, 320] on button "Submit Request" at bounding box center [599, 320] width 104 height 24
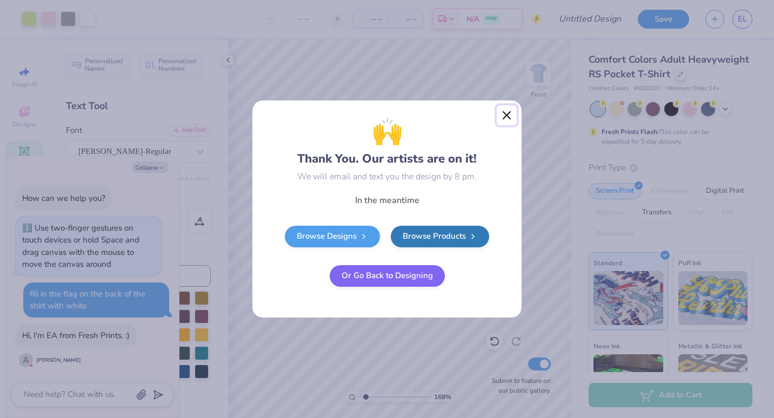
click at [506, 113] on button "Close" at bounding box center [507, 115] width 21 height 21
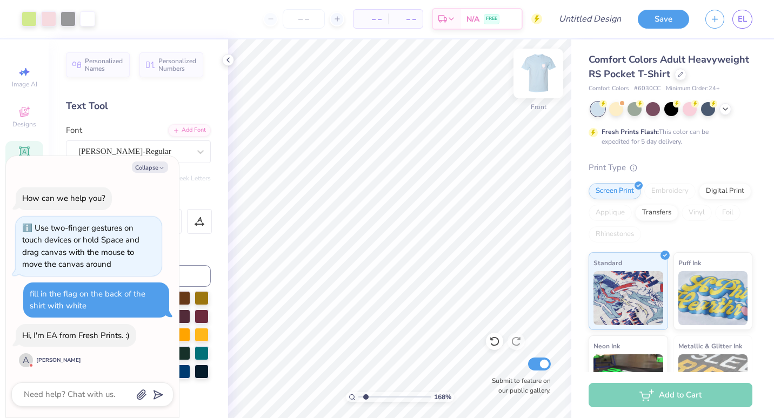
click at [531, 87] on img at bounding box center [538, 73] width 43 height 43
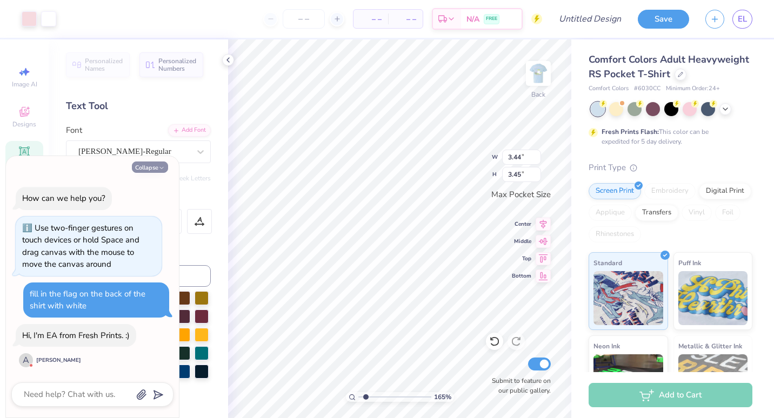
click at [158, 169] on button "Collapse" at bounding box center [150, 167] width 36 height 11
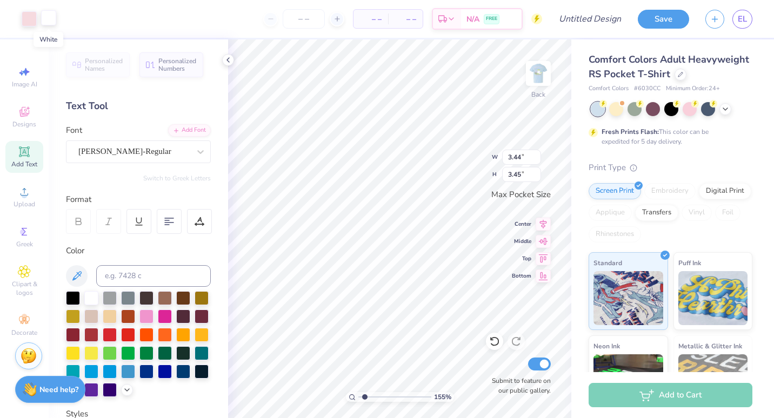
click at [44, 21] on div at bounding box center [48, 17] width 15 height 15
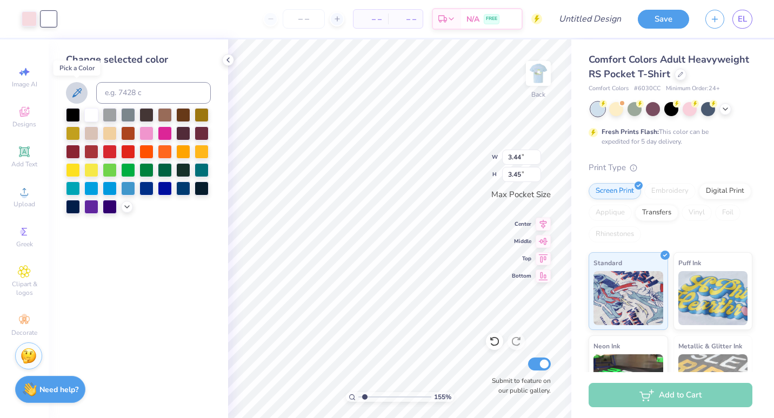
click at [76, 95] on icon at bounding box center [76, 92] width 9 height 9
click at [127, 212] on div at bounding box center [138, 161] width 145 height 106
click at [125, 203] on icon at bounding box center [127, 206] width 9 height 9
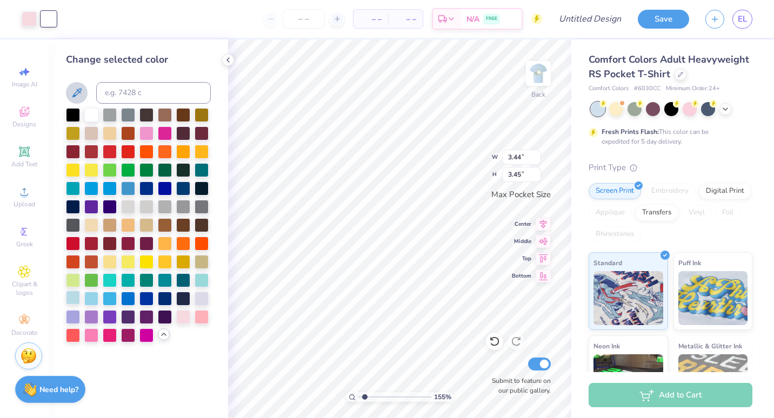
click at [69, 300] on div at bounding box center [73, 298] width 14 height 14
click at [137, 94] on input at bounding box center [153, 93] width 115 height 22
click at [94, 112] on div at bounding box center [91, 114] width 14 height 14
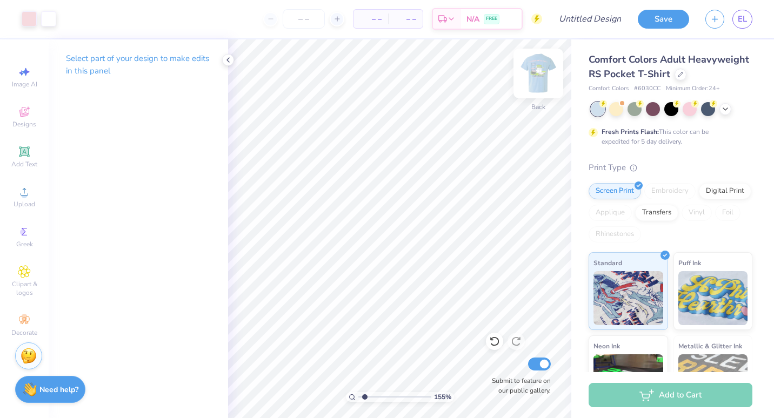
click at [543, 76] on img at bounding box center [538, 73] width 43 height 43
click at [577, 21] on input "Design Title" at bounding box center [603, 19] width 53 height 22
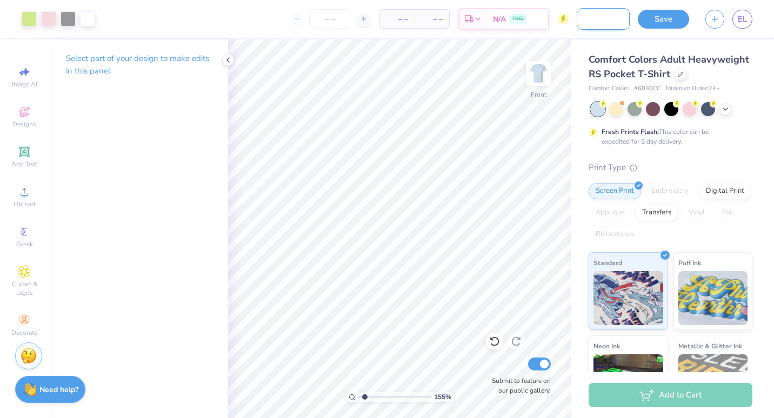
scroll to position [0, 56]
click at [669, 17] on button "Save" at bounding box center [663, 17] width 51 height 19
click at [650, 23] on div "Save" at bounding box center [663, 19] width 51 height 19
click at [333, 18] on input "number" at bounding box center [330, 18] width 42 height 19
